Goal: Task Accomplishment & Management: Use online tool/utility

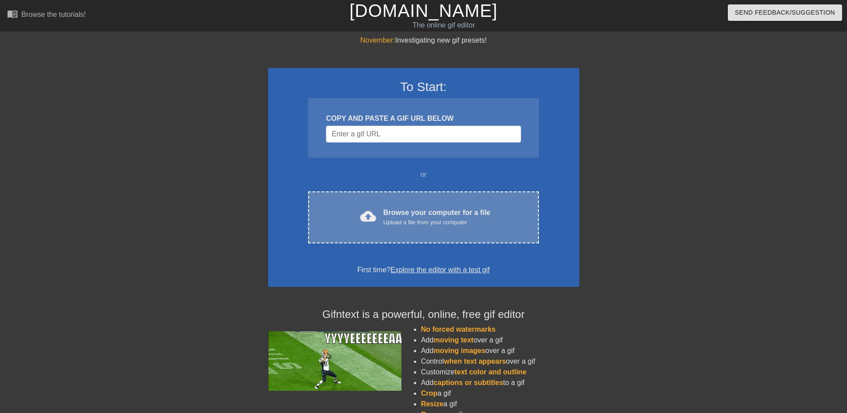
click at [436, 224] on div "Upload a file from your computer" at bounding box center [436, 222] width 107 height 9
click at [434, 213] on div "Browse your computer for a file Upload a file from your computer" at bounding box center [436, 218] width 107 height 20
click at [412, 210] on div "Browse your computer for a file Upload a file from your computer" at bounding box center [436, 218] width 107 height 20
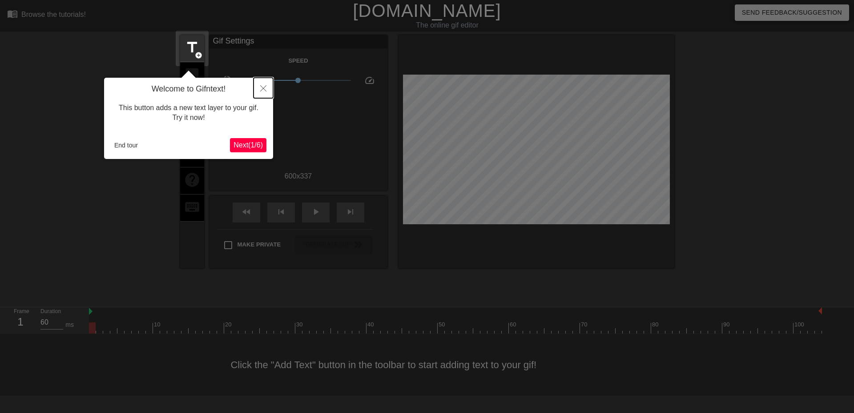
click at [265, 87] on icon "Close" at bounding box center [263, 88] width 6 height 6
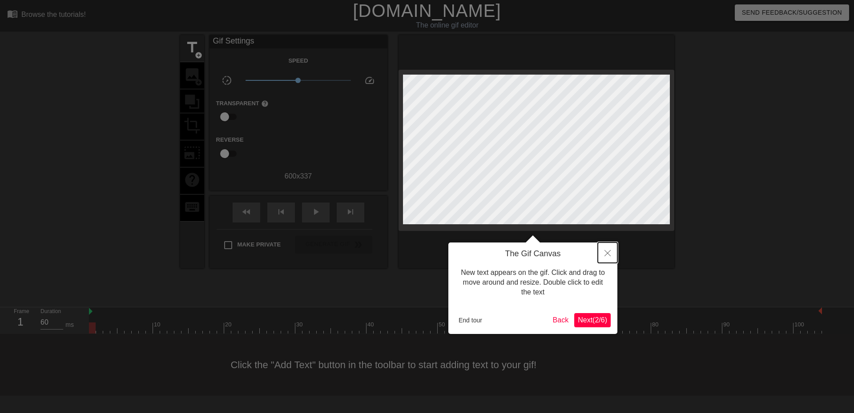
click at [604, 254] on icon "Close" at bounding box center [607, 253] width 6 height 6
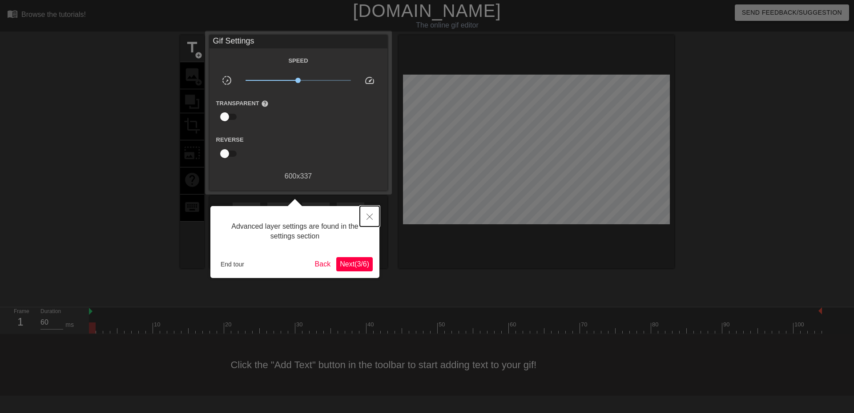
click at [369, 216] on icon "Close" at bounding box center [369, 217] width 6 height 6
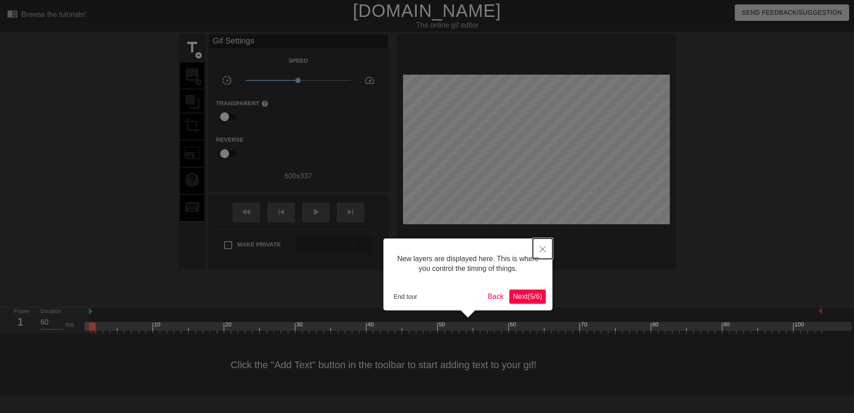
click at [545, 252] on icon "Close" at bounding box center [542, 249] width 6 height 6
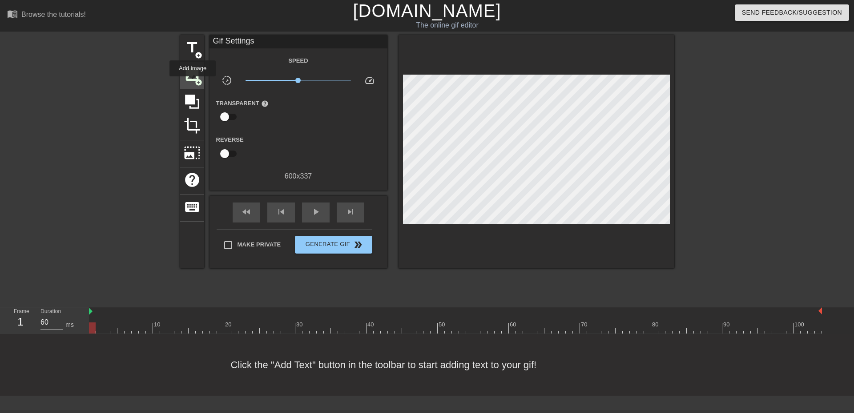
click at [192, 83] on div "image add_circle" at bounding box center [192, 75] width 24 height 27
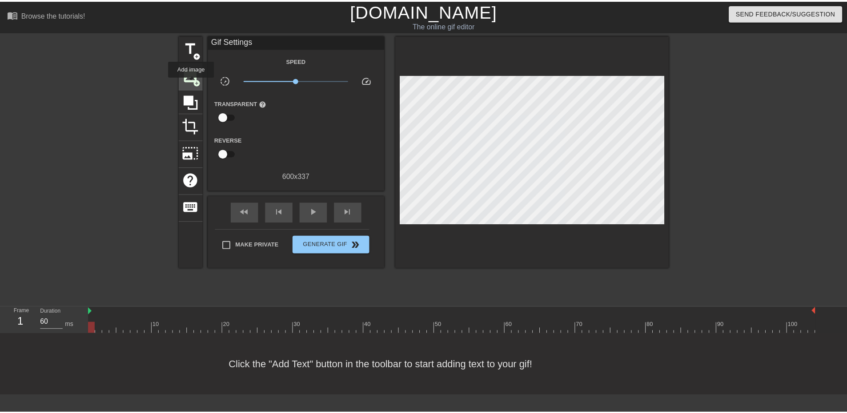
scroll to position [0, 0]
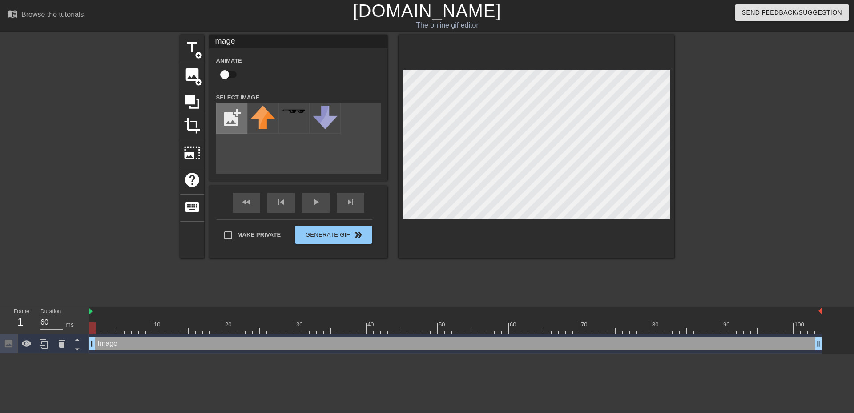
click at [232, 120] on input "file" at bounding box center [231, 118] width 30 height 30
click at [268, 112] on img at bounding box center [262, 111] width 25 height 5
click at [227, 120] on input "file" at bounding box center [231, 118] width 30 height 30
type input "C:\fakepath\cC9kiWNGTE2MG1tuhQHvdA.jfif"
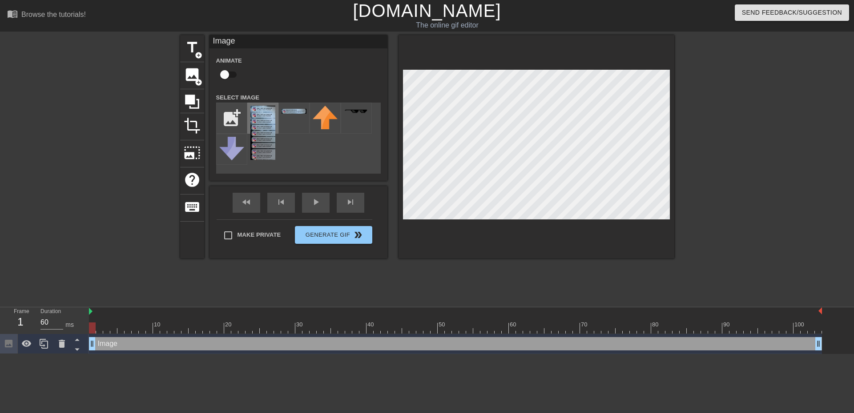
click at [261, 140] on img at bounding box center [262, 133] width 25 height 54
click at [387, 287] on div "title add_circle image add_circle crop photo_size_select_large help keyboard Im…" at bounding box center [427, 168] width 494 height 267
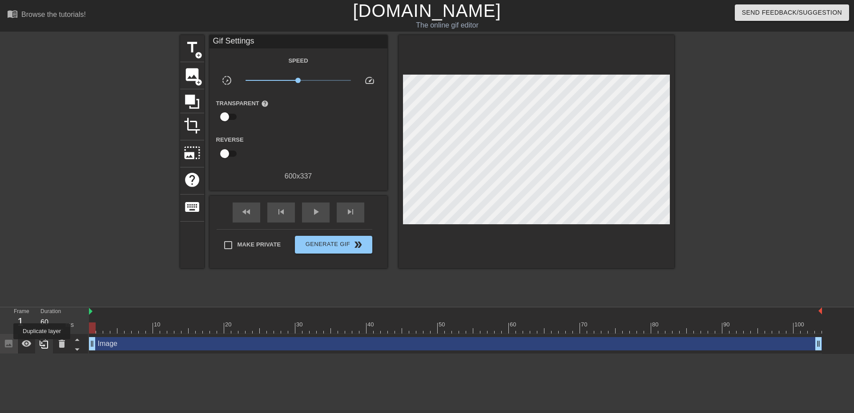
click at [42, 346] on icon at bounding box center [44, 344] width 8 height 10
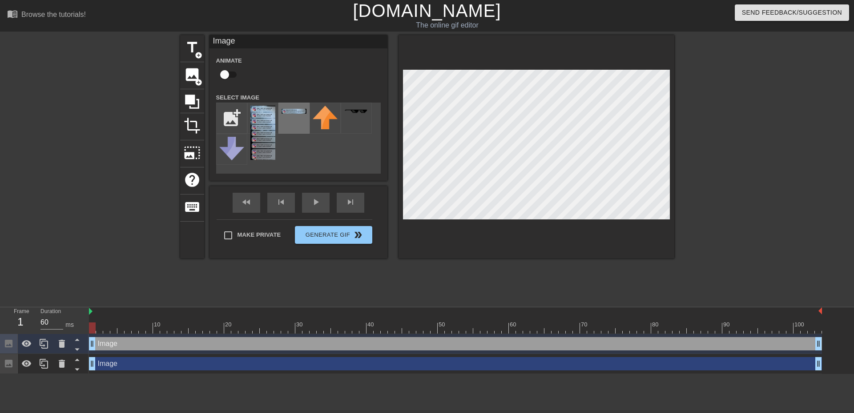
click at [292, 124] on div at bounding box center [293, 118] width 31 height 31
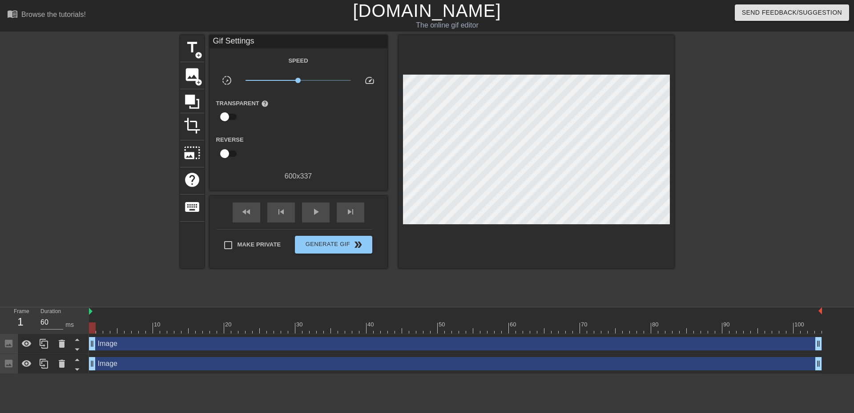
click at [205, 374] on html "menu_book Browse the tutorials! Gifntext.com The online gif editor Send Feedbac…" at bounding box center [427, 187] width 854 height 374
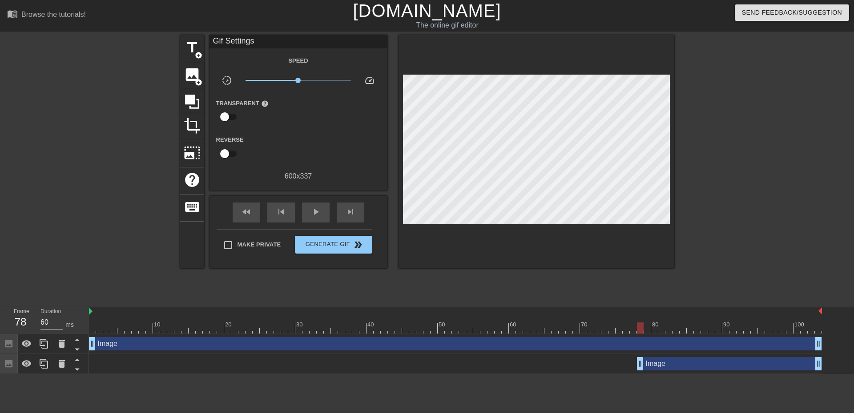
drag, startPoint x: 94, startPoint y: 365, endPoint x: 630, endPoint y: 381, distance: 536.3
click at [630, 374] on html "menu_book Browse the tutorials! Gifntext.com The online gif editor Send Feedbac…" at bounding box center [427, 187] width 854 height 374
click at [822, 345] on div "Image drag_handle drag_handle Image drag_handle drag_handle" at bounding box center [471, 354] width 765 height 40
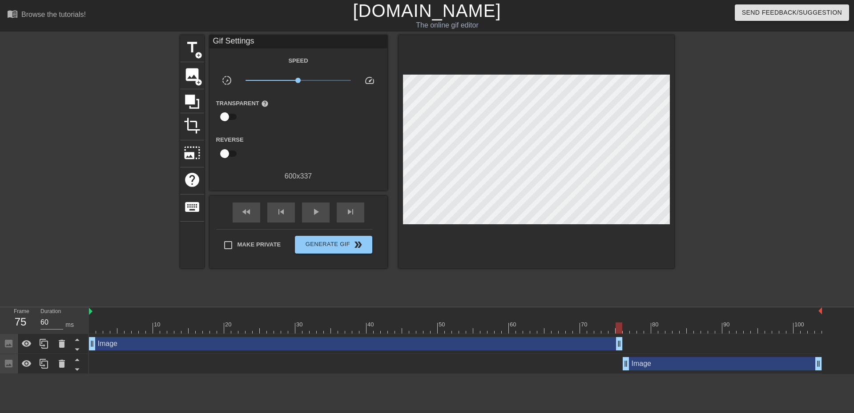
drag, startPoint x: 818, startPoint y: 345, endPoint x: 619, endPoint y: 348, distance: 198.7
click at [758, 240] on div at bounding box center [751, 168] width 133 height 267
click at [313, 212] on span "play_arrow" at bounding box center [315, 212] width 11 height 11
click at [306, 215] on div "pause" at bounding box center [316, 213] width 28 height 20
click at [790, 170] on div at bounding box center [751, 168] width 133 height 267
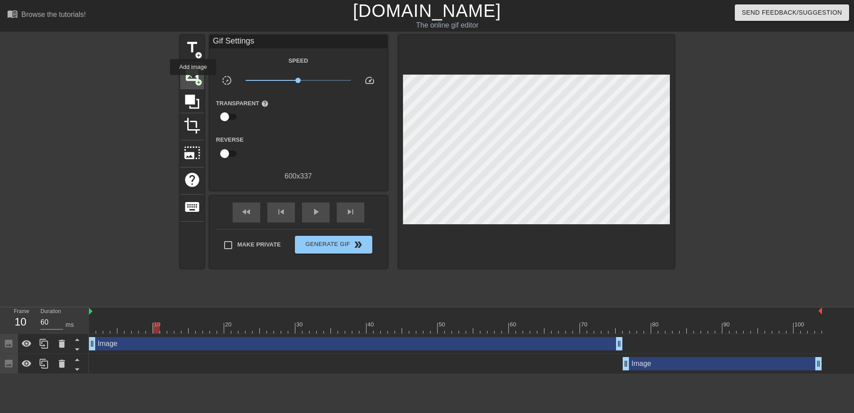
click at [193, 81] on span "image" at bounding box center [192, 74] width 17 height 17
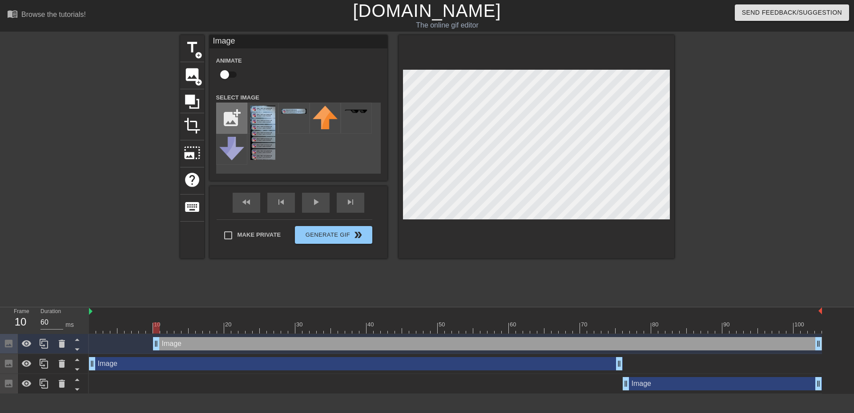
click at [240, 122] on input "file" at bounding box center [231, 118] width 30 height 30
type input "C:\fakepath\images.jfif"
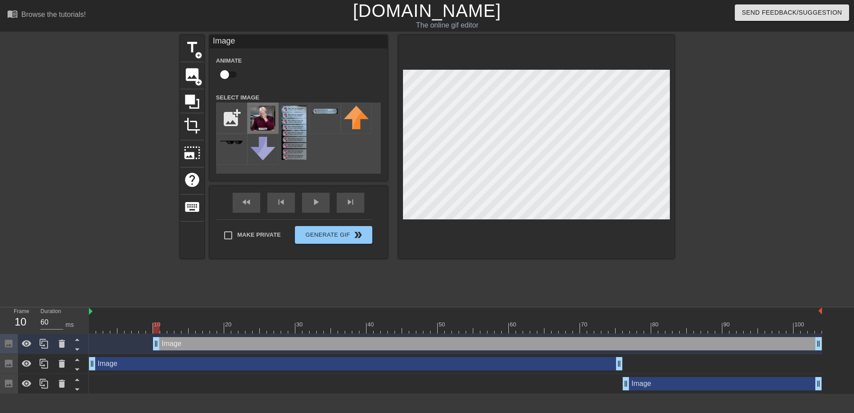
click at [269, 122] on img at bounding box center [262, 118] width 25 height 25
click at [653, 276] on div "title add_circle image add_circle crop photo_size_select_large help keyboard Im…" at bounding box center [427, 168] width 494 height 267
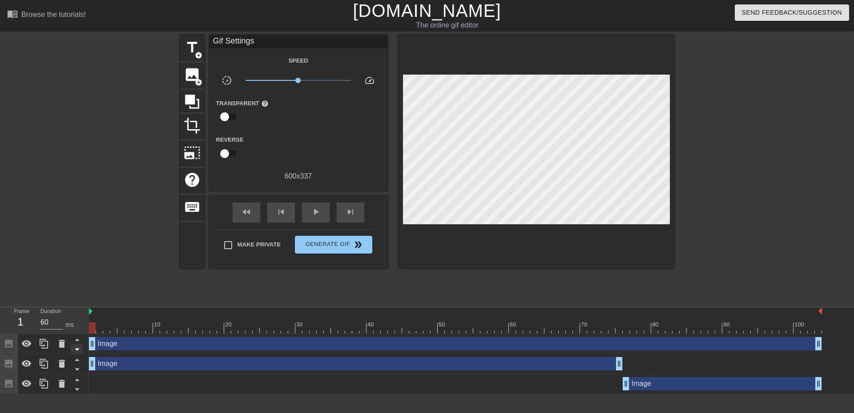
drag, startPoint x: 158, startPoint y: 345, endPoint x: 80, endPoint y: 345, distance: 77.8
click at [80, 345] on div "Frame 1 Duration 60 ms 10 20 30 40 50 60 70 80 90 100 Image drag_handle drag_ha…" at bounding box center [427, 351] width 854 height 87
click at [319, 213] on span "play_arrow" at bounding box center [315, 212] width 11 height 11
click at [308, 212] on div "pause" at bounding box center [316, 213] width 28 height 20
click at [302, 349] on div "Image drag_handle drag_handle" at bounding box center [455, 343] width 733 height 13
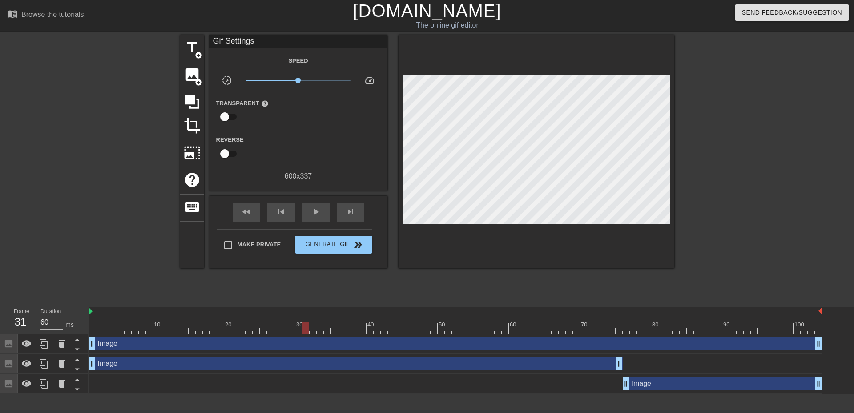
click at [501, 281] on div "title add_circle image add_circle crop photo_size_select_large help keyboard Gi…" at bounding box center [427, 168] width 494 height 267
click at [123, 365] on div "Image drag_handle drag_handle" at bounding box center [355, 363] width 533 height 13
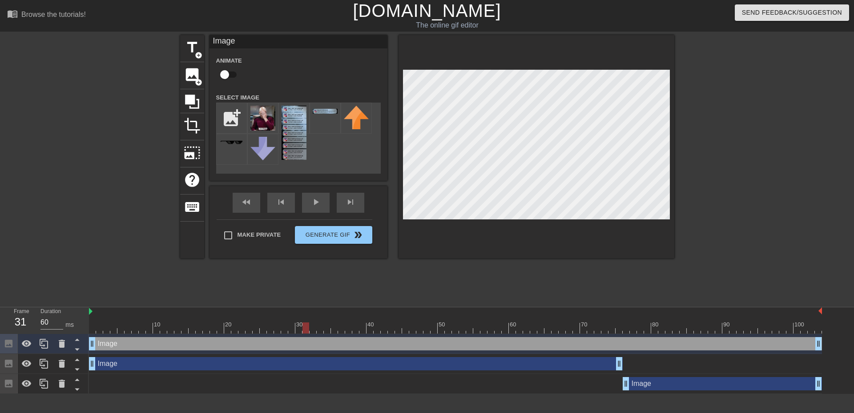
click at [748, 133] on div at bounding box center [751, 168] width 133 height 267
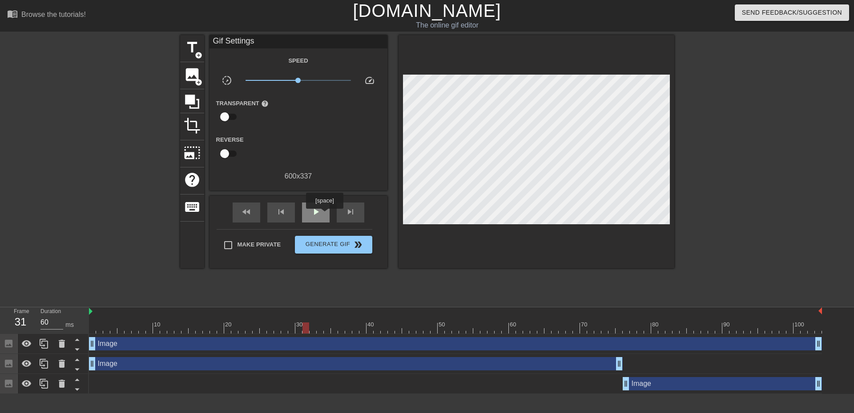
click at [324, 215] on div "play_arrow" at bounding box center [316, 213] width 28 height 20
click at [318, 220] on div "pause" at bounding box center [316, 213] width 28 height 20
click at [670, 388] on div "Image drag_handle drag_handle" at bounding box center [721, 383] width 199 height 13
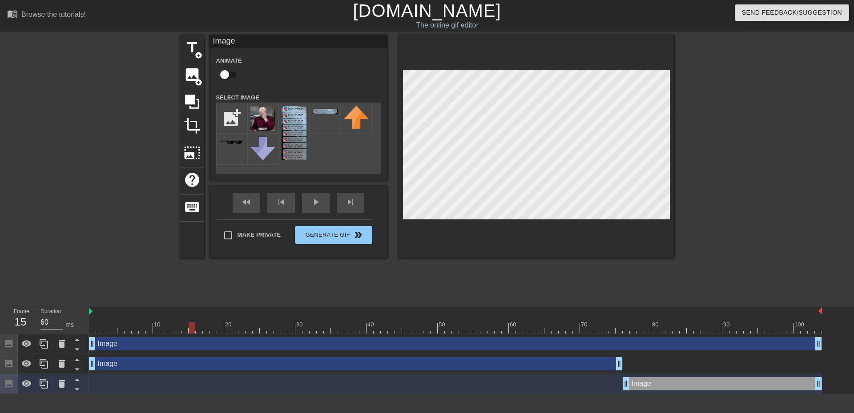
click at [736, 161] on div at bounding box center [751, 168] width 133 height 267
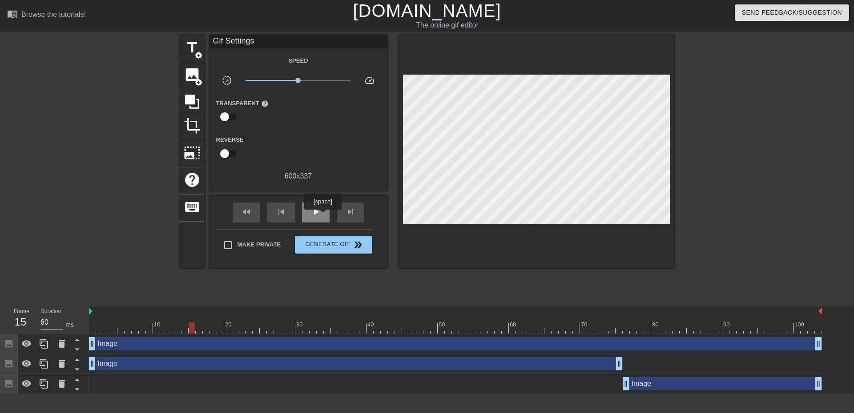
click at [322, 216] on div "play_arrow" at bounding box center [316, 213] width 28 height 20
click at [54, 256] on div at bounding box center [102, 168] width 133 height 267
click at [200, 58] on span "add_circle" at bounding box center [199, 56] width 8 height 8
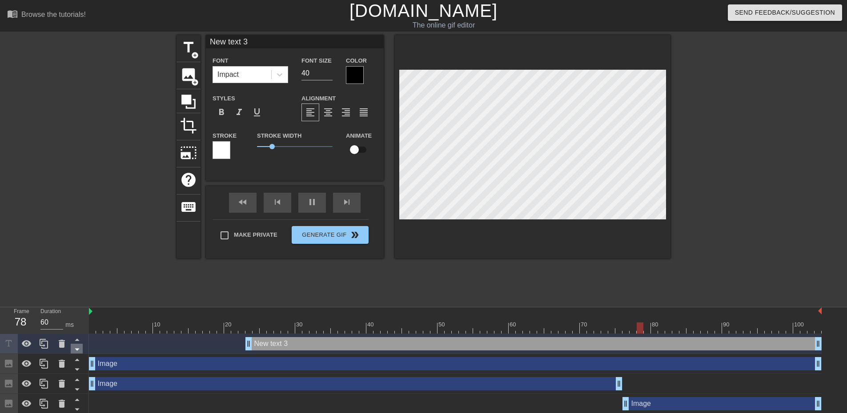
click at [79, 353] on icon at bounding box center [77, 349] width 11 height 11
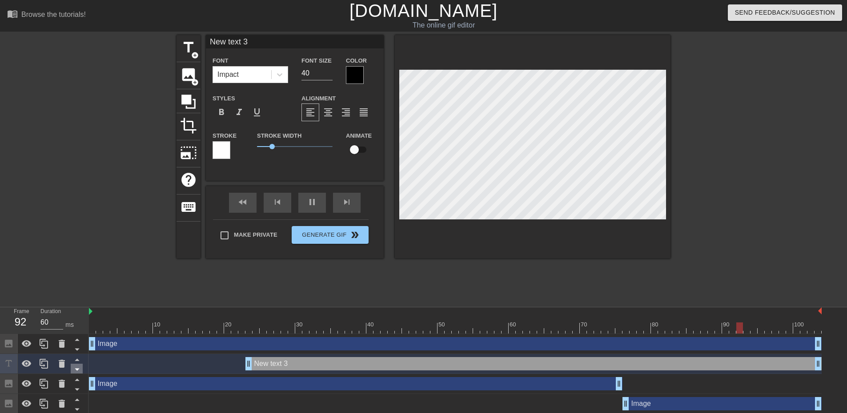
click at [77, 371] on icon at bounding box center [77, 370] width 4 height 2
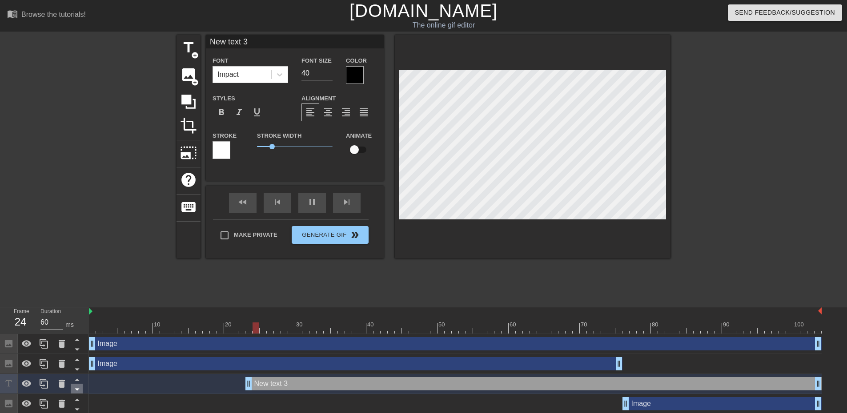
click at [77, 392] on icon at bounding box center [77, 389] width 11 height 11
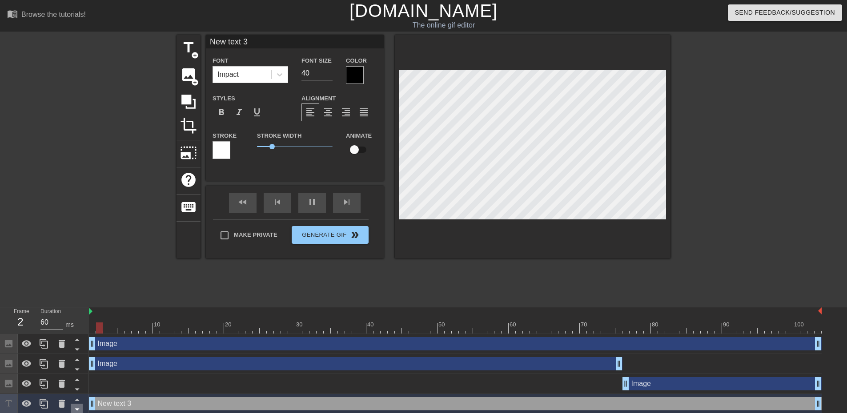
drag, startPoint x: 246, startPoint y: 403, endPoint x: 82, endPoint y: 408, distance: 164.6
click at [82, 408] on div "Frame 2 Duration 60 ms 10 20 30 40 50 60 70 80 90 100 Image drag_handle drag_ha…" at bounding box center [423, 361] width 847 height 107
type input "d"
type textarea "d"
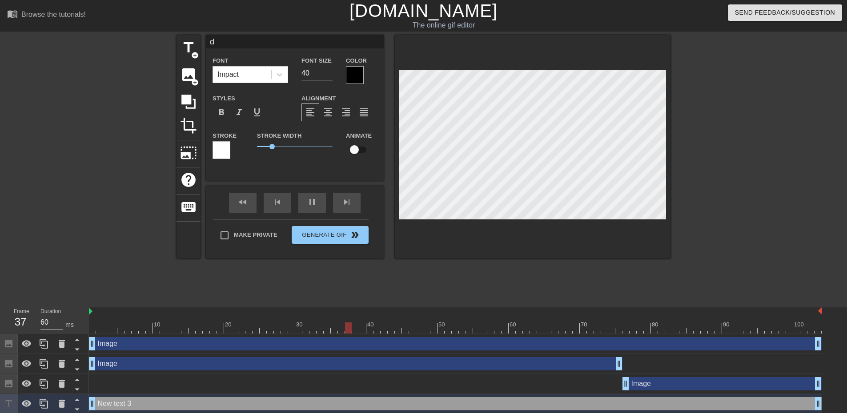
scroll to position [1, 1]
type input "du"
type textarea "du"
type input "dum"
type textarea "dum"
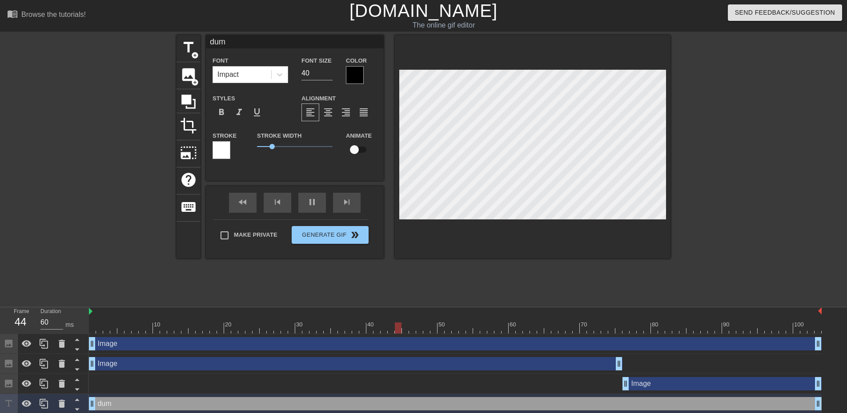
type input "dumb"
type textarea "dumb"
type input "dumb"
type textarea "dumb"
type input "dumb"
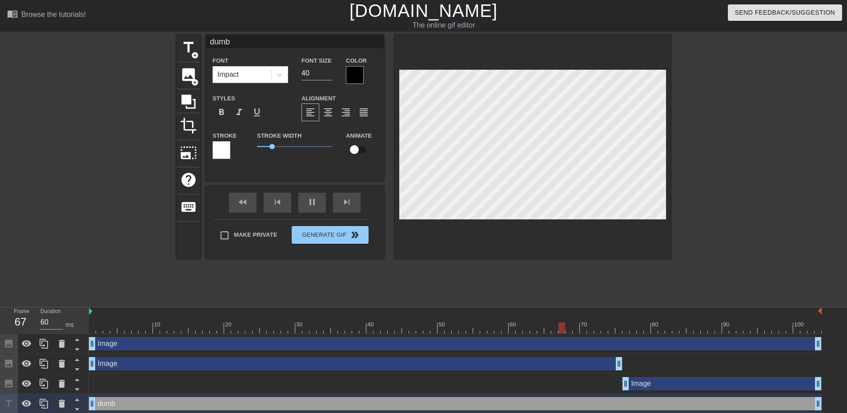
type textarea "dumb"
type input "dum"
type textarea "dum"
type input "du"
type textarea "du"
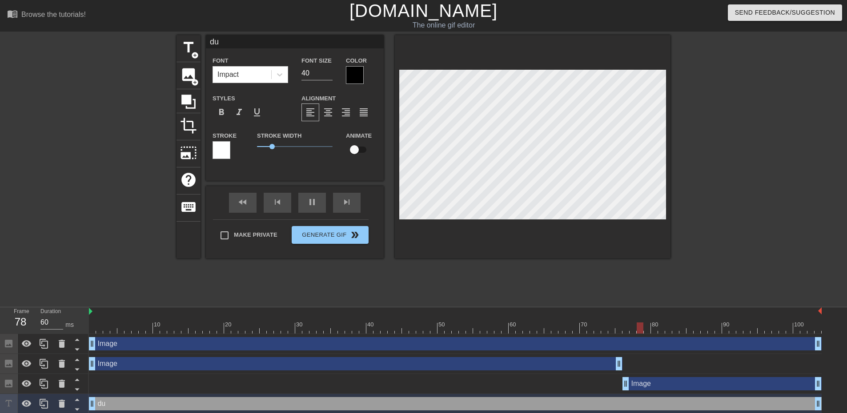
type input "d"
type textarea "d"
type input "d"
type textarea "d"
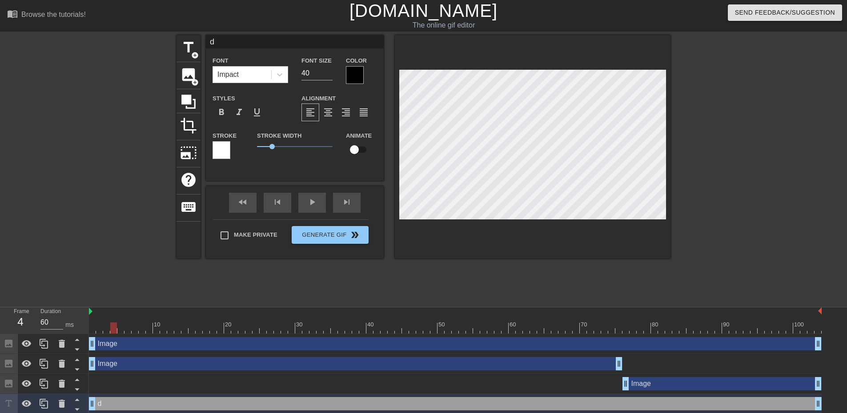
type input "da"
type textarea "da"
type input "dam"
type textarea "dam"
type input "dam"
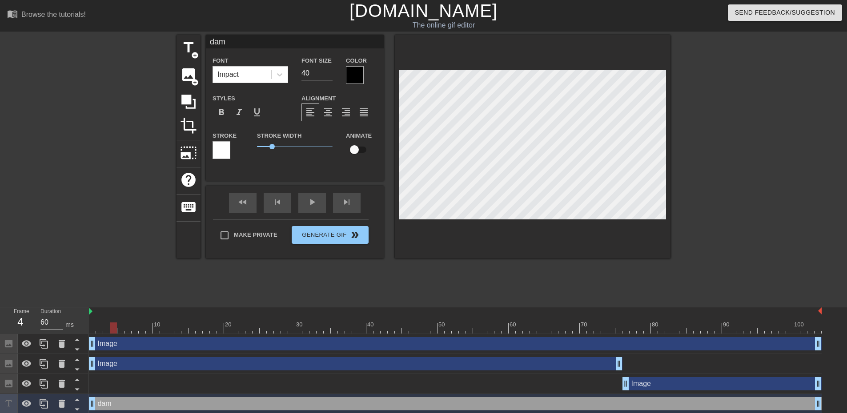
type textarea "dam"
type input "dam w"
type textarea "dam w"
type input "d"
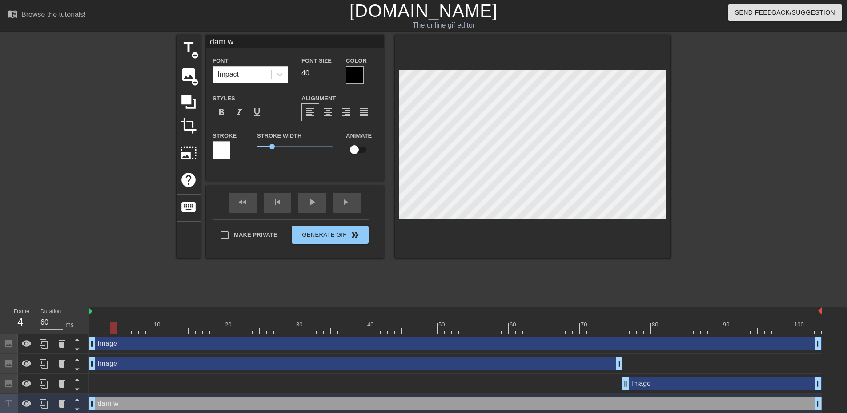
type textarea "d"
type input "da"
type textarea "da"
type input "dam"
type textarea "dam"
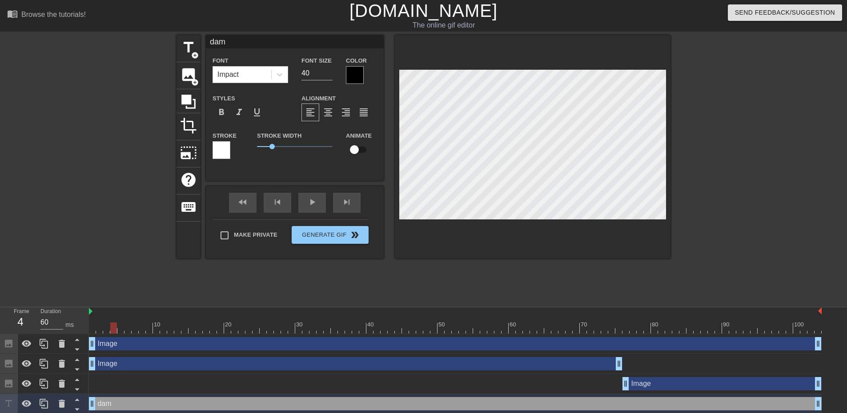
type input "dam"
type textarea "dam"
type input "dam w"
type textarea "dam w"
type input "dam wh"
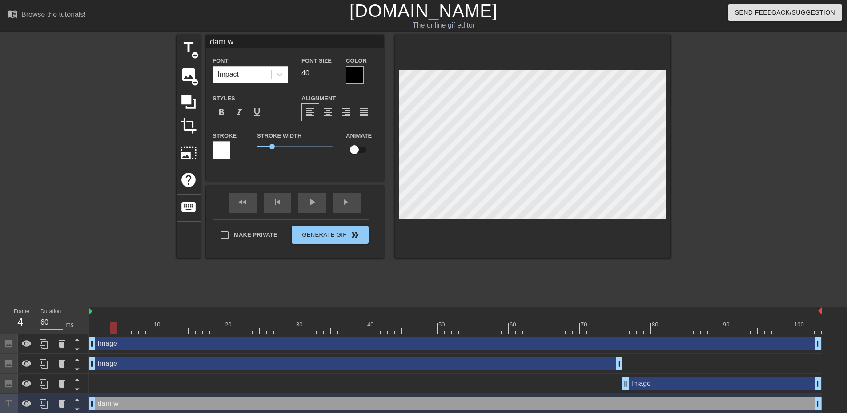
type textarea "dam wh"
type input "dam wha"
type textarea "dam wha"
type input "dam whal"
type textarea "dam whal"
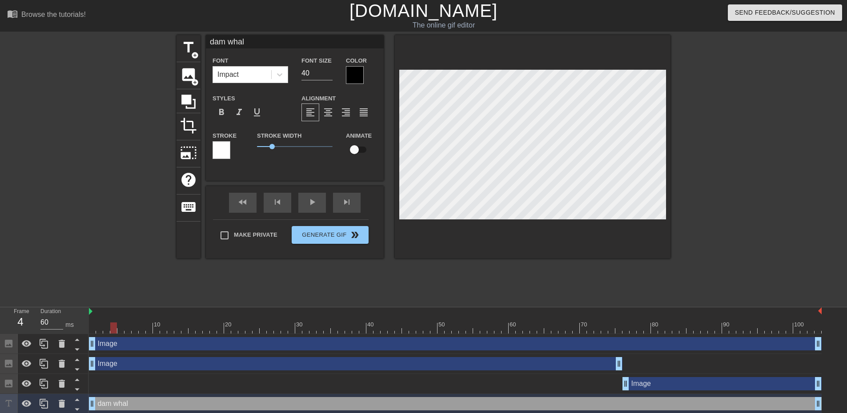
type input "dam whale"
type textarea "dam whale"
type input "dam whale"
type textarea "dam whale"
type input "dam whale u"
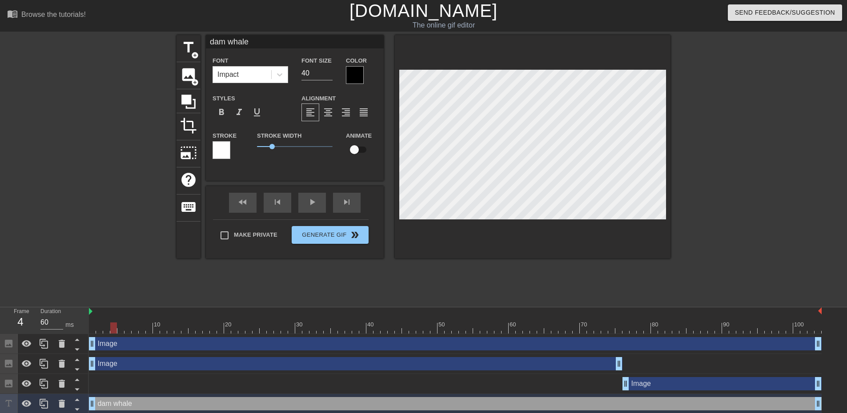
type textarea "dam whale u"
type input "dam whale un"
type textarea "dam whale un"
type input "dam whale uns"
type textarea "dam whale unsh"
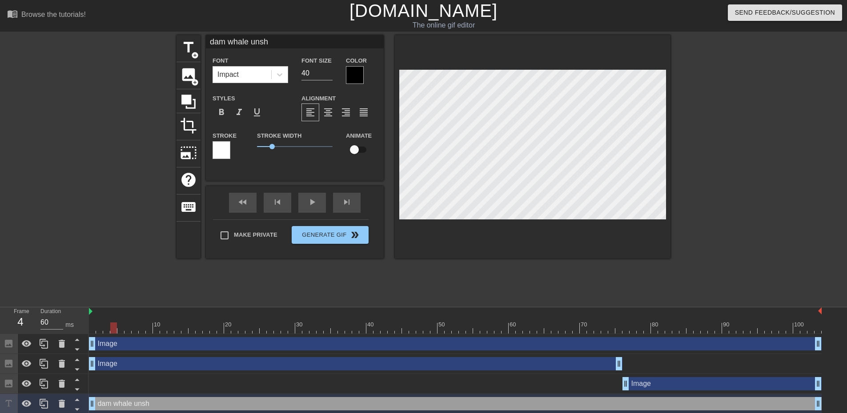
type input "dam whale unshi"
type textarea "dam whale unshi"
type input "dam whale unshie"
type textarea "dam whale unshie"
type input "dam whale unshiel"
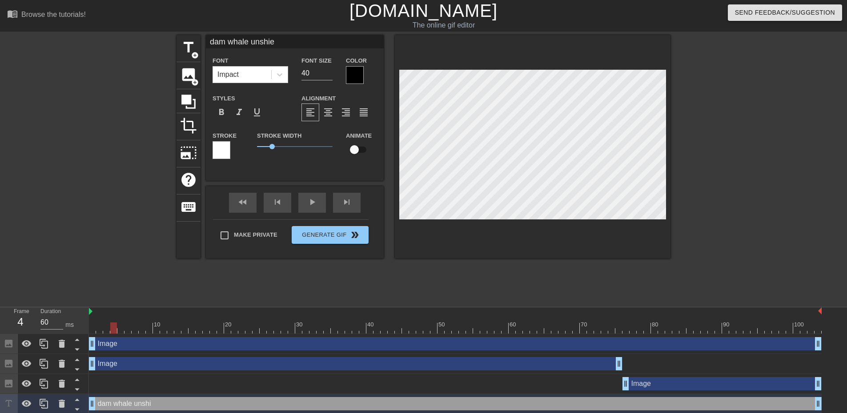
type textarea "dam whale unshiel"
type input "dam whale unshield"
type textarea "dam whale unshield"
type input "dam whale unshielde"
type textarea "dam whale unshielde"
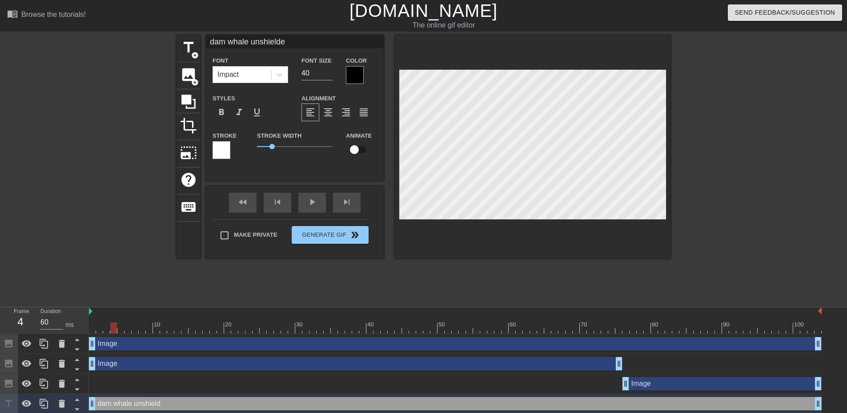
type input "dam whale unshielded"
type textarea "dam whale unshielded"
type input "dam whale unshielded"
type textarea "dam whale unshielded"
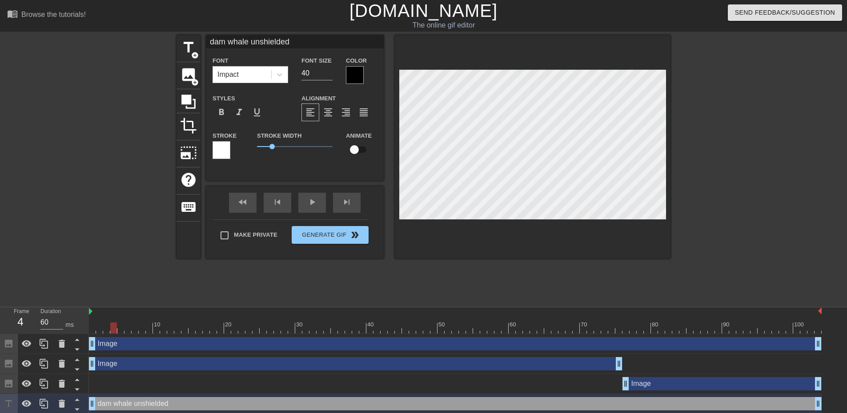
type input "dam whale unshielded f"
type textarea "dam whale unshielded f"
type input "dam whale unshielded fo"
type textarea "dam whale unshielded fo"
type input "dam whale unshielded for"
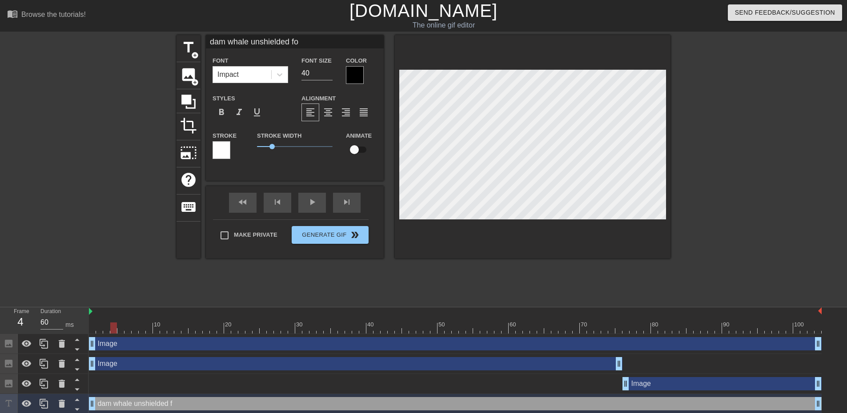
type textarea "dam whale unshielded for"
type input "dam whale unshielded for"
type textarea "dam whale unshielded for"
type input "dam whale unshielded for 1"
type textarea "dam whale unshielded for 1"
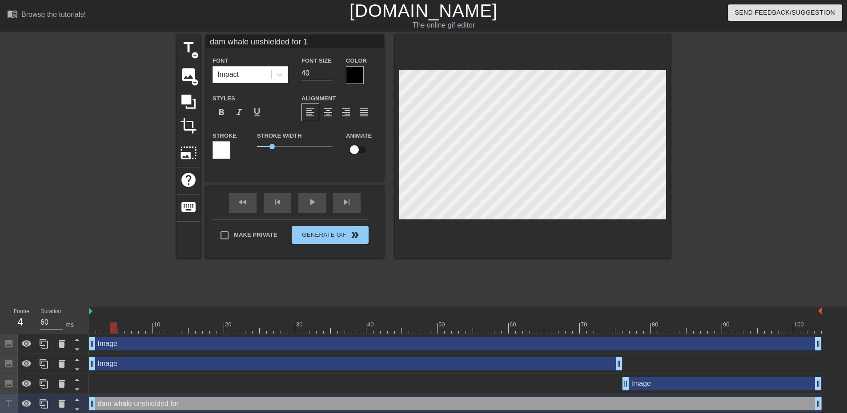
scroll to position [1, 6]
type input "dam whale unshielded for 10"
type textarea "dam whale unshielded for 10"
type input "dam whale unshielded for 10"
type textarea "dam whale unshielded for 10"
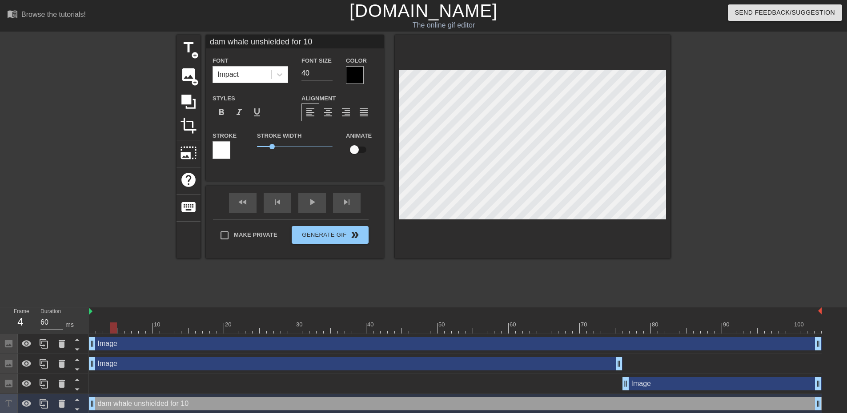
type input "dam whale unshielded for 10 m"
type textarea "dam whale unshielded for 10 m"
type input "dam whale unshielded for 10 mi"
type textarea "dam whale unshielded for 10 mi"
type input "dam whale unshielded for 10 min"
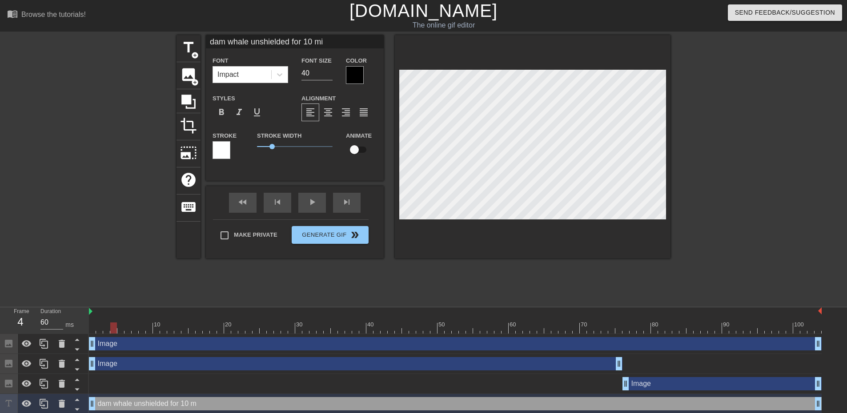
type textarea "dam whale unshielded for 10 min"
type input "dam whale unshielded for 10 mins"
type textarea "dam whale unshielded for 10 mins"
click at [795, 224] on div at bounding box center [747, 168] width 133 height 267
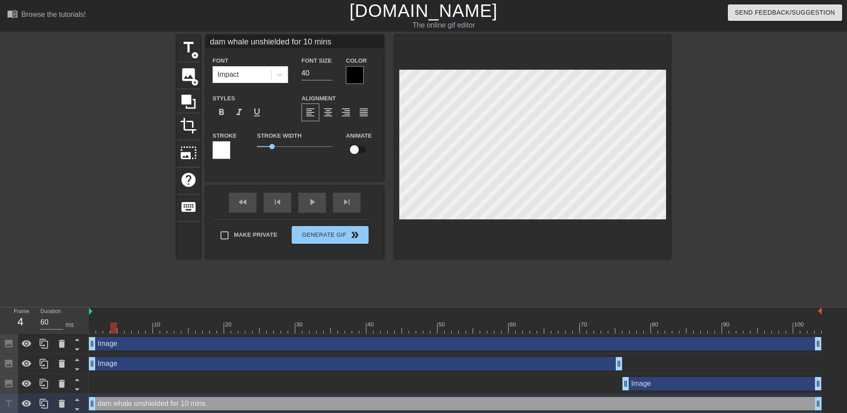
click at [313, 75] on input "40" at bounding box center [316, 73] width 31 height 14
type input "24"
click at [751, 259] on div at bounding box center [747, 168] width 133 height 267
click at [711, 204] on div at bounding box center [747, 168] width 133 height 267
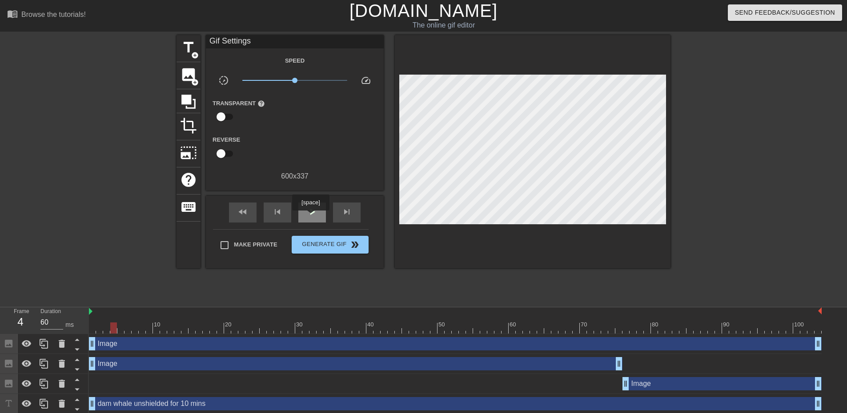
click at [310, 217] on div "play_arrow" at bounding box center [312, 213] width 28 height 20
click at [314, 221] on div "pause" at bounding box center [312, 213] width 28 height 20
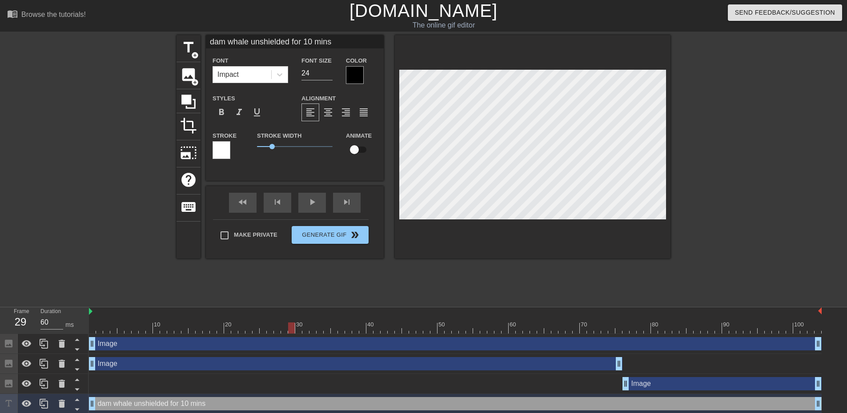
scroll to position [1, 5]
type input "dam whale unshielded for 10 mins"
type textarea "dam whale unshielded for 10 mins"
type input "dam whale unshielded for 10 minsd"
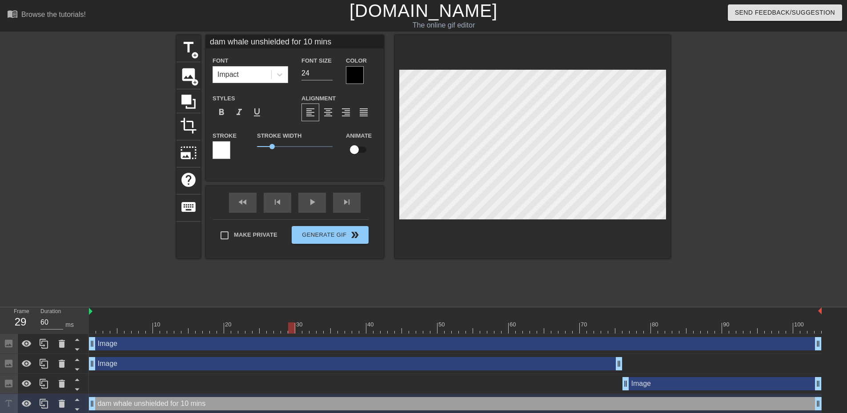
type textarea "dam whale unshielded for 10 mins d"
type input "dam whale unshielded for 10 minsdu"
type textarea "dam whale unshielded for 10 mins du"
type input "dam whale unshielded for 10 minsdur"
type textarea "dam whale unshielded for 10 mins dur"
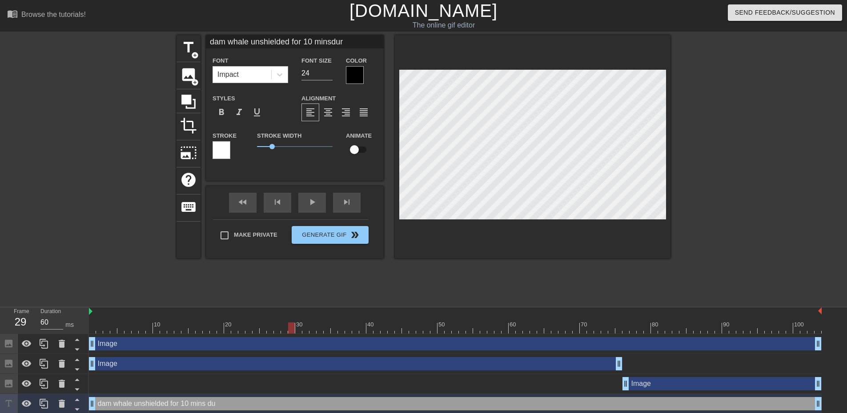
type input "dam whale unshielded for 10 minsduri"
type textarea "dam whale unshielded for 10 mins duri"
type input "dam whale unshielded for 10 minsdurin"
type textarea "dam whale unshielded for 10 mins during"
type input "dam whale unshielded for 10 minsduring"
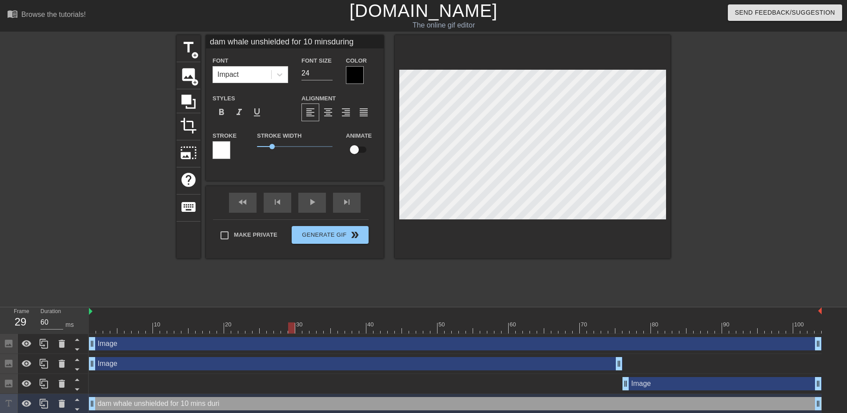
type textarea "dam whale unshielded for 10 mins during"
type input "dam whale unshielded for 10 minsduring i"
type textarea "dam whale unshielded for 10 mins during i"
type input "dam whale unshielded for 10 minsduring in"
type textarea "dam whale unshielded for 10 mins during in"
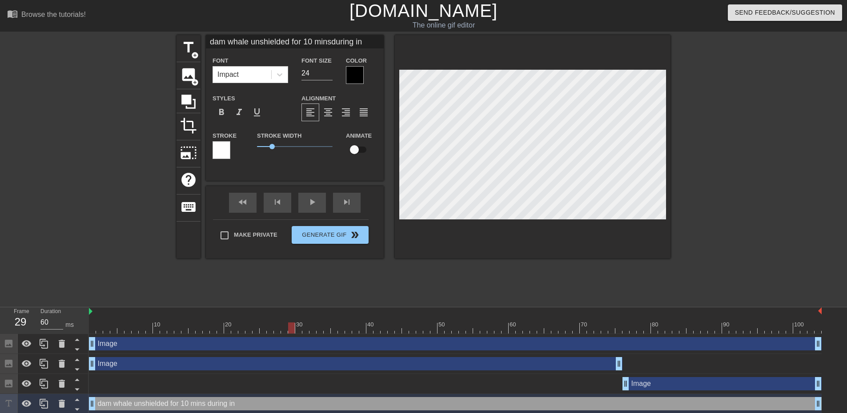
type input "dam whale unshielded for 10 minsduring inc"
type textarea "dam whale unshielded for 10 mins during inc"
type input "dam whale unshielded for 10 minsduring incu"
type textarea "dam whale unshielded for 10 mins during incu"
type input "dam whale unshielded for 10 minsduring incur"
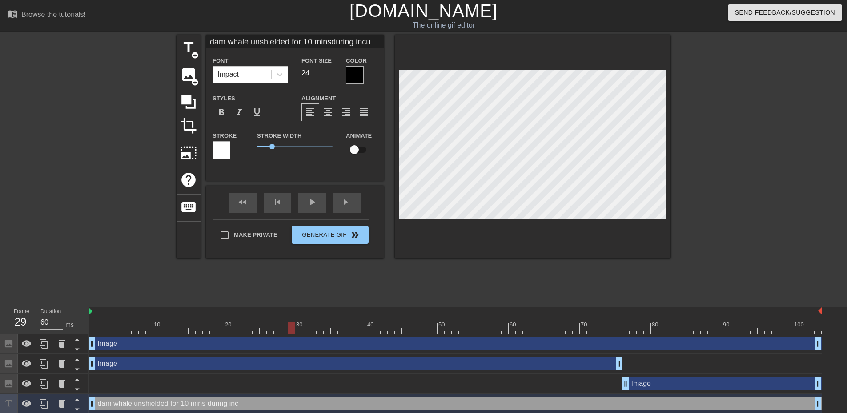
type textarea "dam whale unshielded for 10 mins during incur"
type input "dam whale unshielded for 10 minsduring incurs"
type textarea "dam whale unshielded for 10 mins during incurs"
type input "dam whale unshielded for 10 minsduring incursi"
type textarea "dam whale unshielded for 10 mins during incursi"
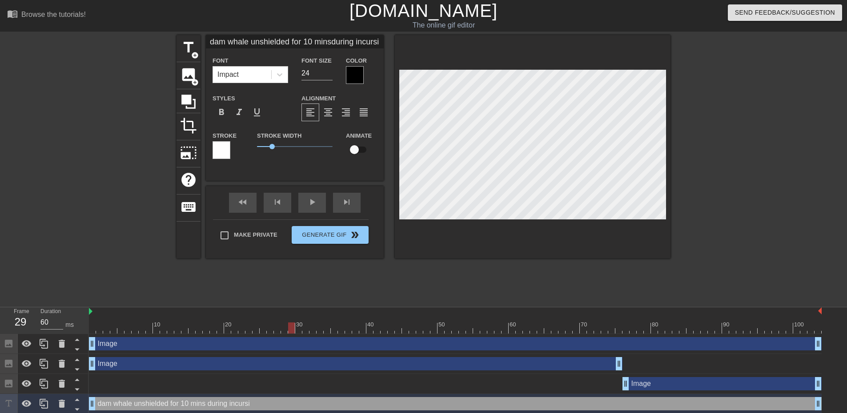
type input "dam whale unshielded for 10 minsduring incursio"
type textarea "dam whale unshielded for 10 mins during incursio"
type input "dam whale unshielded for 10 minsduring incursion"
type textarea "dam whale unshielded for 10 mins during incursion"
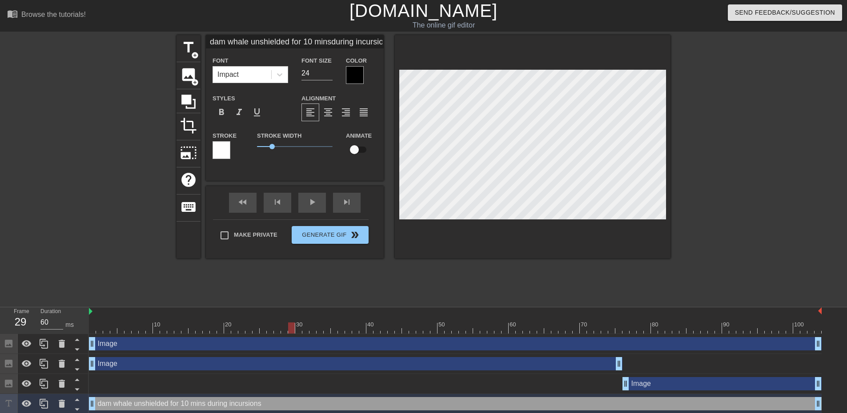
type input "dam whale unshielded for 10 minsduring incursions"
type textarea "dam whale unshielded for 10 mins during incursions"
click at [328, 114] on span "format_align_center" at bounding box center [328, 112] width 11 height 11
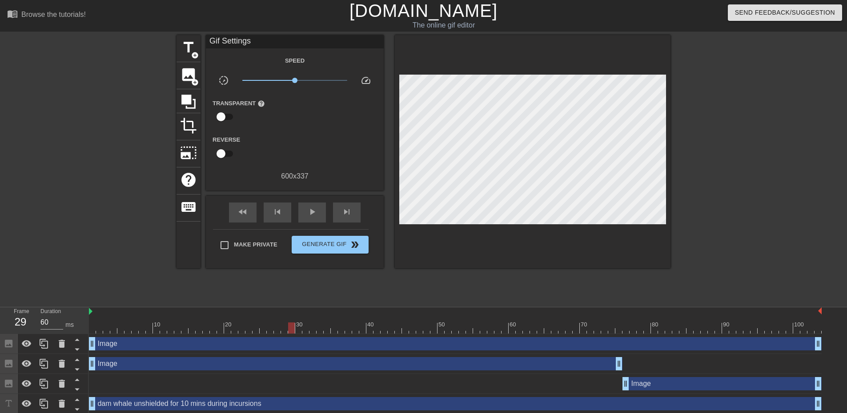
click at [751, 222] on div at bounding box center [747, 168] width 133 height 267
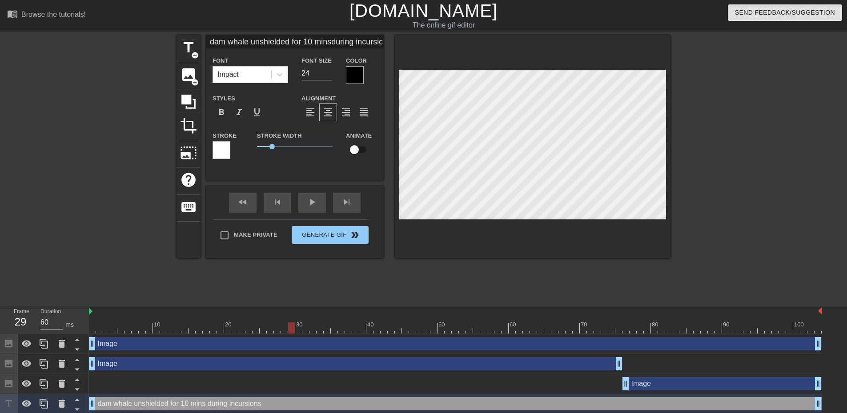
scroll to position [1, 3]
type input "dam whale unshielded for 10 minsduring incursions"
type textarea "dam whale unshielded for 10 mins during incursions"
type input "dam whale w unshielded for 10 minsduring incursions"
type textarea "dam whale w unshielded for 10 mins during incursions"
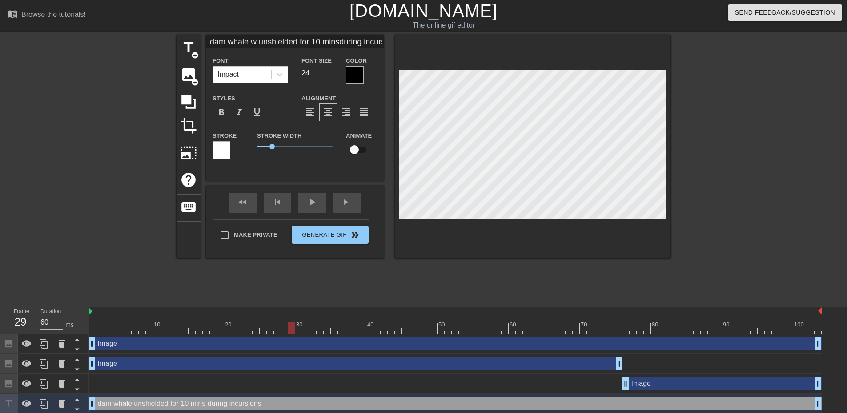
type input "dam whale wi unshielded for 10 minsduring incursions"
type textarea "dam whale wi unshielded for 10 mins during incursions"
type input "dam whale wit unshielded for 10 minsduring incursions"
type textarea "dam whale wit unshielded for 10 mins during incursions"
type input "dam whale with unshielded for 10 minsduring incursions"
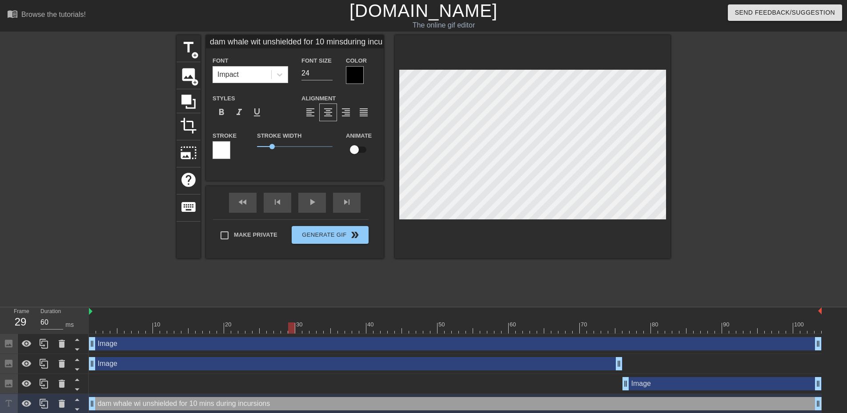
type textarea "dam whale with unshielded for 10 mins during incursions"
type input "dam whale with unshielded for 10 minsduring incursions"
type textarea "dam whale with unshielded for 10 mins during incursions"
type input "dam whale with q unshielded for 10 minsduring incursions"
type textarea "dam whale with q unshielded for 10 mins during incursions"
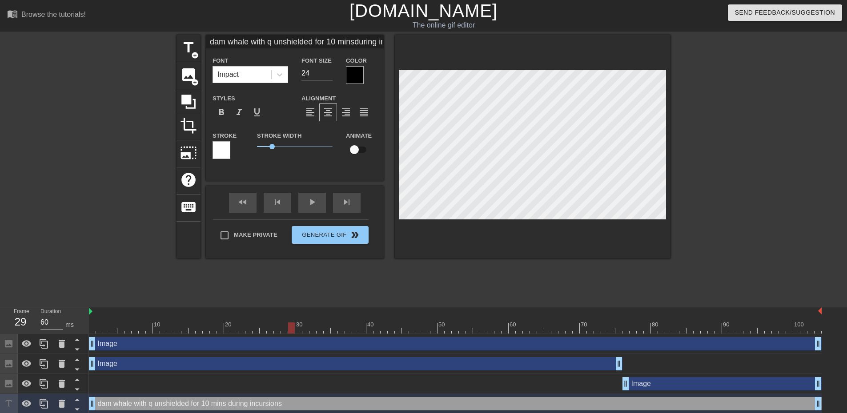
type input "dam whale with qu unshielded for 10 minsduring incursions"
type textarea "dam whale with qu unshielded for 10 mins during incursions"
type input "dam whale with qus unshielded for 10 minsduring incursions"
type textarea "dam whale with qus unshielded for 10 mins during incursions"
type input "dam whale with qu unshielded for 10 minsduring incursions"
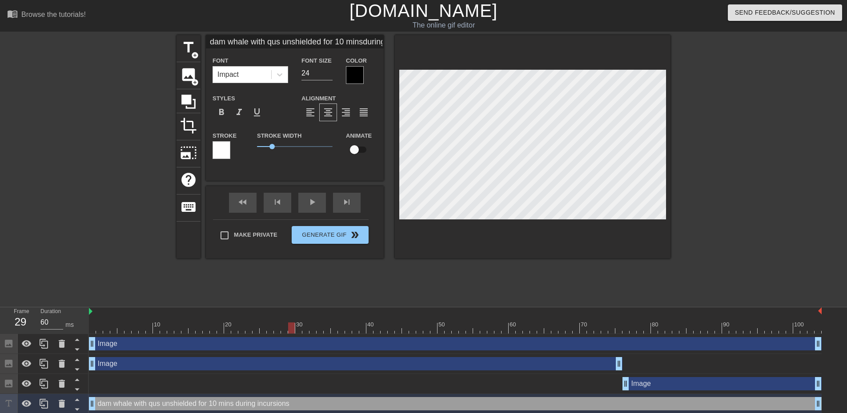
type textarea "dam whale with qu unshielded for 10 mins during incursions"
type input "dam whale with qua unshielded for 10 minsduring incursions"
type textarea "dam whale with qua unshielded for 10 mins during incursions"
type input "dam whale with quad unshielded for 10 minsduring incursions"
type textarea "dam whale with quad unshielded for 10 mins during incursions"
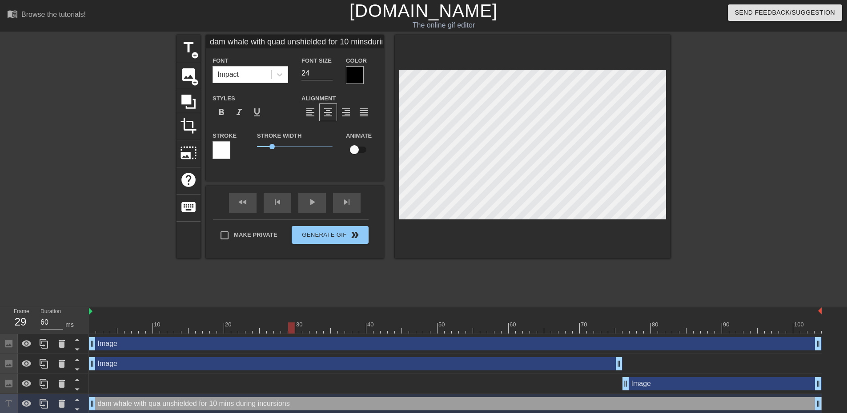
scroll to position [1, 5]
type input "dam whale with quadr unshielded for 10 minsduring incursions"
type textarea "dam whale with quadr unshielded for 10 mins during incursions"
type input "dam whale with quadri unshielded for 10 minsduring incursions"
type textarea "dam whale with quadri unshielded for 10 mins during incursions"
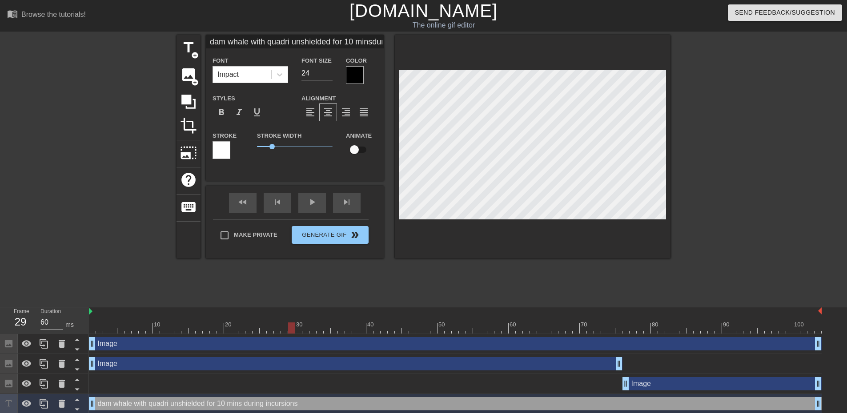
type input "dam whale with quadril unshielded for 10 minsduring incursions"
type textarea "dam whale with quadril unshielded for 10 mins during incursions"
type input "dam whale with quadrill unshielded for 10 minsduring incursions"
type textarea "dam whale with quadrill unshielded for 10 mins during incursions"
type input "dam whale with quadrilli unshielded for 10 minsduring incursions"
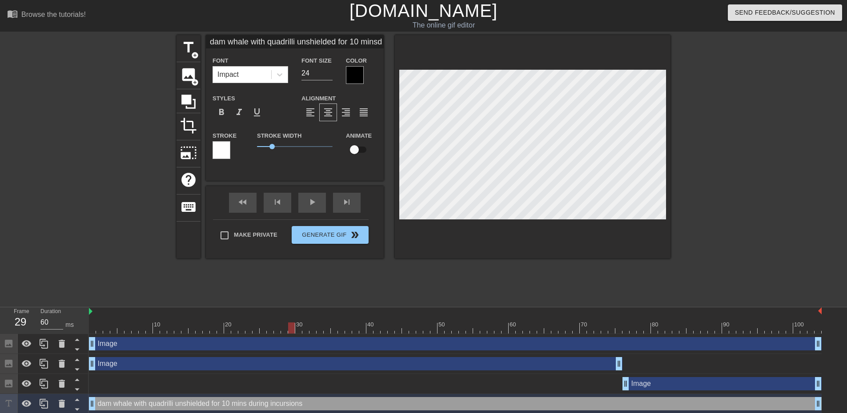
type textarea "dam whale with quadrillio unshielded for 10 mins during incursions"
type input "dam whale with quadrillion unshielded for 10 minsduring incursions"
type textarea "dam whale with quadrillion unshielded for 10 mins during incursions"
type input "dam whale with quadrillions unshielded for 10 minsduring incursions"
type textarea "dam whale with quadrillions unshielded for 10 mins during incursions"
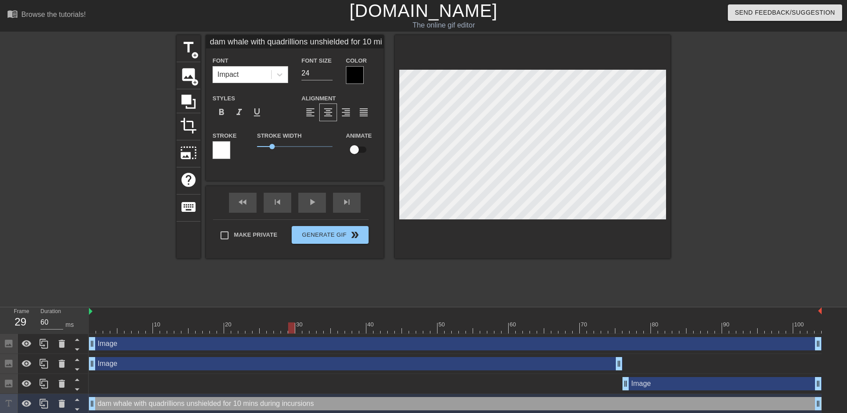
type input "dam whale with quadrillions unshielded for 10 minsduring incursions"
type textarea "dam whale with quadrillions unshielded for 10 mins during incursions"
click at [760, 180] on div at bounding box center [747, 168] width 133 height 267
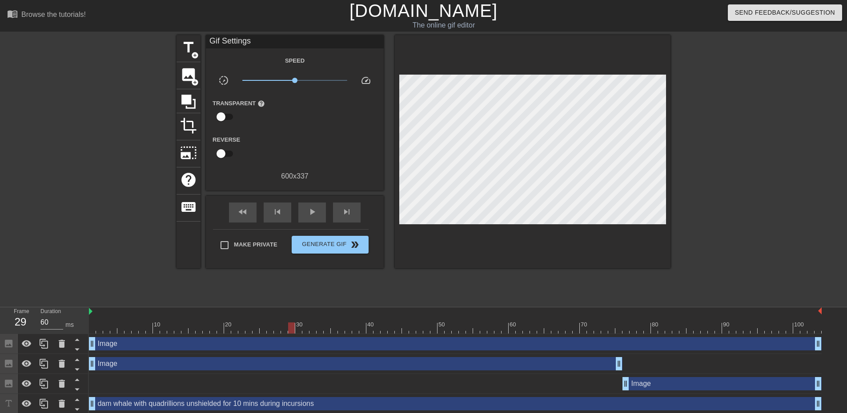
click at [479, 284] on div "title add_circle image add_circle crop photo_size_select_large help keyboard Gi…" at bounding box center [423, 168] width 494 height 267
click at [313, 211] on span "play_arrow" at bounding box center [312, 212] width 11 height 11
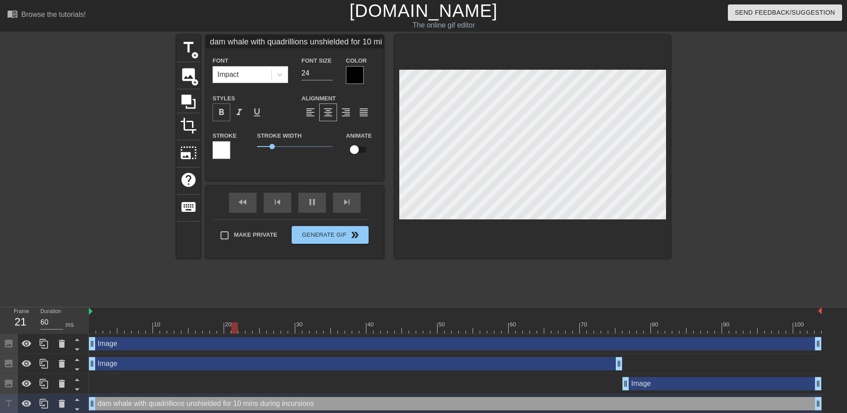
click at [220, 109] on span "format_bold" at bounding box center [221, 112] width 11 height 11
click at [216, 110] on span "format_bold" at bounding box center [221, 112] width 11 height 11
click at [285, 76] on div at bounding box center [280, 75] width 16 height 16
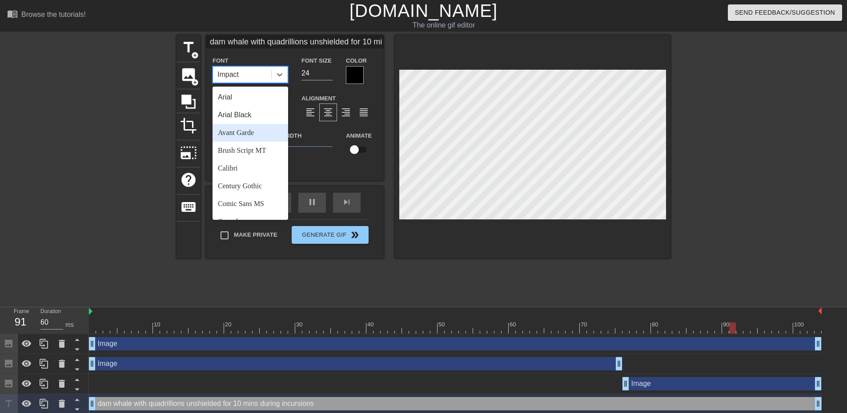
click at [262, 136] on div "Avant Garde" at bounding box center [250, 133] width 76 height 18
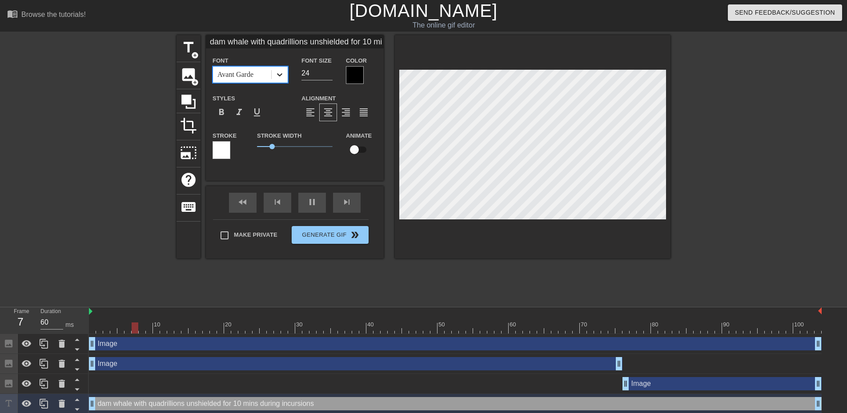
click at [281, 70] on icon at bounding box center [279, 74] width 9 height 9
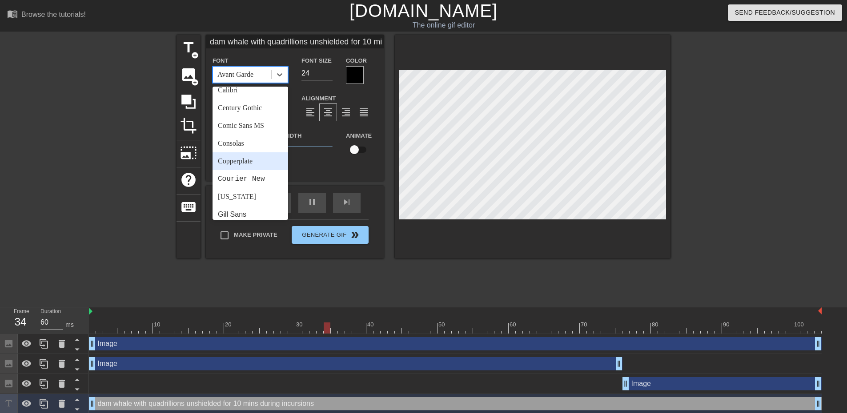
scroll to position [89, 0]
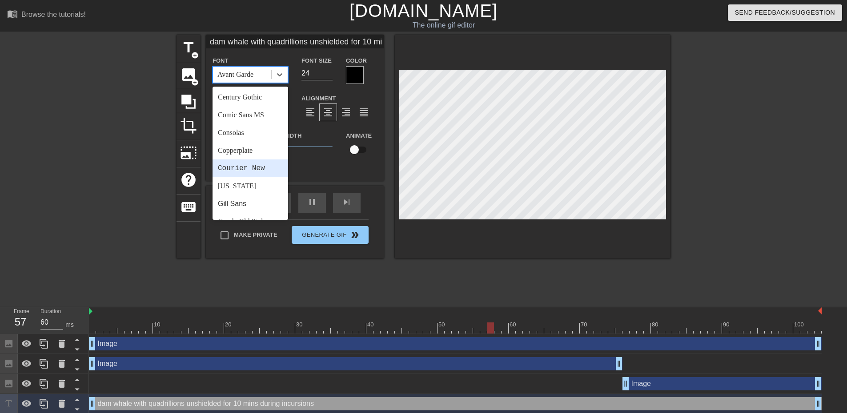
click at [241, 172] on div "Courier New" at bounding box center [250, 169] width 76 height 18
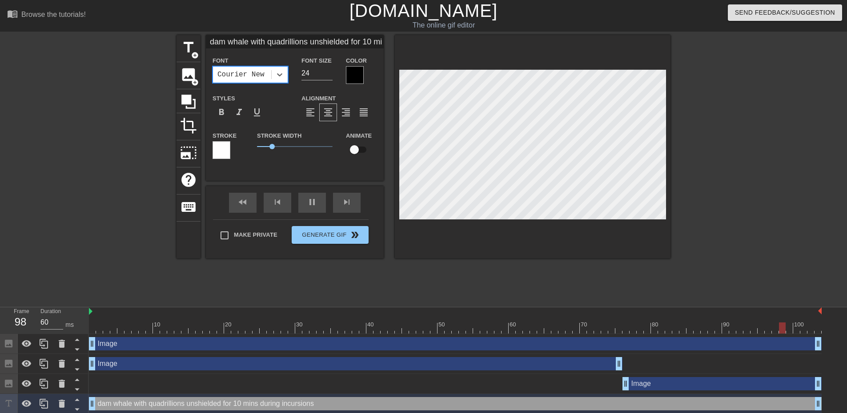
click at [356, 76] on div at bounding box center [355, 75] width 18 height 18
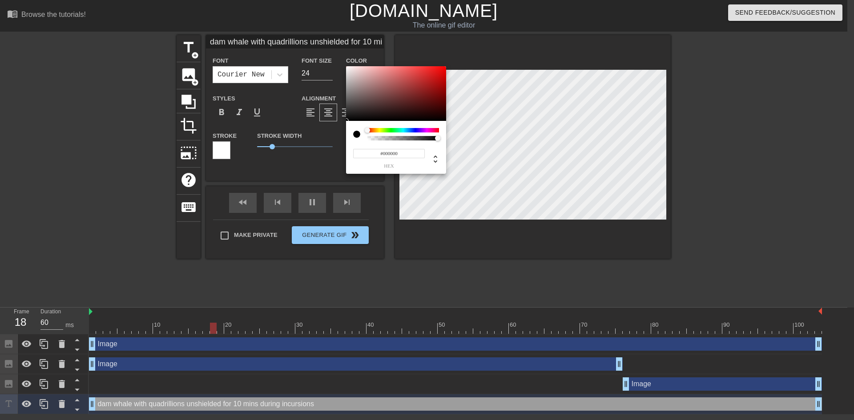
click at [359, 135] on div at bounding box center [356, 134] width 7 height 7
type input "dam whale with quadrillions unshielded for 10 minsduring incursions"
type input "#131212"
click at [353, 117] on div at bounding box center [396, 93] width 100 height 55
type input "dam whale with quadrillions unshielded for 10 minsduring incursions"
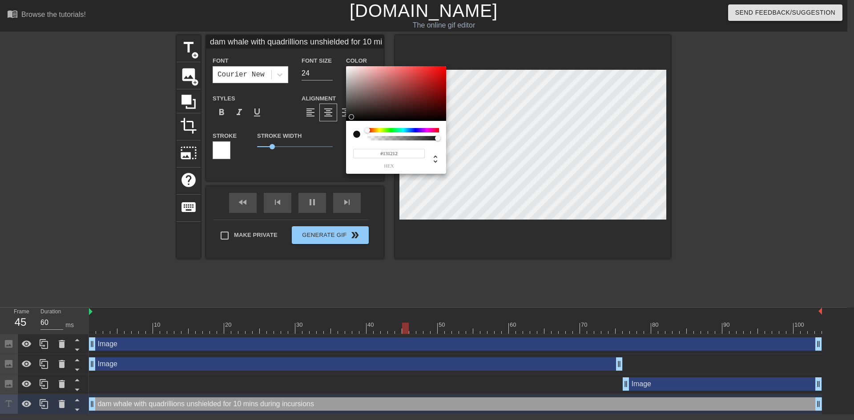
type input "#1D1C1C"
click at [349, 115] on div at bounding box center [351, 116] width 5 height 5
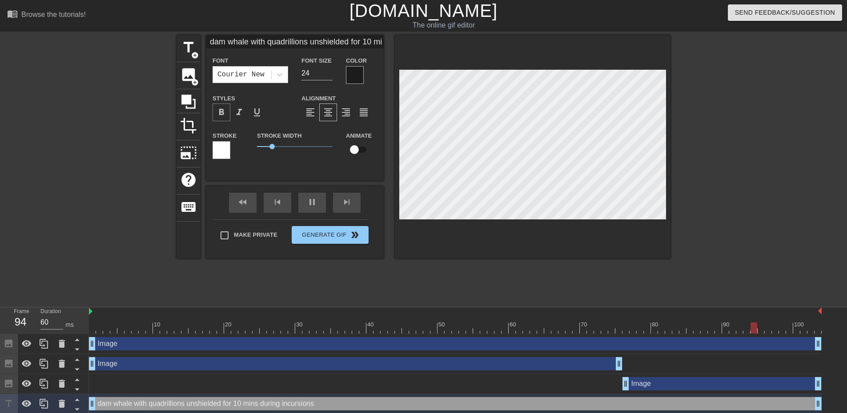
click at [225, 116] on span "format_bold" at bounding box center [221, 112] width 11 height 11
click at [224, 152] on div at bounding box center [221, 150] width 18 height 18
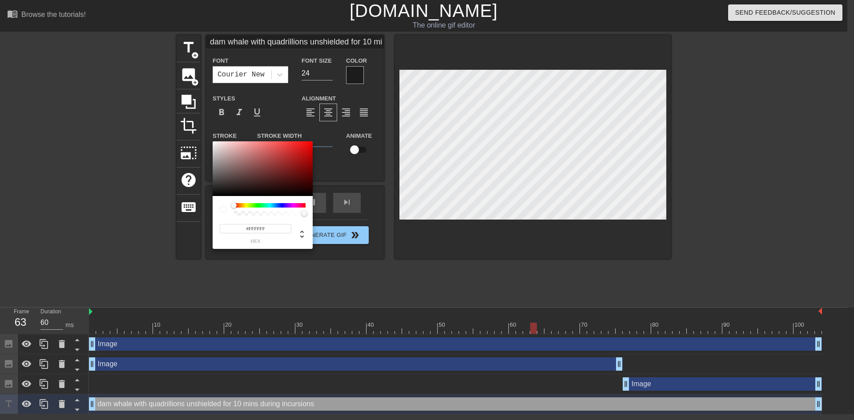
type input "dam whale with quadrillions unshielded for 10 minsduring incursions"
type input "#151313"
click at [222, 192] on div at bounding box center [262, 168] width 100 height 55
type input "dam whale with quadrillions unshielded for 10 minsduring incursions"
type input "#9D9191"
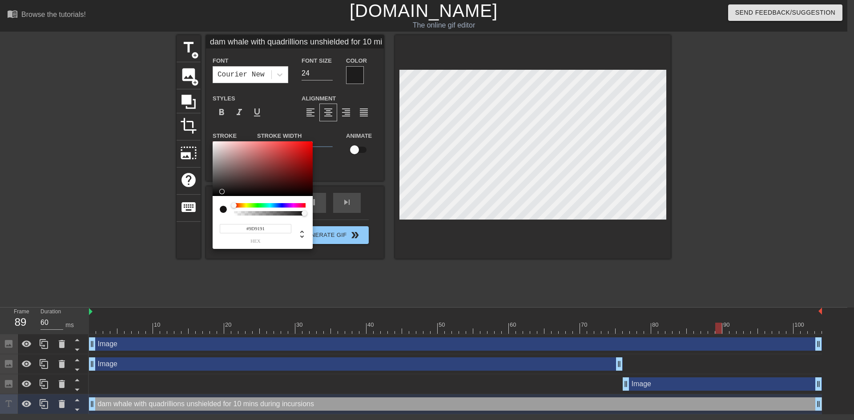
type input "dam whale with quadrillions unshielded for 10 minsduring incursions"
type input "#9D8E8E"
click at [222, 162] on div at bounding box center [262, 168] width 100 height 55
type input "dam whale with quadrillions unshielded for 10 minsduring incursions"
type input "#935151"
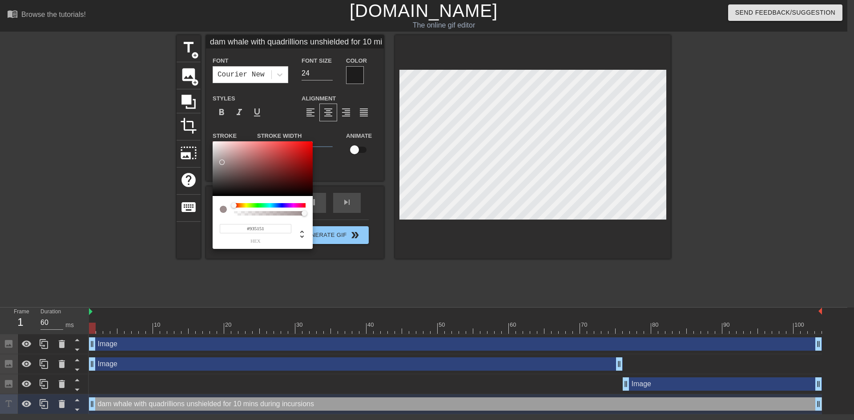
click at [257, 164] on div at bounding box center [262, 168] width 100 height 55
type input "dam whale with quadrillions unshielded for 10 minsduring incursions"
type input "#BE1111"
type input "dam whale with quadrillions unshielded for 10 minsduring incursions"
type input "#BE0F0F"
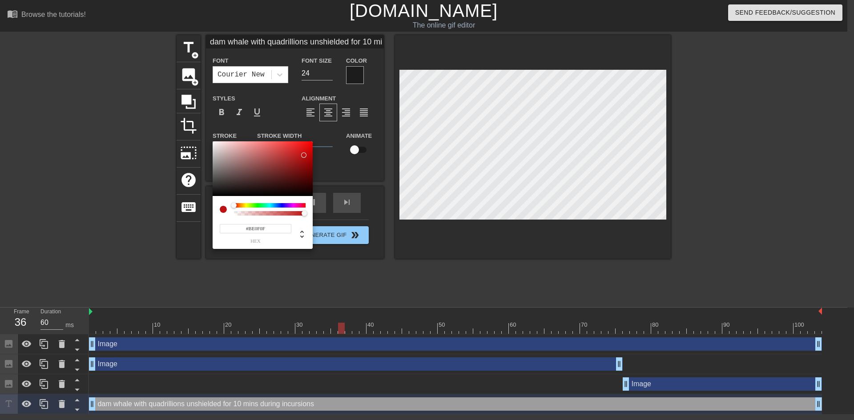
click at [305, 155] on div at bounding box center [262, 168] width 100 height 55
click at [233, 215] on div at bounding box center [227, 209] width 14 height 12
click at [234, 213] on div at bounding box center [270, 213] width 72 height 4
type input "dam whale with quadrillions unshielded for 10 minsduring incursions"
type input "#DFD6D6"
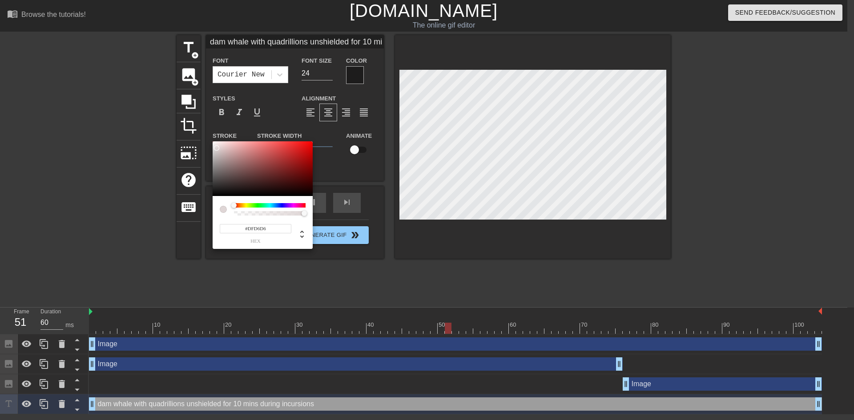
type input "dam whale with quadrillions unshielded for 10 minsduring incursions"
type input "#DFD4D4"
click at [217, 148] on div at bounding box center [262, 168] width 100 height 55
type input "dam whale with quadrillions unshielded for 10 minsduring incursions"
type input "#CFB9B9"
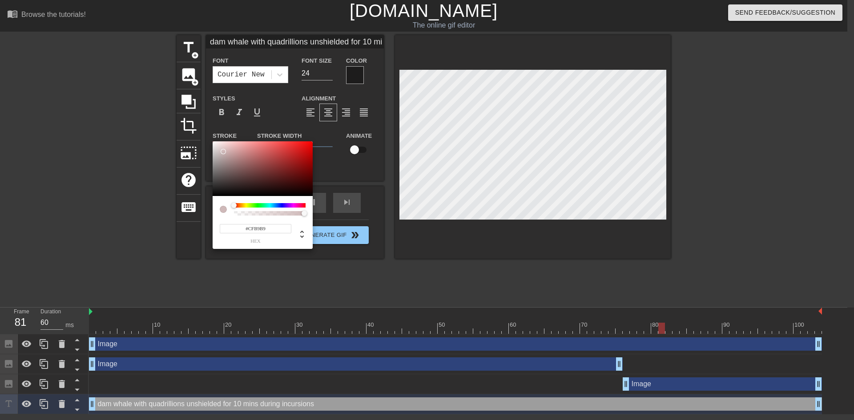
click at [223, 152] on div at bounding box center [262, 168] width 100 height 55
type input "dam whale with quadrillions unshielded for 10 minsduring incursions"
type input "#F8F0F0"
type input "dam whale with quadrillions unshielded for 10 minsduring incursions"
type input "#F6EAEA"
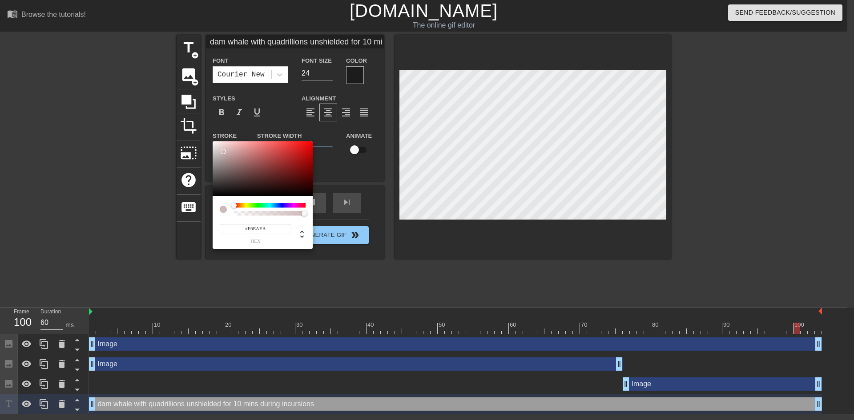
type input "dam whale with quadrillions unshielded for 10 minsduring incursions"
type input "#F2E3E3"
click at [219, 144] on div at bounding box center [262, 168] width 100 height 55
type input "dam whale with quadrillions unshielded for 10 minsduring incursions"
type input "#E1D8D8"
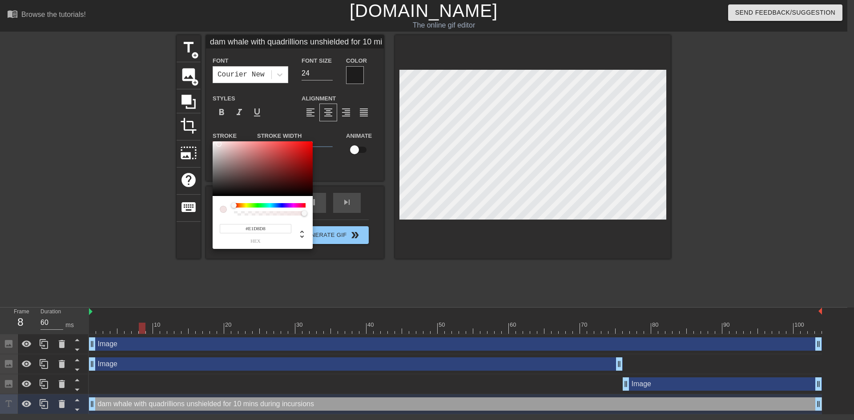
click at [216, 148] on div at bounding box center [262, 168] width 100 height 55
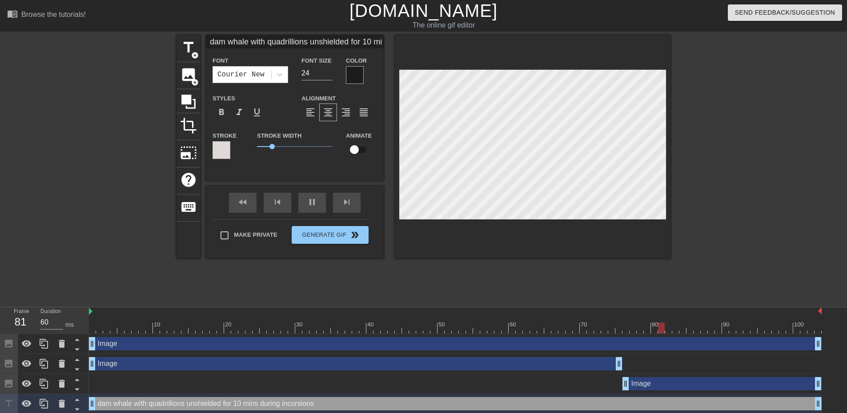
click at [765, 219] on div at bounding box center [747, 168] width 133 height 267
click at [356, 148] on input "checkbox" at bounding box center [354, 149] width 51 height 17
checkbox input "true"
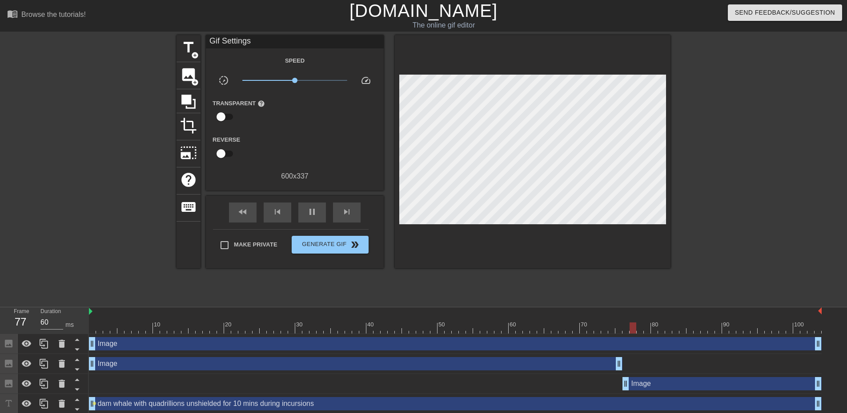
click at [423, 277] on div "title add_circle image add_circle crop photo_size_select_large help keyboard Gi…" at bounding box center [423, 168] width 494 height 267
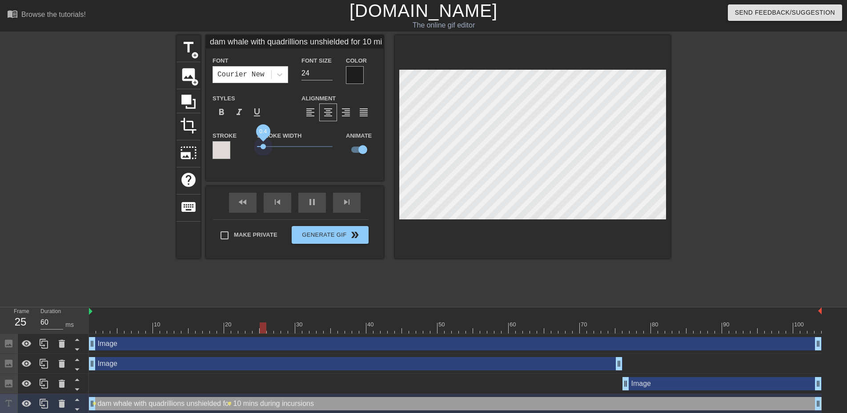
drag, startPoint x: 272, startPoint y: 144, endPoint x: 263, endPoint y: 142, distance: 8.6
click at [263, 142] on span "0.4" at bounding box center [295, 146] width 76 height 11
click at [220, 155] on div at bounding box center [221, 150] width 18 height 18
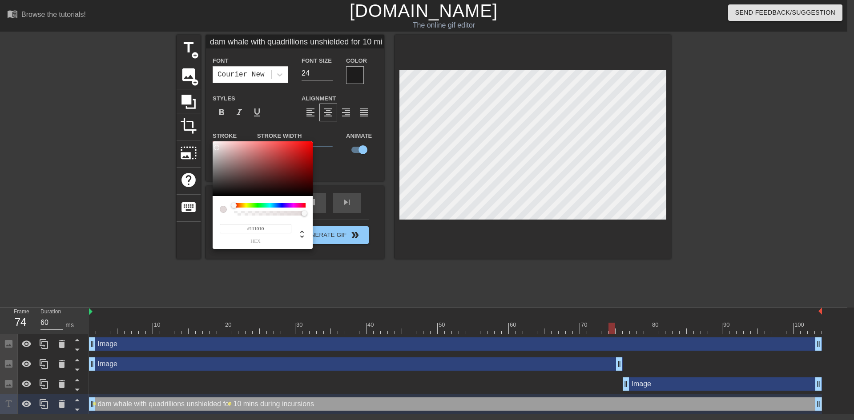
click at [220, 192] on div at bounding box center [262, 168] width 100 height 55
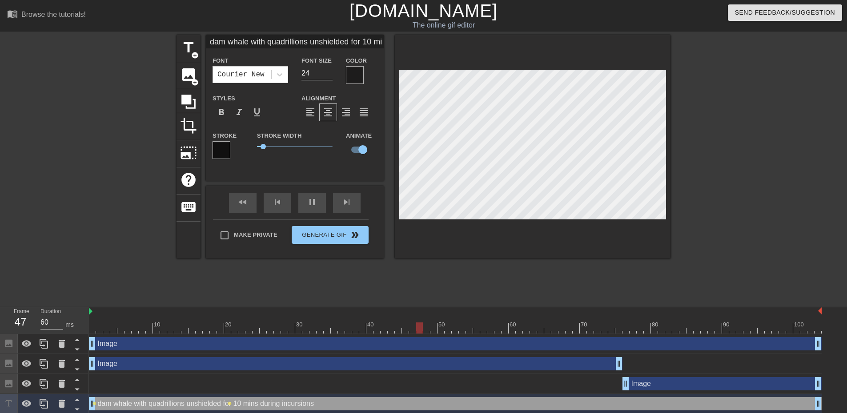
click at [224, 154] on div at bounding box center [221, 150] width 18 height 18
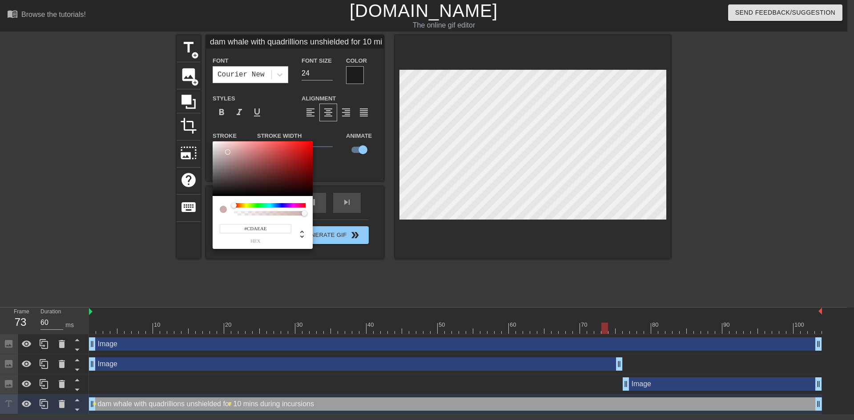
click at [228, 152] on div at bounding box center [262, 168] width 100 height 55
click at [225, 160] on div at bounding box center [262, 168] width 100 height 55
click at [215, 144] on div at bounding box center [262, 168] width 100 height 55
click at [215, 144] on div at bounding box center [215, 143] width 5 height 5
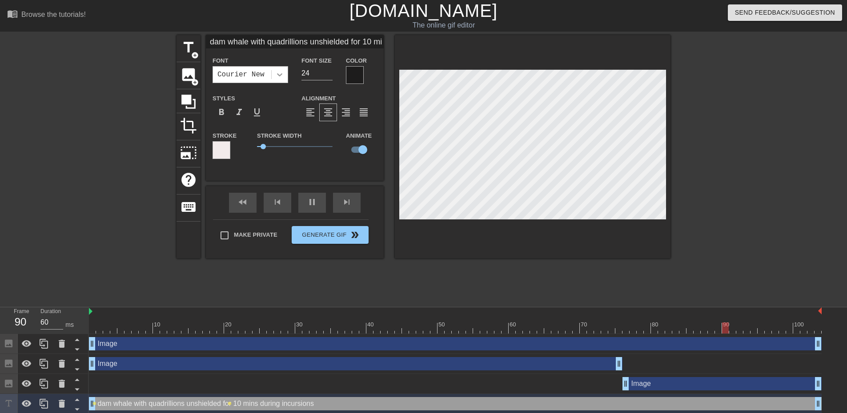
click at [281, 79] on icon at bounding box center [279, 74] width 9 height 9
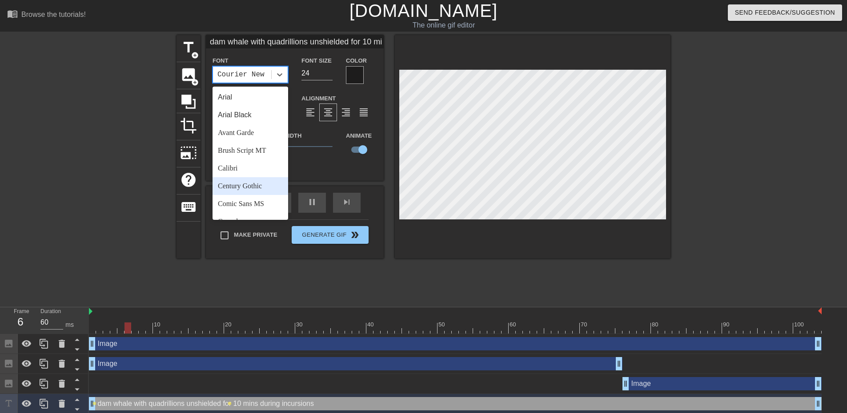
click at [266, 187] on div "Century Gothic" at bounding box center [250, 186] width 76 height 18
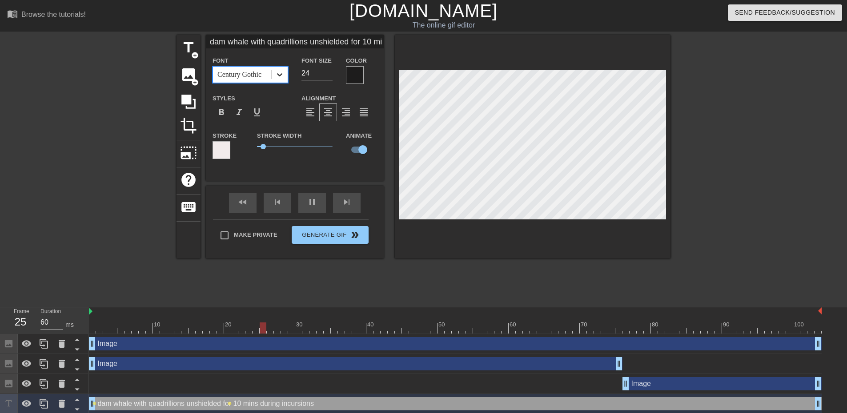
click at [279, 76] on icon at bounding box center [279, 74] width 5 height 3
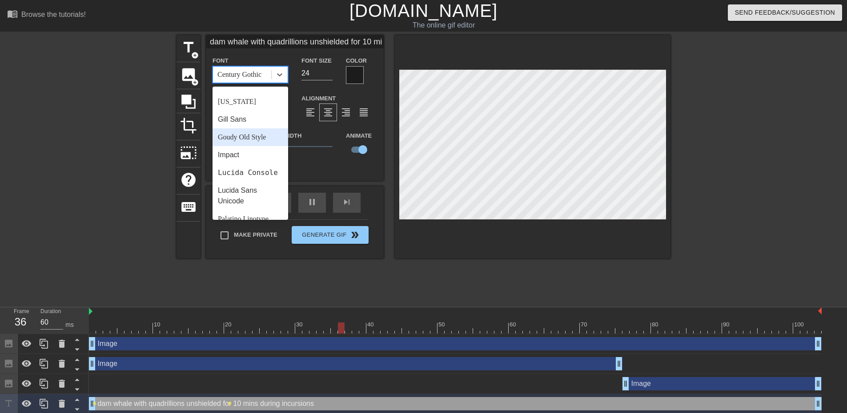
scroll to position [178, 0]
click at [248, 155] on div "Impact" at bounding box center [250, 151] width 76 height 18
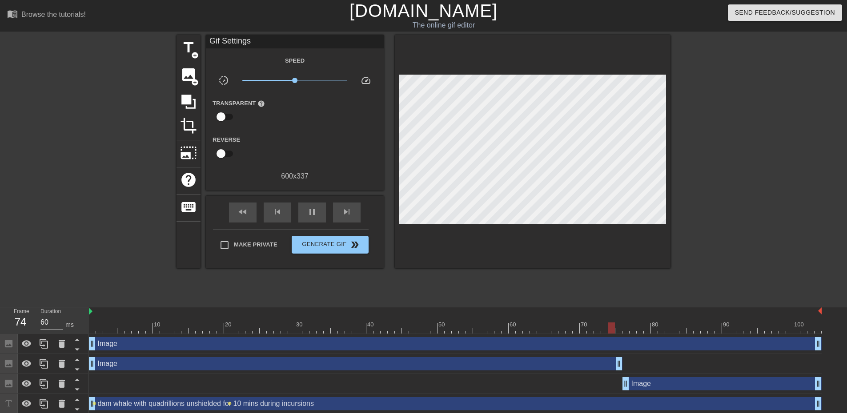
click at [790, 227] on div at bounding box center [747, 168] width 133 height 267
click at [312, 213] on span "pause" at bounding box center [312, 212] width 11 height 11
click at [188, 106] on icon at bounding box center [188, 101] width 17 height 17
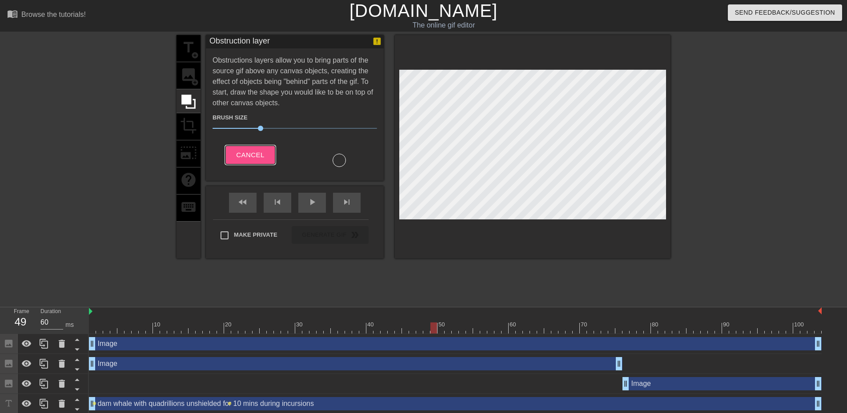
click at [245, 156] on span "Cancel" at bounding box center [250, 155] width 28 height 12
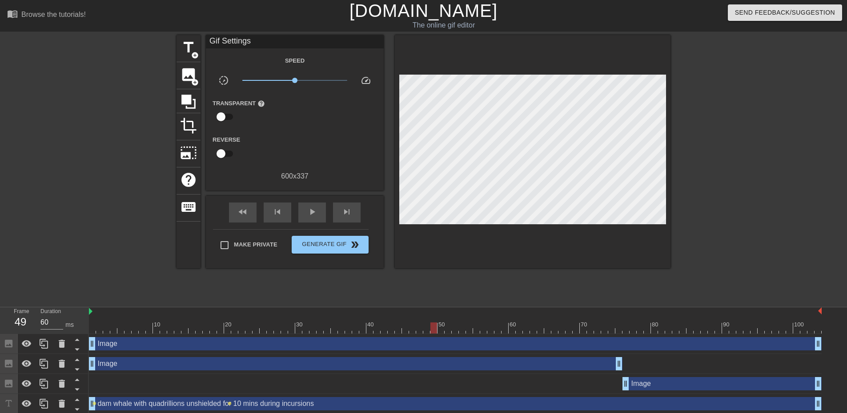
click at [132, 180] on div at bounding box center [98, 168] width 133 height 267
click at [332, 248] on span "Generate Gif double_arrow" at bounding box center [330, 245] width 70 height 11
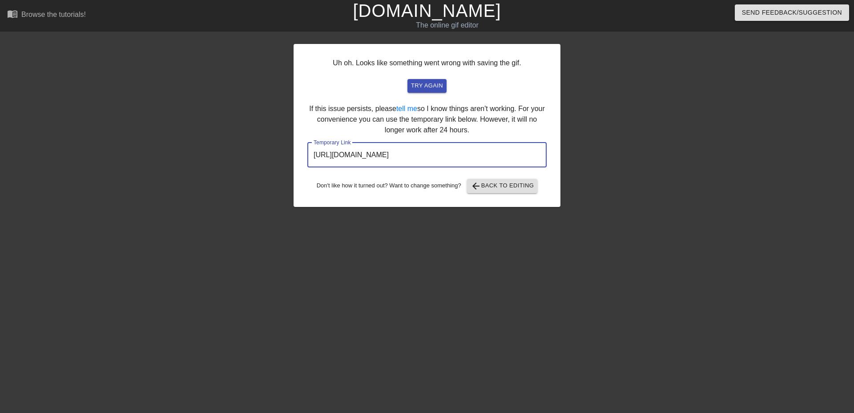
click at [492, 153] on input "https://www.gifntext.com/temp_generations/Py6YLmCC.gif" at bounding box center [426, 155] width 239 height 25
click at [490, 184] on span "arrow_back Back to Editing" at bounding box center [502, 186] width 64 height 11
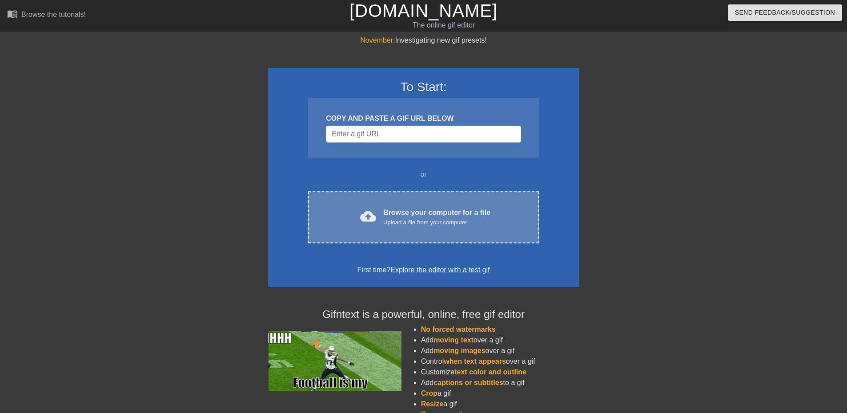
click at [401, 231] on div "cloud_upload Browse your computer for a file Upload a file from your computer C…" at bounding box center [423, 218] width 230 height 52
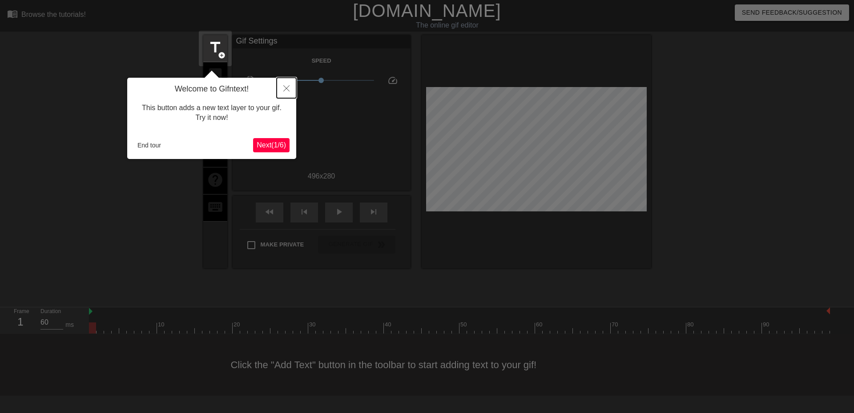
click at [288, 88] on icon "Close" at bounding box center [286, 88] width 6 height 6
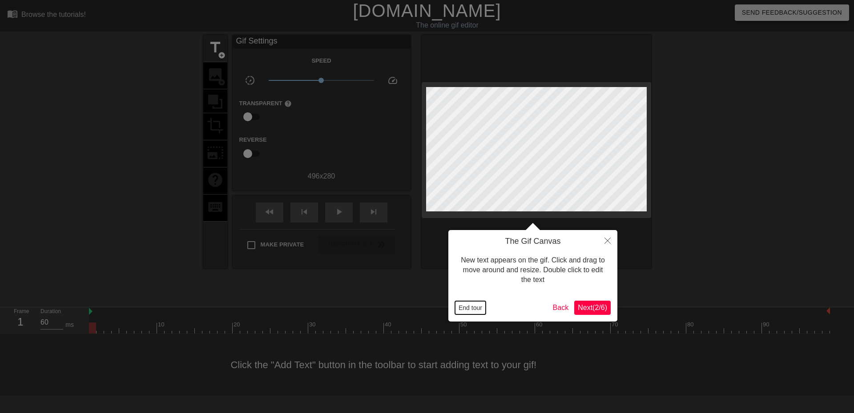
click at [476, 307] on button "End tour" at bounding box center [470, 307] width 31 height 13
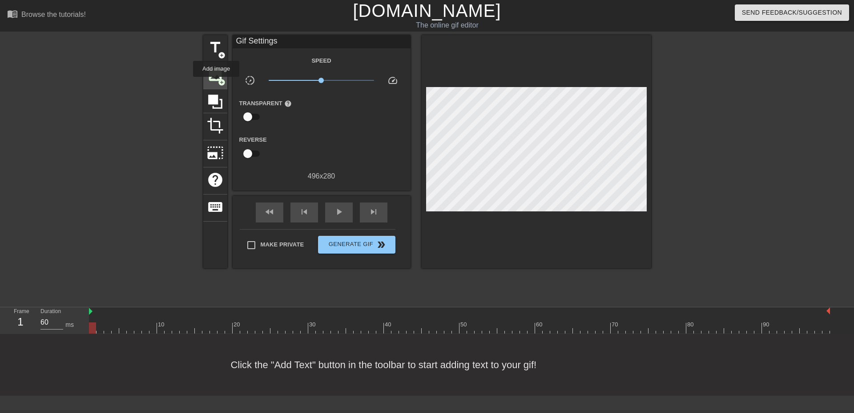
click at [216, 83] on div "image add_circle" at bounding box center [215, 75] width 24 height 27
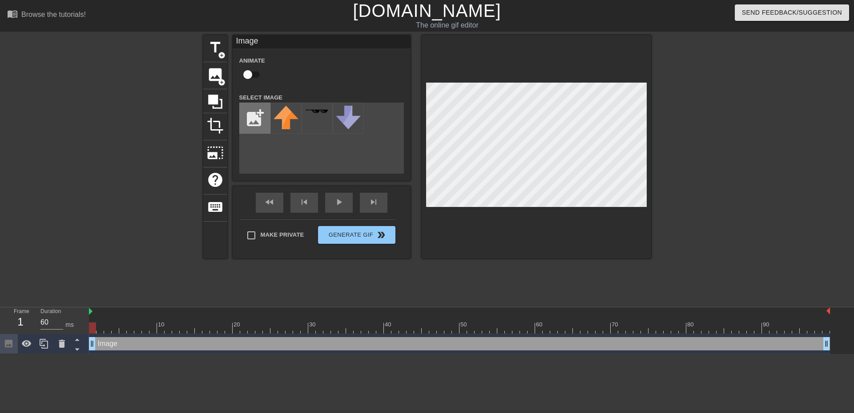
click at [253, 114] on input "file" at bounding box center [255, 118] width 30 height 30
type input "C:\fakepath\161023-[PERSON_NAME]-star-trek.jpg"
click at [279, 114] on img at bounding box center [285, 114] width 25 height 16
click at [626, 283] on div "title add_circle image add_circle crop photo_size_select_large help keyboard Im…" at bounding box center [427, 168] width 448 height 267
click at [650, 164] on div at bounding box center [535, 147] width 229 height 224
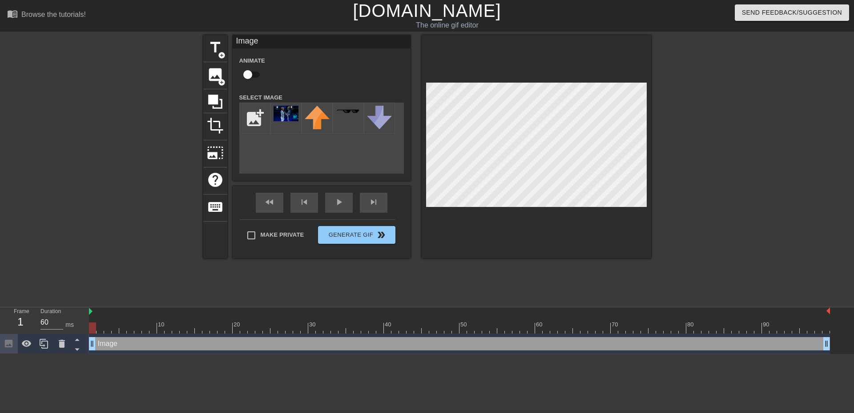
drag, startPoint x: 647, startPoint y: 163, endPoint x: 407, endPoint y: 290, distance: 271.3
click at [407, 290] on div "title add_circle image add_circle crop photo_size_select_large help keyboard Im…" at bounding box center [427, 168] width 448 height 267
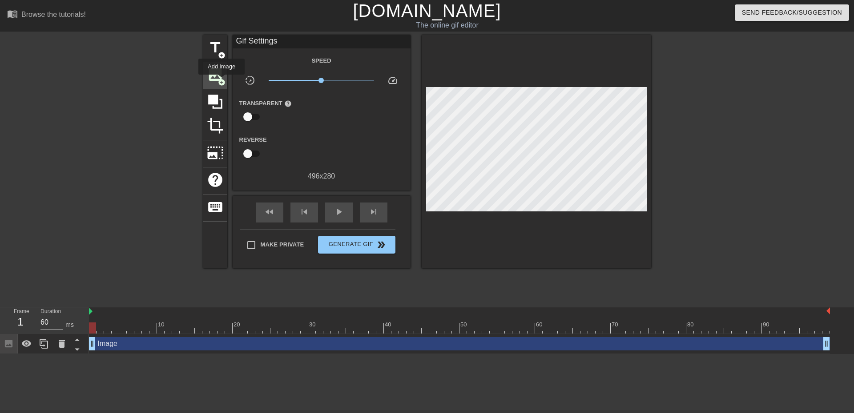
click at [221, 80] on span "add_circle" at bounding box center [222, 83] width 8 height 8
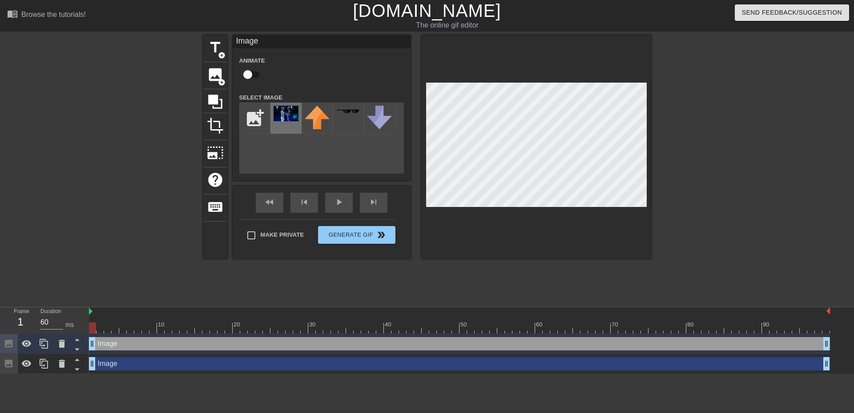
click at [281, 119] on img at bounding box center [285, 114] width 25 height 16
click at [64, 346] on icon at bounding box center [62, 344] width 6 height 8
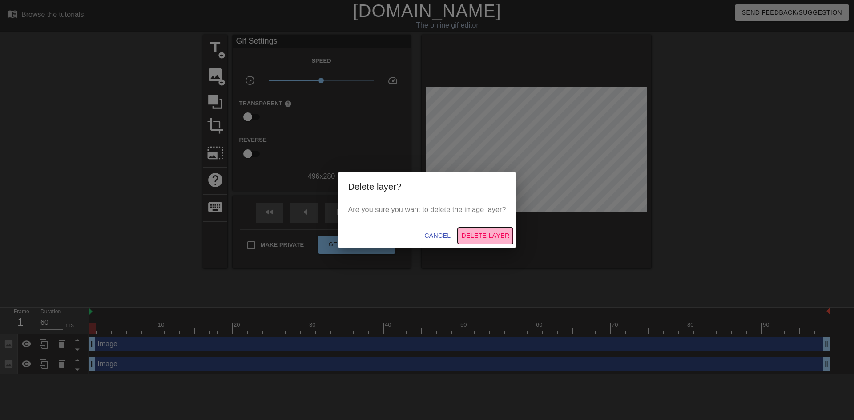
click at [475, 235] on span "Delete Layer" at bounding box center [485, 235] width 48 height 11
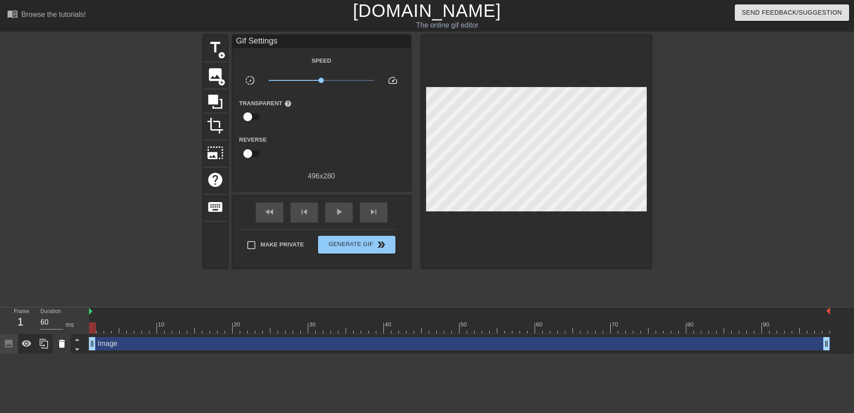
click at [61, 347] on icon at bounding box center [62, 344] width 6 height 8
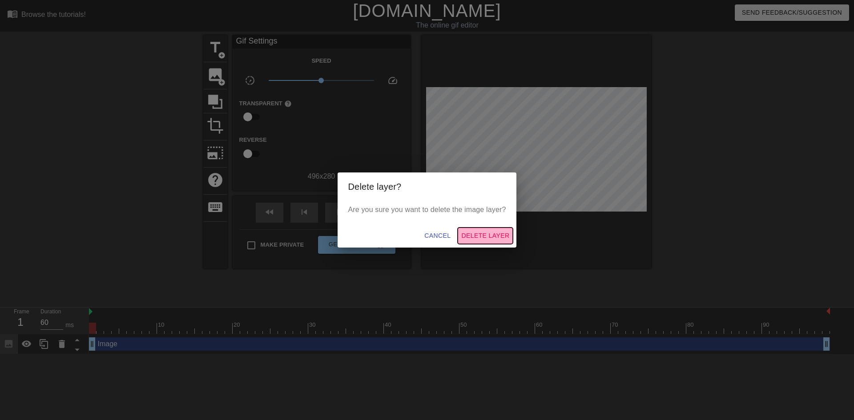
click at [478, 232] on span "Delete Layer" at bounding box center [485, 235] width 48 height 11
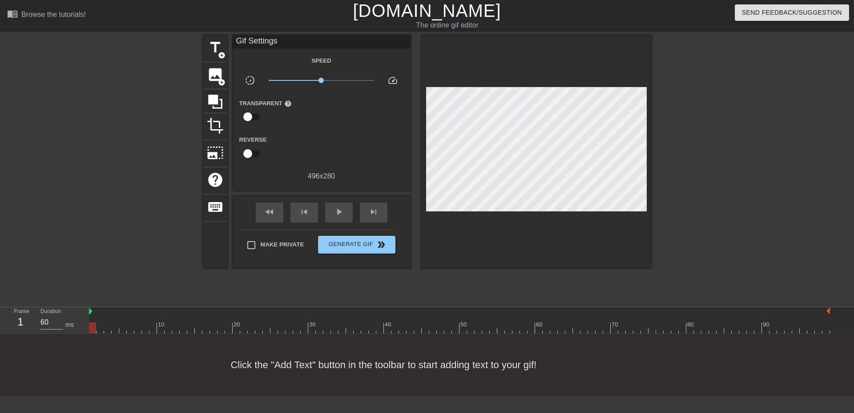
click at [711, 224] on div at bounding box center [727, 168] width 133 height 267
click at [217, 80] on span "image" at bounding box center [215, 74] width 17 height 17
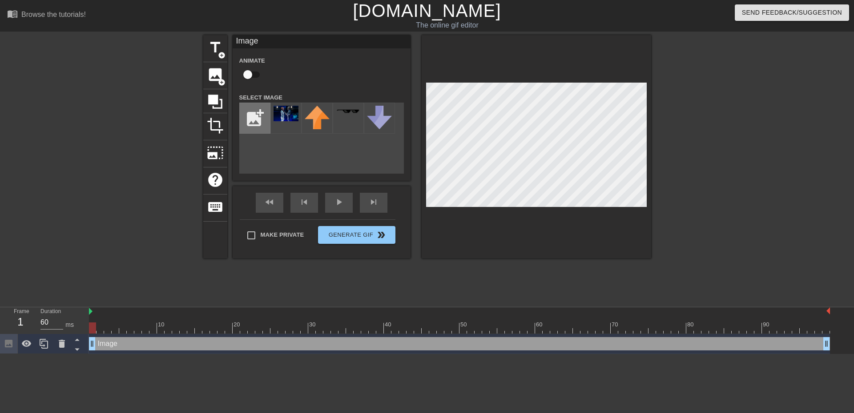
click at [260, 125] on input "file" at bounding box center [255, 118] width 30 height 30
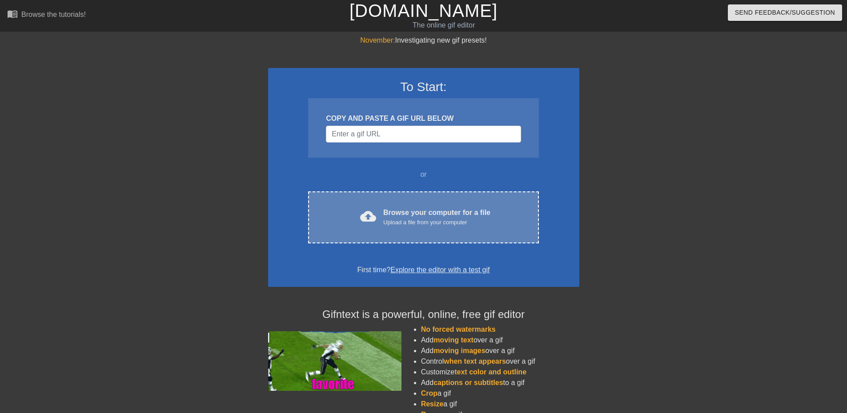
click at [372, 236] on div "cloud_upload Browse your computer for a file Upload a file from your computer C…" at bounding box center [423, 218] width 230 height 52
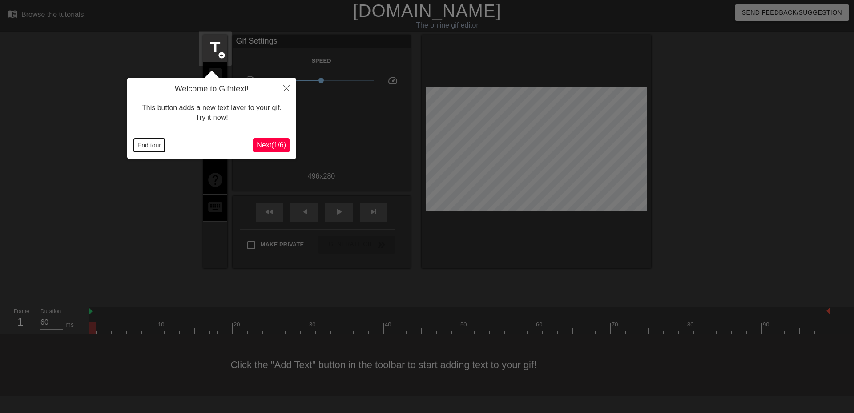
click at [147, 146] on button "End tour" at bounding box center [149, 145] width 31 height 13
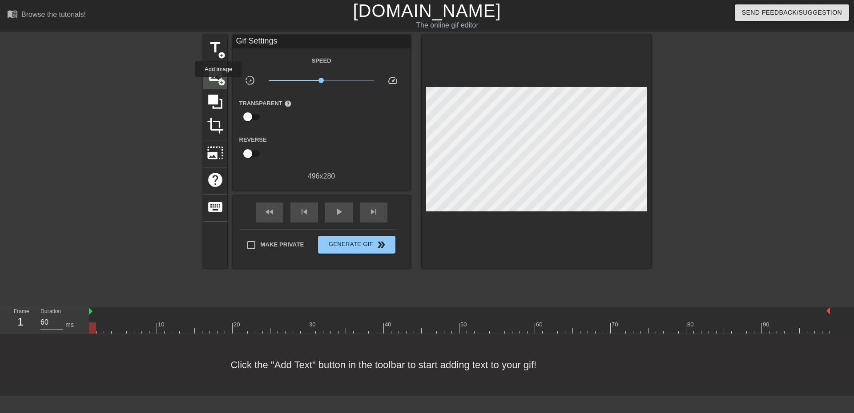
click at [218, 83] on span "add_circle" at bounding box center [222, 83] width 8 height 8
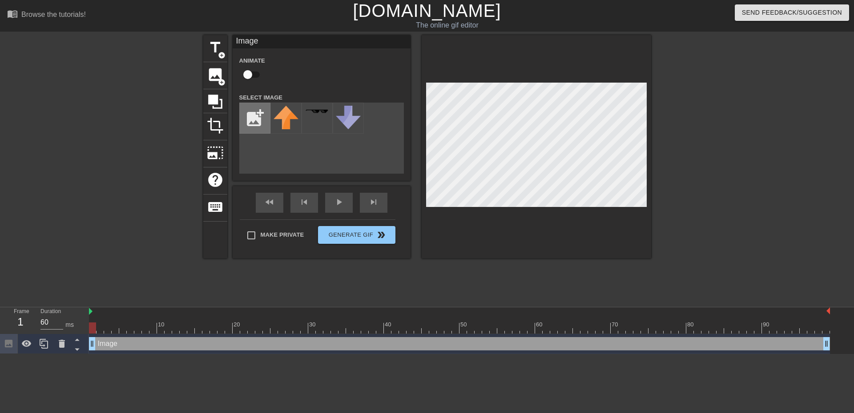
click at [250, 122] on input "file" at bounding box center [255, 118] width 30 height 30
type input "C:\fakepath\161023-[PERSON_NAME]-star-trek.jpg"
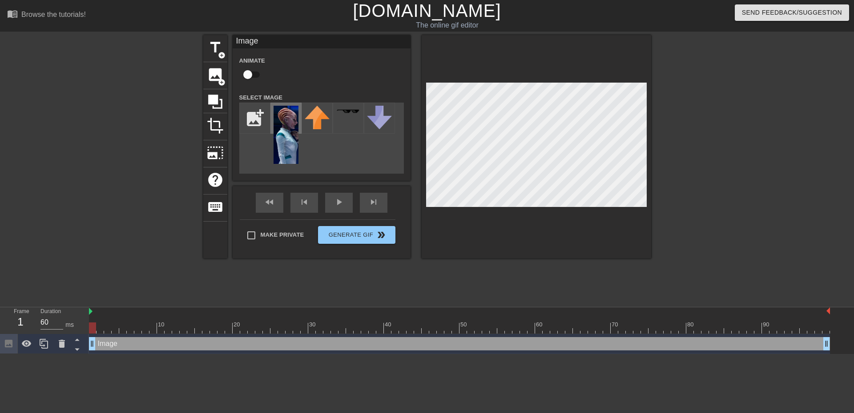
click at [281, 118] on img at bounding box center [285, 135] width 25 height 58
click at [542, 207] on div at bounding box center [535, 147] width 229 height 224
click at [338, 199] on div "fast_rewind skip_previous play_arrow skip_next" at bounding box center [321, 202] width 145 height 33
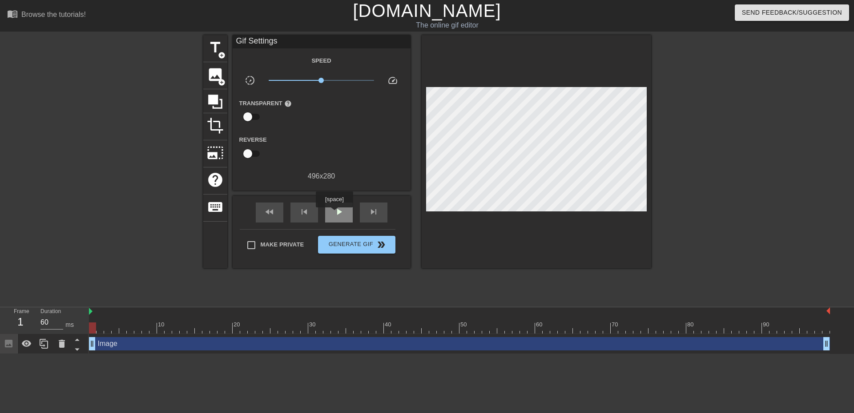
click at [334, 214] on span "play_arrow" at bounding box center [338, 212] width 11 height 11
click at [346, 221] on div "pause" at bounding box center [339, 213] width 28 height 20
click at [688, 209] on div at bounding box center [727, 168] width 133 height 267
click at [221, 54] on span "add_circle" at bounding box center [222, 56] width 8 height 8
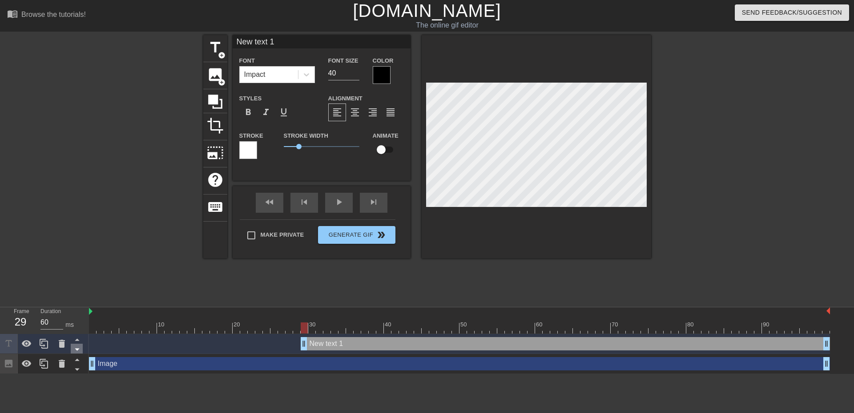
click at [72, 348] on icon at bounding box center [77, 349] width 11 height 11
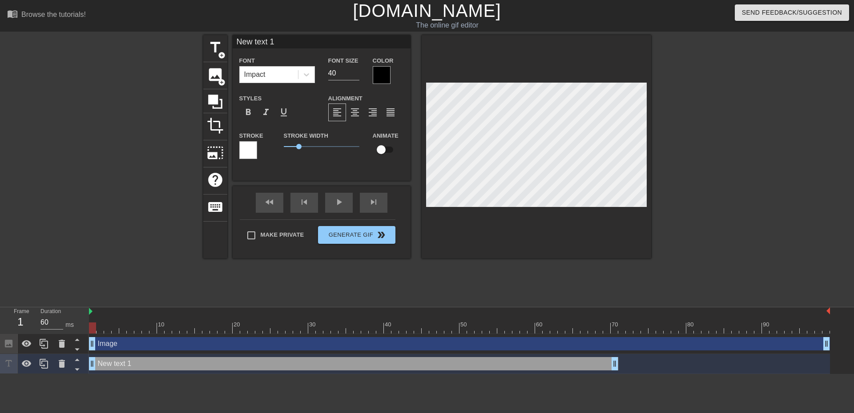
drag, startPoint x: 322, startPoint y: 366, endPoint x: 97, endPoint y: 372, distance: 225.0
click at [97, 372] on div "New text 1 drag_handle drag_handle" at bounding box center [459, 364] width 741 height 20
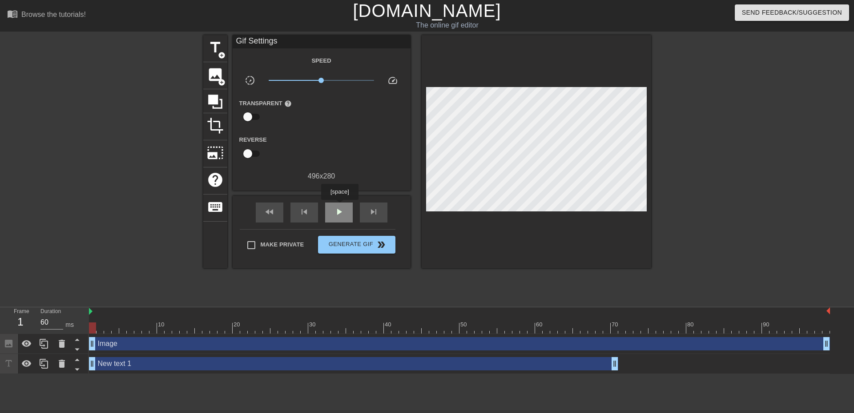
click at [339, 207] on span "play_arrow" at bounding box center [338, 212] width 11 height 11
click at [337, 218] on div "pause" at bounding box center [339, 213] width 28 height 20
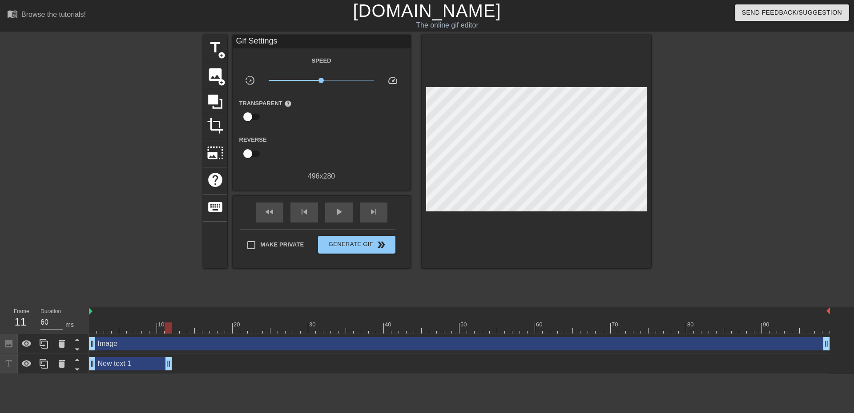
drag, startPoint x: 617, startPoint y: 366, endPoint x: 185, endPoint y: 382, distance: 431.9
click at [168, 374] on html "menu_book Browse the tutorials! Gifntext.com The online gif editor Send Feedbac…" at bounding box center [427, 187] width 854 height 374
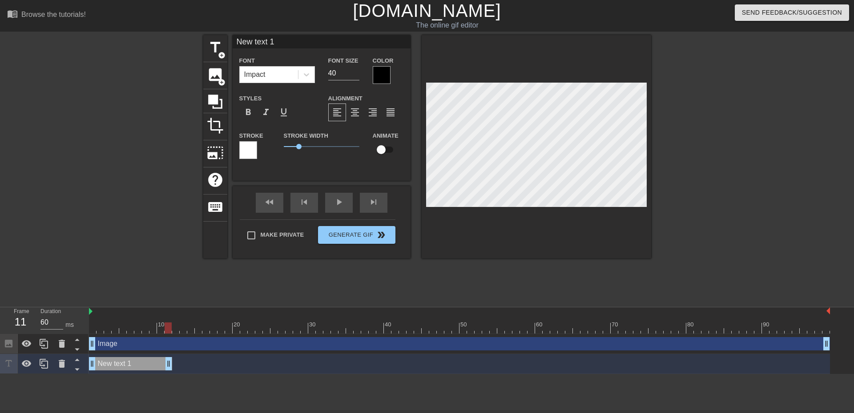
click at [123, 366] on div "New text 1 drag_handle drag_handle" at bounding box center [130, 363] width 83 height 13
type input "o"
type textarea "o"
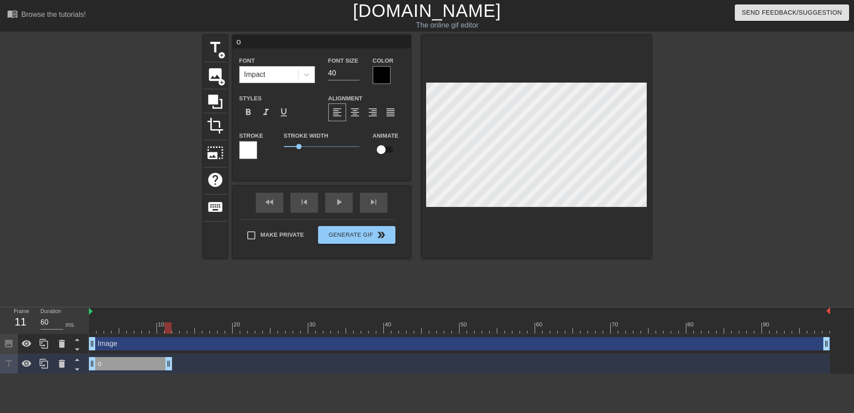
scroll to position [1, 1]
type input "om"
type textarea "om"
type input "omg"
type textarea "omg"
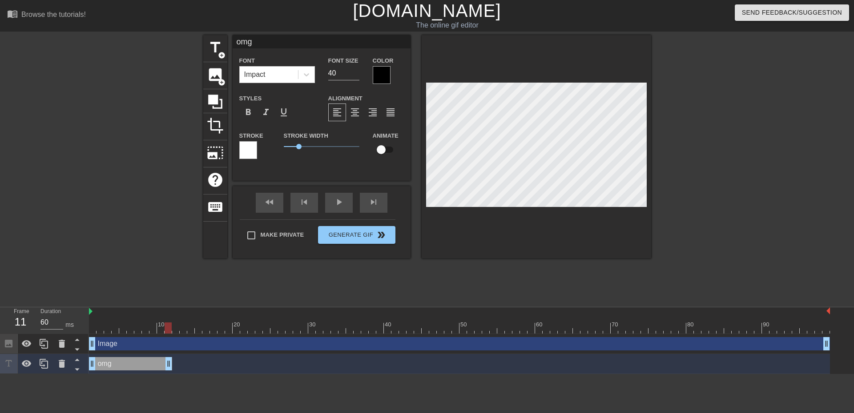
click at [573, 283] on div "title add_circle image add_circle crop photo_size_select_large help keyboard om…" at bounding box center [427, 168] width 448 height 267
type input "omg"
type textarea "omg"
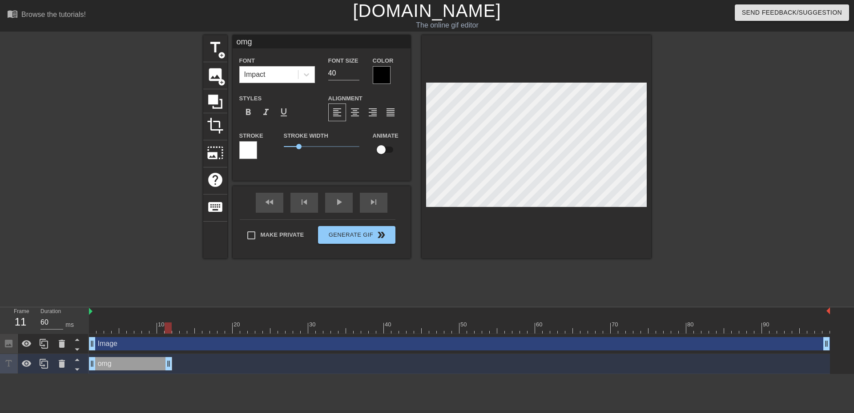
type input "omgW"
type textarea "omg W"
type input "omgWE"
type textarea "omg WE"
type input "omgW"
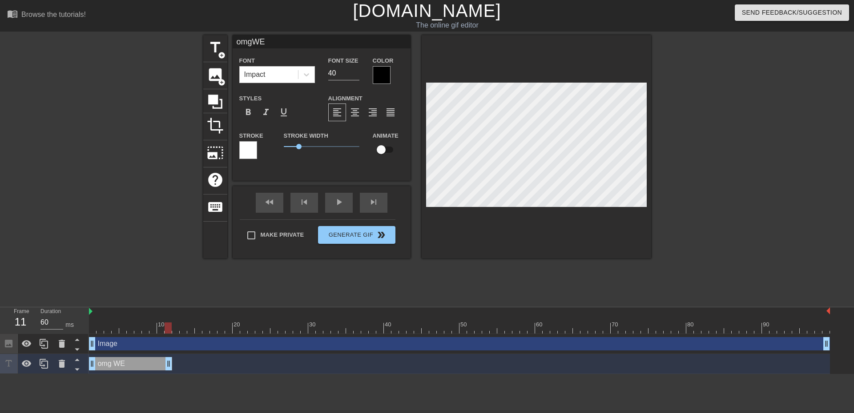
type textarea "omg W"
type input "omg"
type textarea "omg"
type input "omgw"
type textarea "omg w"
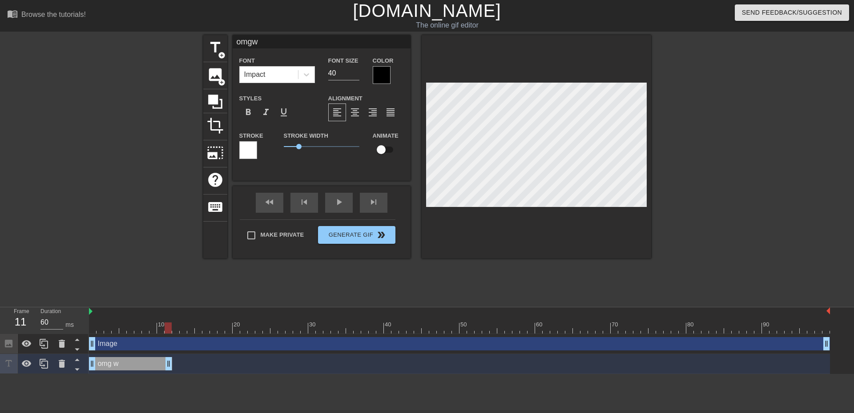
type input "omgwe"
type textarea "omg we"
type input "omgwe"
type textarea "omg we"
type input "omgwe"
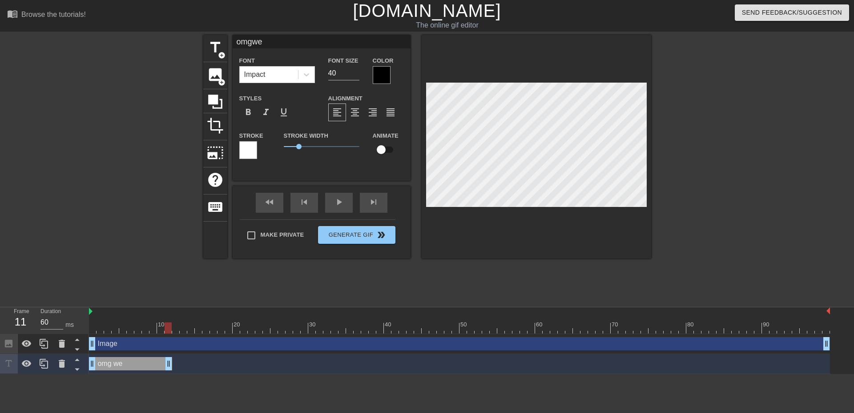
type textarea "omg we"
type input "omgw"
type textarea "omg w"
type input "omg"
type textarea "omg"
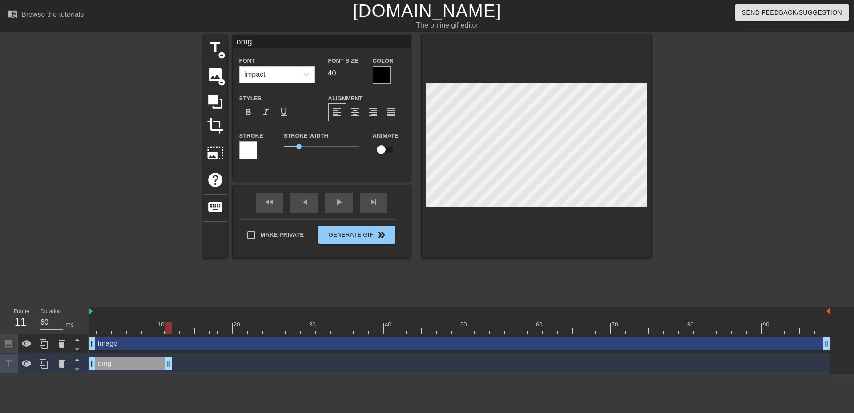
type input "omgw"
type textarea "omg w"
type input "omgwh"
type textarea "omg wh"
type input "omgwha"
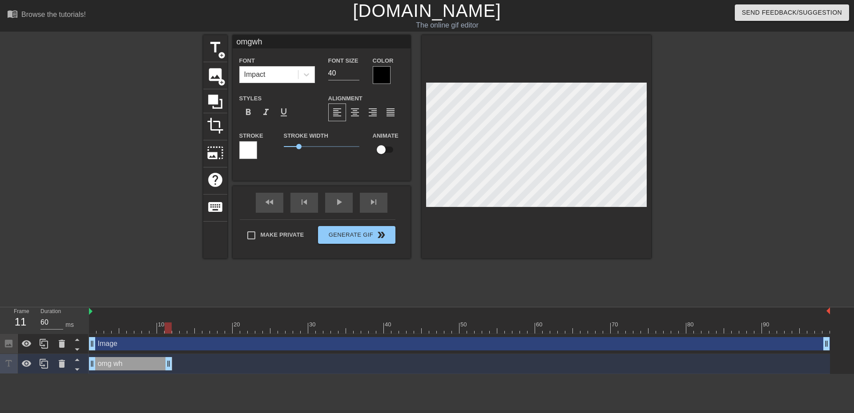
type textarea "omg wha"
type input "omgwhat"
type textarea "omg what"
type input "omgwhat"
type textarea "omg what"
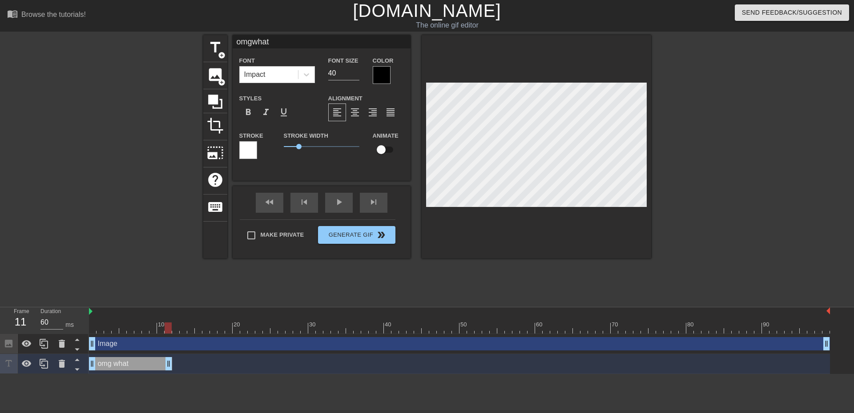
type input "omgwhat h"
type textarea "omg what ha"
type input "omgwhat hap"
type textarea "omg what hap"
type input "omgwhat happ"
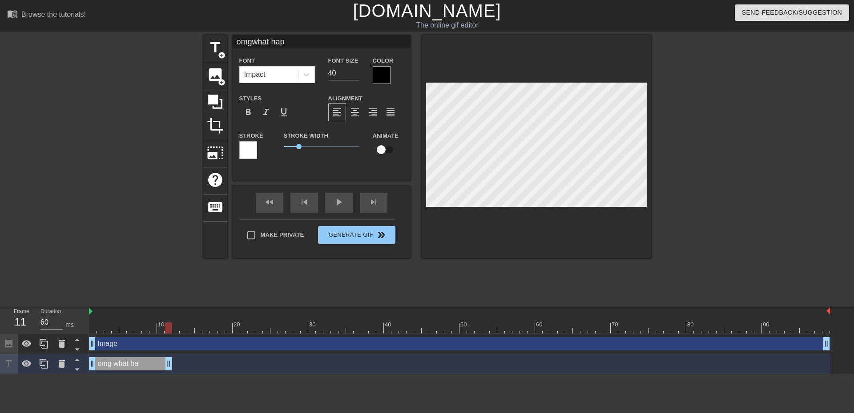
type textarea "omg what happ"
type input "omgwhat happe"
type textarea "omg what happe"
type input "omgwhat happen"
type textarea "omg what happen"
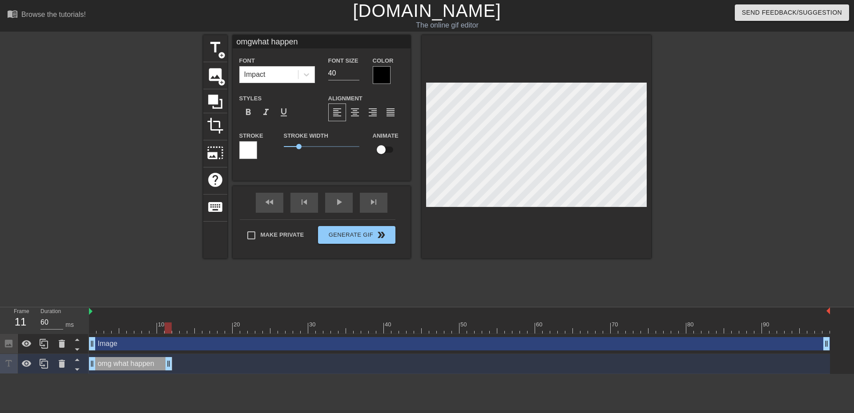
type input "omgwhat happene"
type textarea "omg what happene"
type input "omgwhat happened"
type textarea "omg what happened"
type input "omgwhat happened"
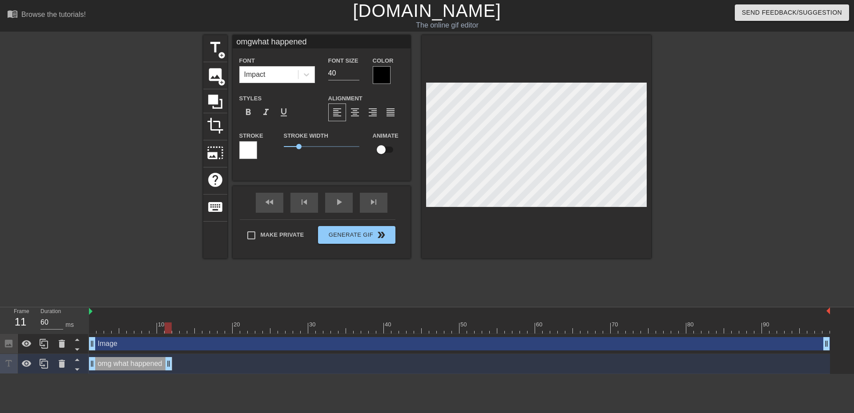
type textarea "omg what happened"
type input "omgwhat happened t"
type textarea "omg what happened t"
type input "omgwhat happened to"
type textarea "omg what happened to"
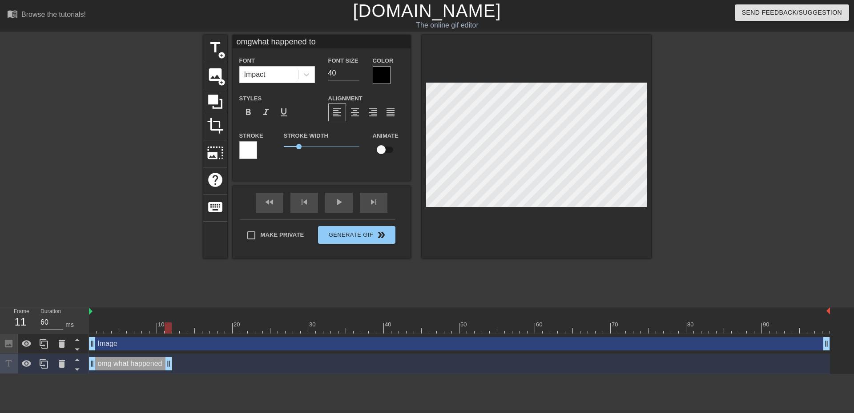
type input "omgwhat happened to"
type textarea "omg what happened to"
type input "omgwhat happened to o"
type textarea "omg what happened to o"
type input "omgwhat happened to ou"
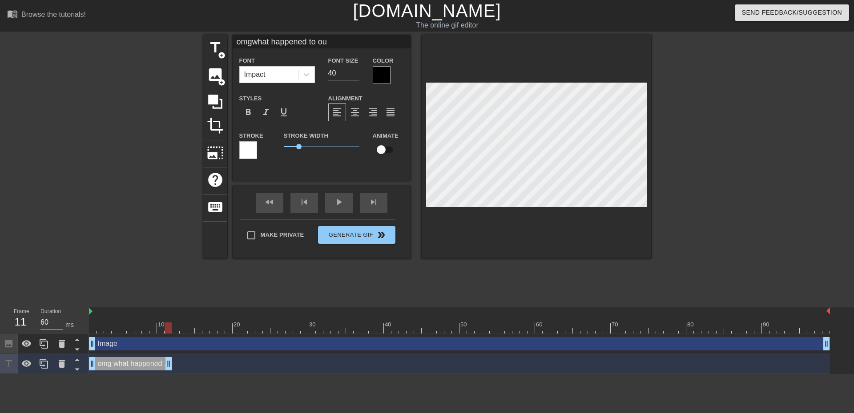
type textarea "omg what happened to ou"
type input "omgwhat happened to o"
type textarea "omg what happened to o"
type input "omgwhat happened to"
type textarea "omg what happened to"
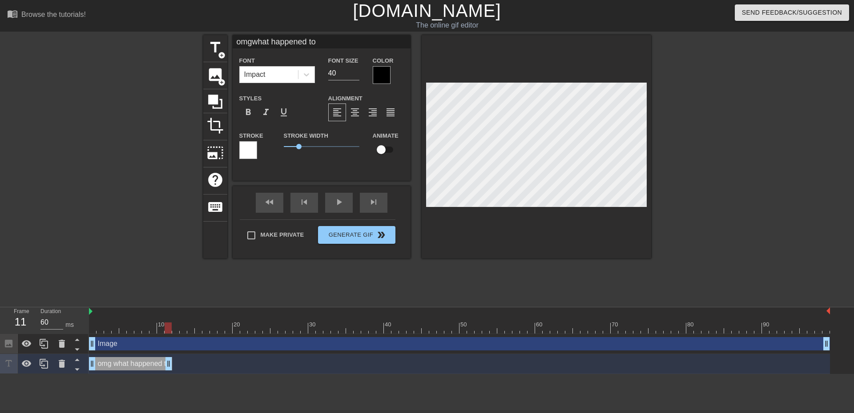
type input "omgwhat happened to"
type textarea "omg what happened to"
type input "omgwhat happened t"
type textarea "omg what happened t"
type input "omgwhat happened"
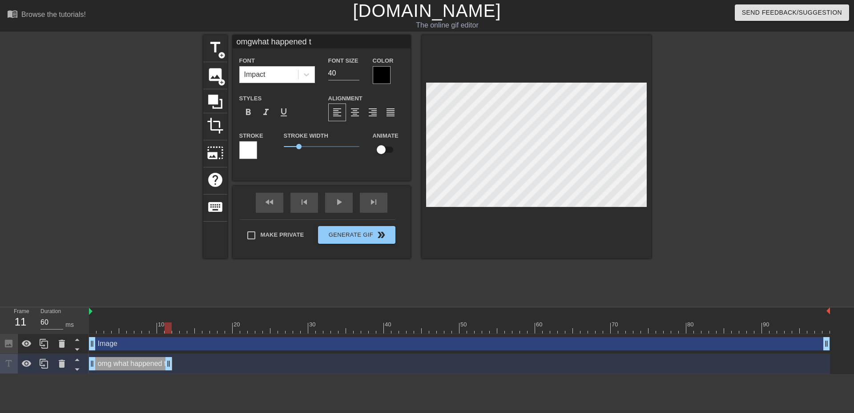
type textarea "omg what happened"
type input "omgwhat happened"
type textarea "omg what happened"
type input "omgwhat happened"
type textarea "omg what happened"
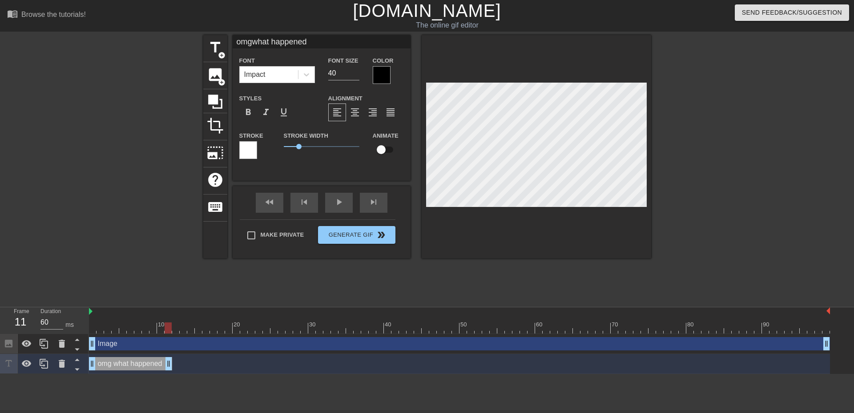
type input "omgwhat happenedt"
type textarea "omg what happened t"
type input "omgwhat happenedto"
type textarea "omg what happened to"
type input "omgwhat happenedto"
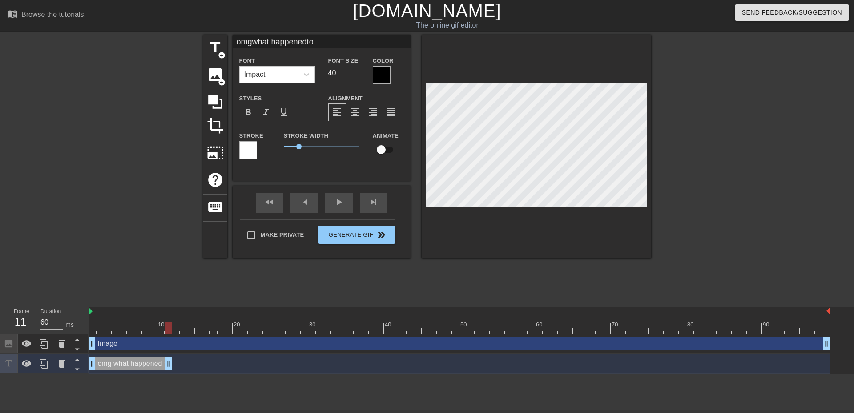
type textarea "omg what happened to"
type input "omgwhat happenedto o"
type textarea "omg what happened to o"
type input "omgwhat happenedto ou"
type textarea "omg what happened to ou"
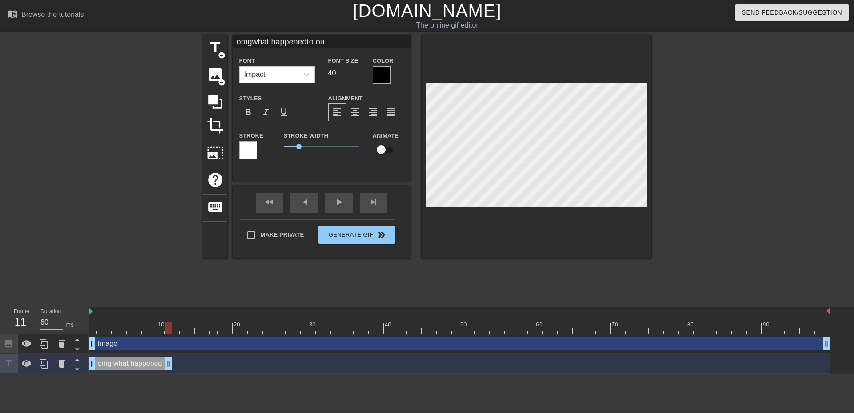
type input "omgwhat happenedto our"
type textarea "omg what happened to our"
type input "omgwhat happenedto our"
type textarea "omg what happened to our"
type input "omgwhat happenedto our l"
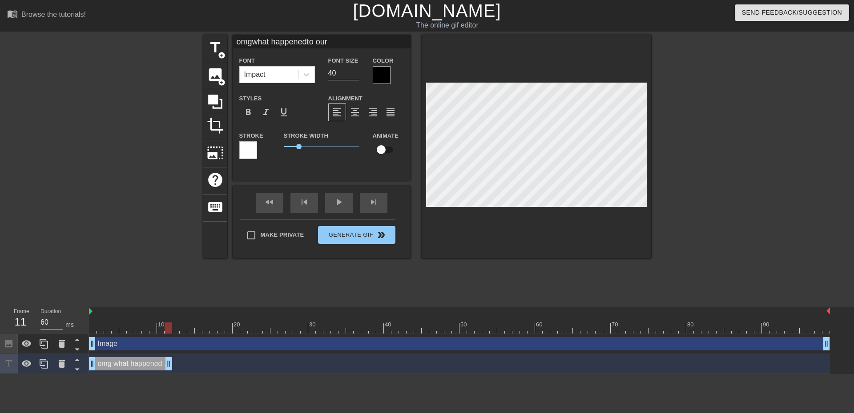
type textarea "omg what happened to our l"
type input "omgwhat happenedto our le"
type textarea "omg what happened to our lea"
type input "omgwhat happenedto our lead"
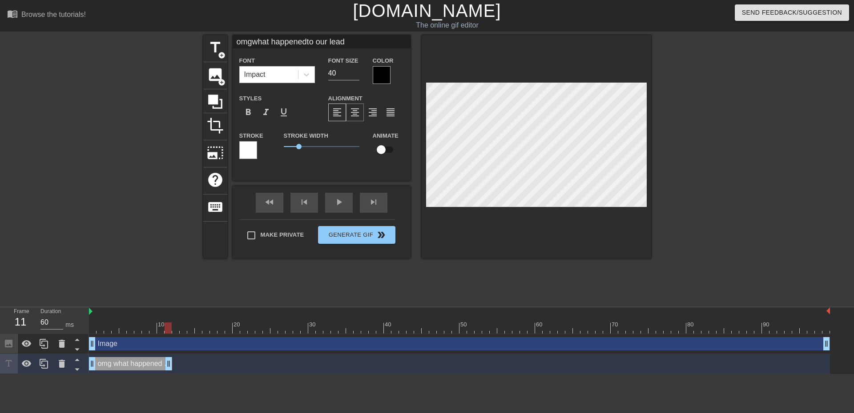
type textarea "omg what happened to our lead"
click at [353, 113] on span "format_align_center" at bounding box center [354, 112] width 11 height 11
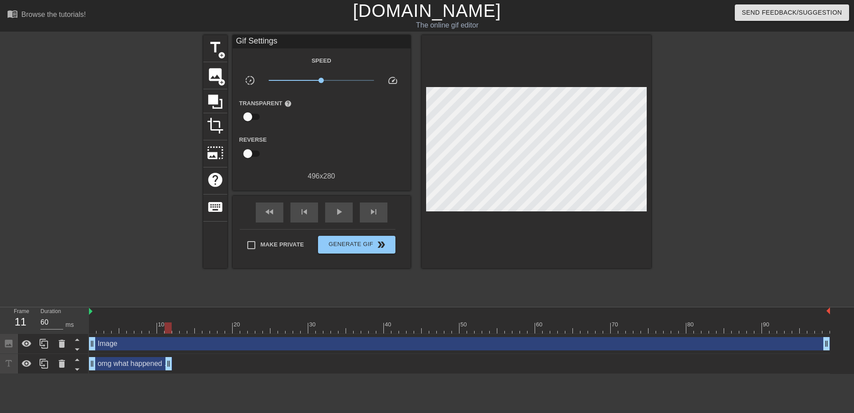
click at [782, 224] on div at bounding box center [727, 168] width 133 height 267
click at [346, 205] on div "play_arrow" at bounding box center [339, 213] width 28 height 20
drag, startPoint x: 169, startPoint y: 368, endPoint x: 210, endPoint y: 371, distance: 40.6
click at [210, 371] on div "omg what happened to our lead drag_handle drag_handle" at bounding box center [459, 364] width 741 height 20
click at [340, 213] on span "pause" at bounding box center [338, 212] width 11 height 11
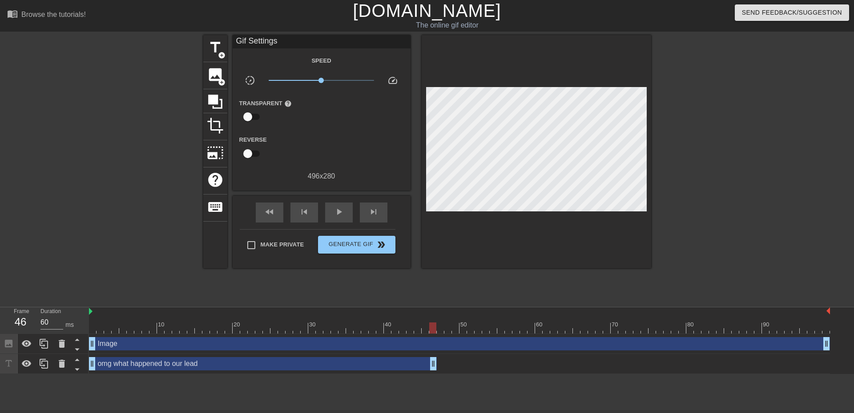
drag, startPoint x: 208, startPoint y: 367, endPoint x: 438, endPoint y: 375, distance: 230.4
click at [438, 374] on html "menu_book Browse the tutorials! Gifntext.com The online gif editor Send Feedbac…" at bounding box center [427, 187] width 854 height 374
click at [709, 167] on div at bounding box center [727, 168] width 133 height 267
click at [45, 365] on icon at bounding box center [44, 364] width 11 height 11
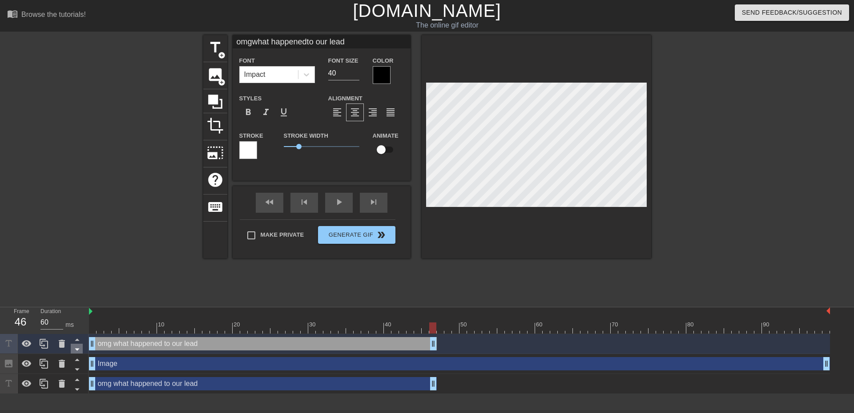
click at [79, 353] on icon at bounding box center [77, 349] width 11 height 11
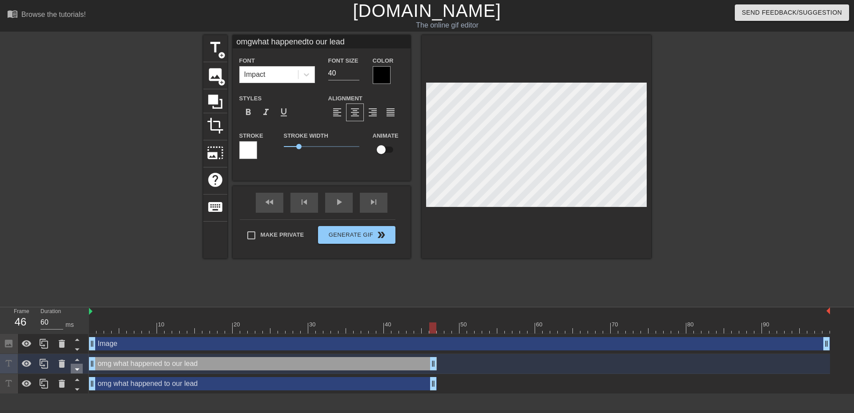
click at [79, 373] on icon at bounding box center [77, 369] width 11 height 11
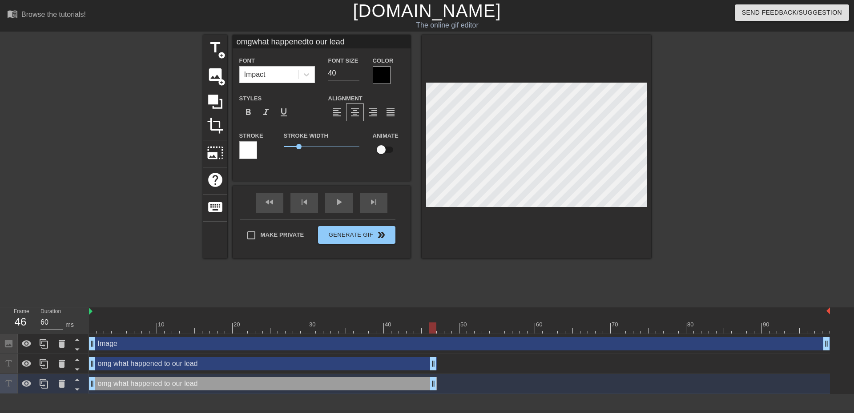
click at [153, 386] on div "omg what happened to our lead drag_handle drag_handle" at bounding box center [263, 383] width 348 height 13
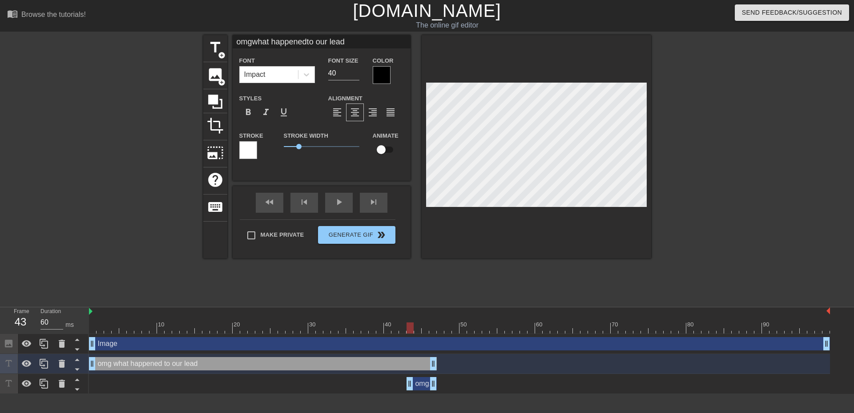
drag, startPoint x: 94, startPoint y: 389, endPoint x: 410, endPoint y: 382, distance: 315.7
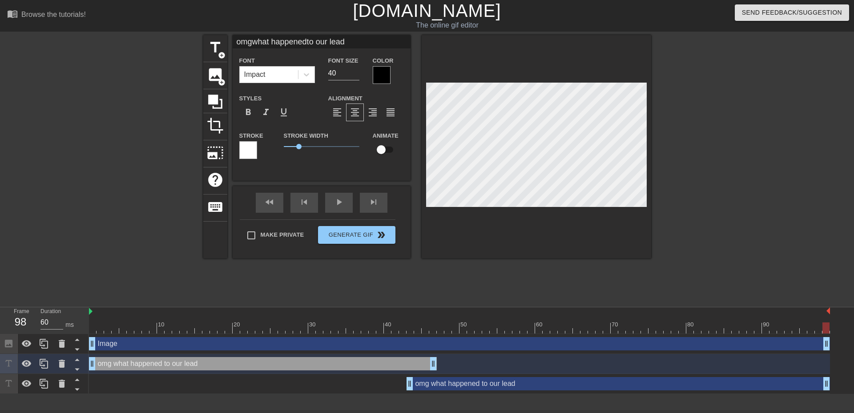
drag, startPoint x: 434, startPoint y: 386, endPoint x: 870, endPoint y: 378, distance: 435.7
click at [846, 378] on html "menu_book Browse the tutorials! Gifntext.com The online gif editor Send Feedbac…" at bounding box center [427, 197] width 854 height 394
drag, startPoint x: 409, startPoint y: 382, endPoint x: 448, endPoint y: 383, distance: 38.2
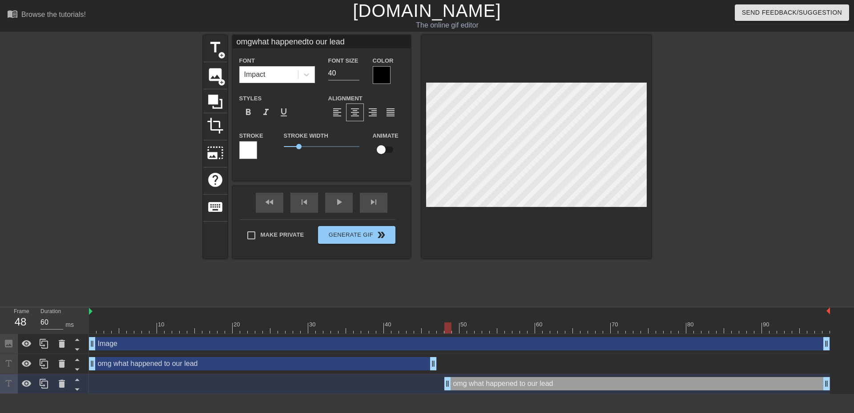
scroll to position [1, 2]
type input "Y"
type textarea "Y"
type input "YO"
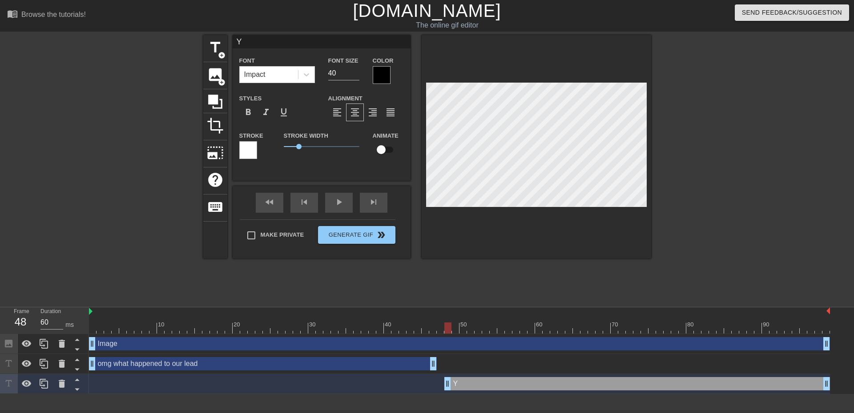
type textarea "YO"
type input "YOU"
type textarea "YOU"
type input "YOU"
type textarea "YOU"
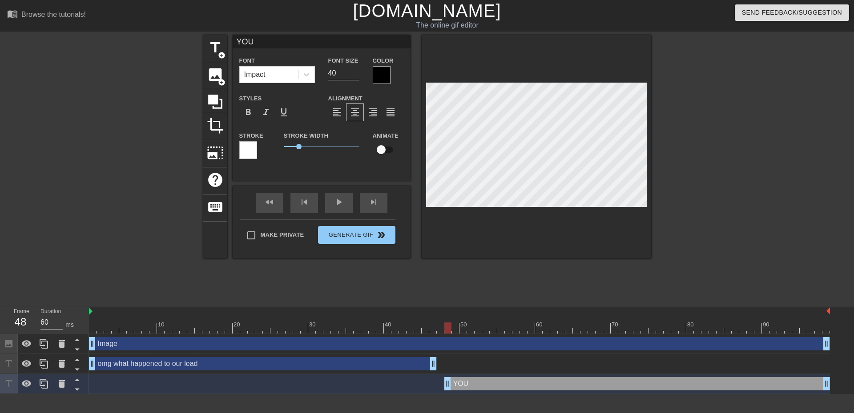
scroll to position [1, 1]
type input "YOU D"
type textarea "YOU D"
type input "YOU DA"
type textarea "YOU DA"
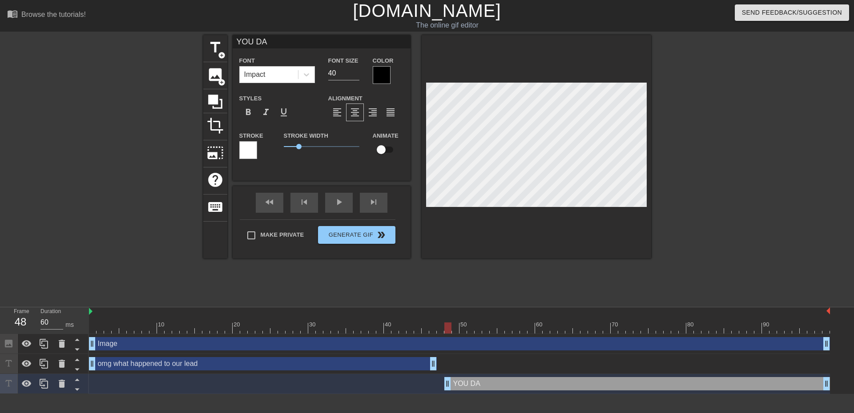
type input "YOU DAM"
type textarea "YOU DAM"
type input "YOU DAM"
type textarea "YOU DAM"
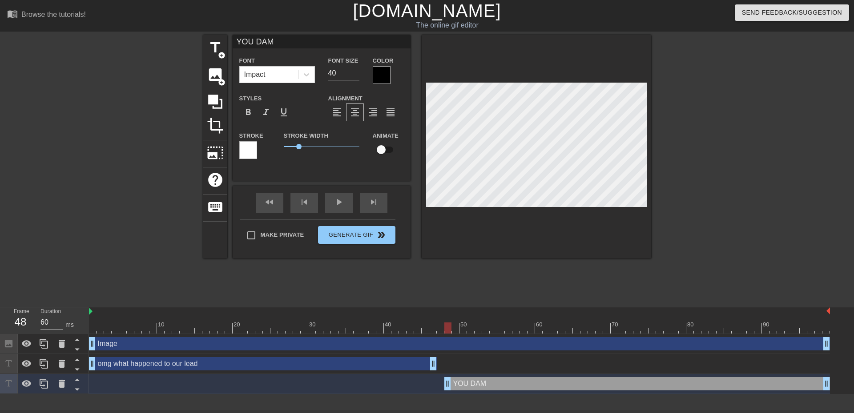
type input "YOU DAM"
type textarea "YOU DAM"
type input "YOU DA"
type textarea "YOU DA"
type input "YOU D"
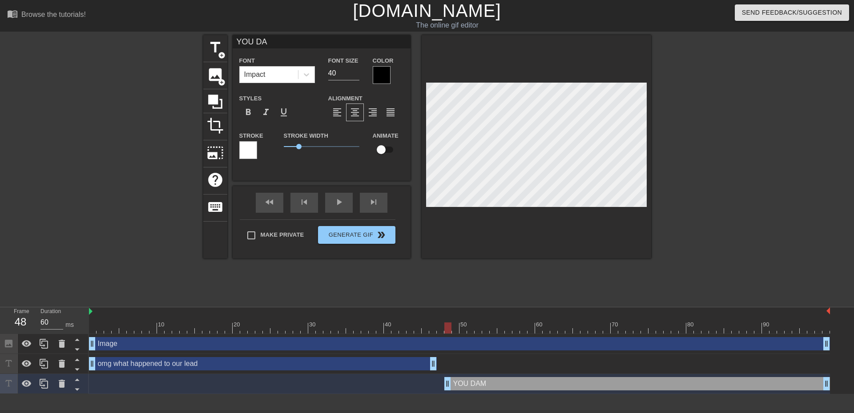
type textarea "YOU D"
type input "YOU"
type textarea "YOU"
type input "YOU"
type textarea "YOU"
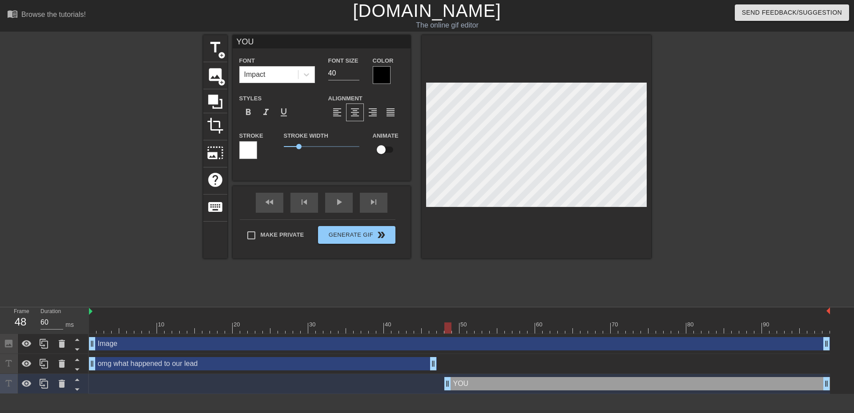
type input "YO"
type textarea "YO"
type input "Y"
type textarea "Y"
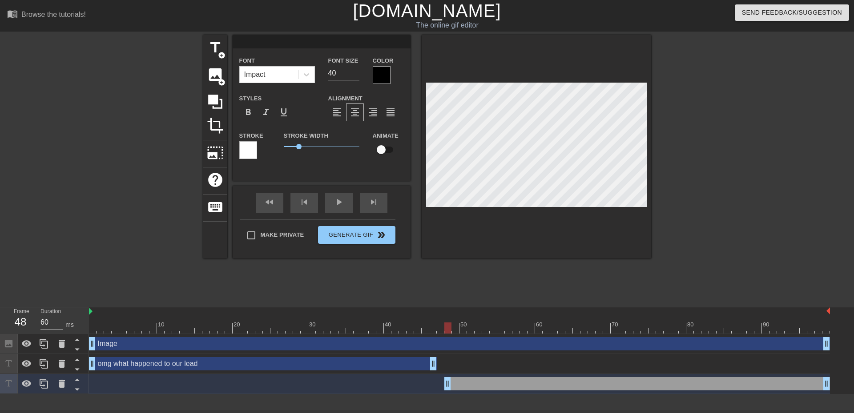
type input "Y"
type textarea "Y"
type input "YO"
type textarea "YO"
type input "YOU"
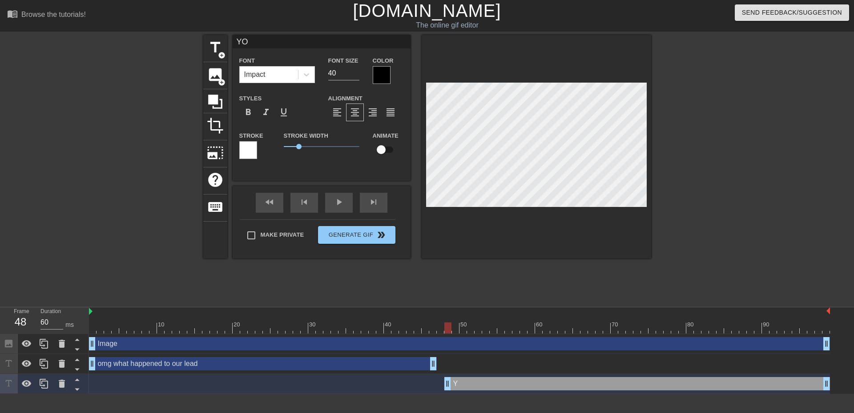
type textarea "YOU"
type input "YOU"
type textarea "YOU"
type input "YOU P"
type textarea "YOU P"
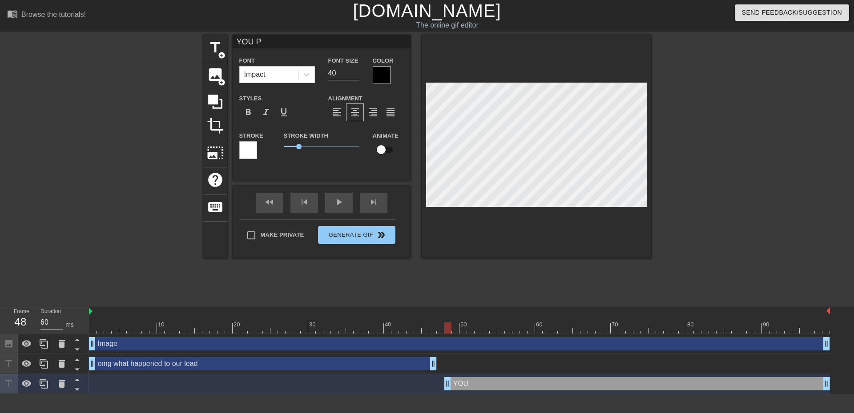
type input "YOU PO"
type textarea "YOU PO"
type input "YOU POR"
type textarea "YOU POR"
type input "YOU PORT"
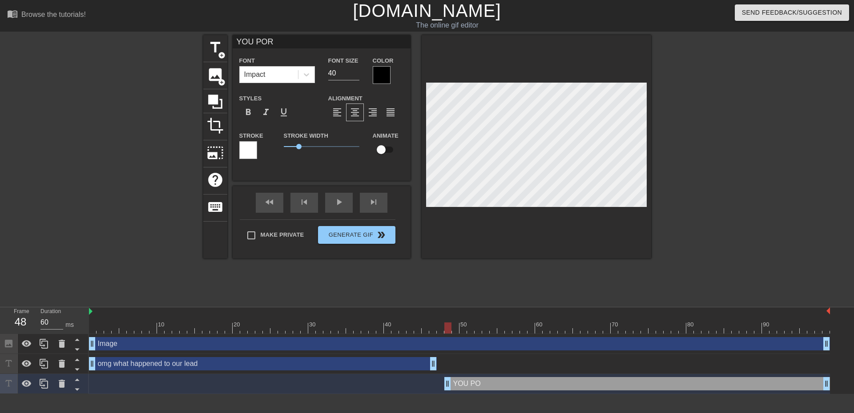
type textarea "YOU PORT"
type input "YOU PORTE"
type textarea "YOU PORTE"
type input "YOU PORTED"
type textarea "YOU PORTED"
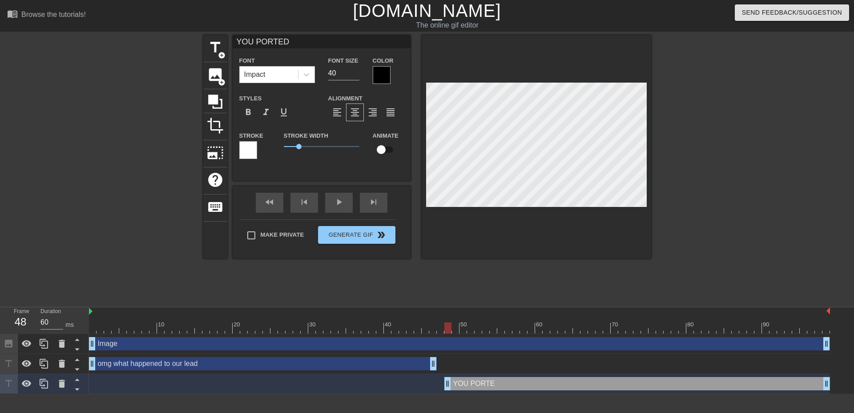
type input "YOU PORTED"
type textarea "YOU PORTED"
type input "YOU PORTED O"
type textarea "YOU PORTED O"
type input "YOU PORTED OV"
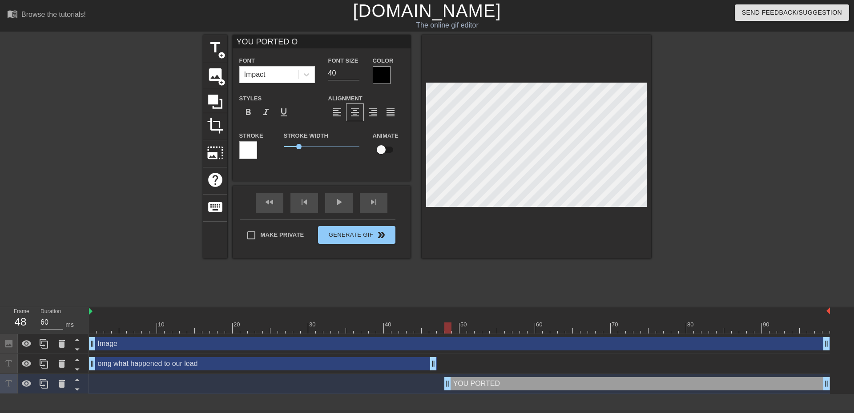
type textarea "YOU PORTED OV"
type input "YOU PORTED OVE"
type textarea "YOU PORTED OVE"
type input "YOU PORTED OVER"
type textarea "YOU PORTED OVER"
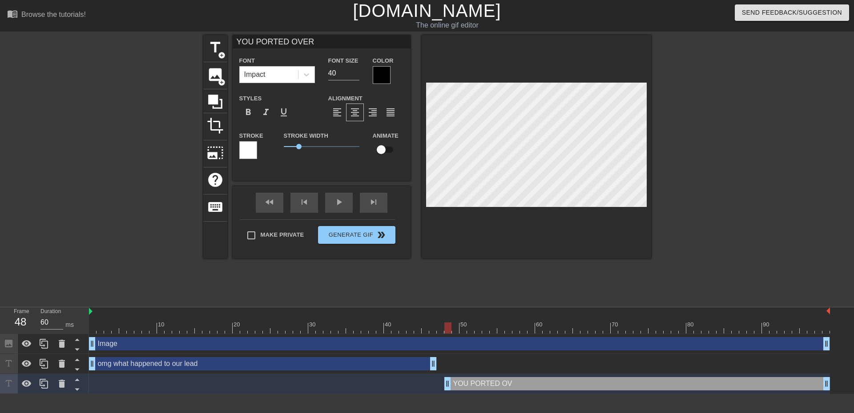
type input "YOU PORTED OVER"
type textarea "YOU PORTED OVER A"
type input "YOU PORTED OVER AN"
type textarea "YOU PORTED OVER AN"
type input "YOU PORTED OVER AND"
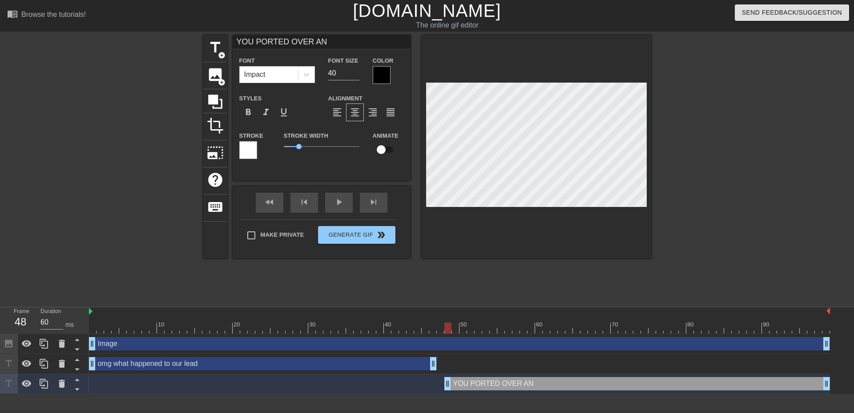
type textarea "YOU PORTED OVER AND"
type input "YOU PORTED OVER AND"
type textarea "YOU PORTED OVER AND"
type input "YOU PORTED OVER AND W"
type textarea "YOU PORTED OVER AND W"
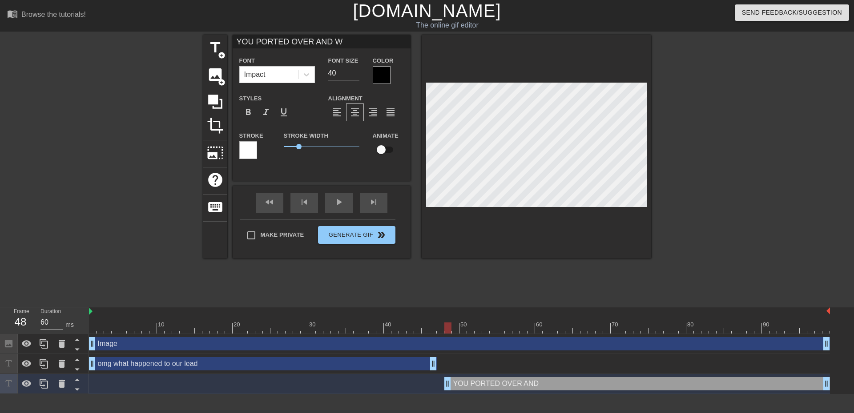
type input "YOU PORTED OVER AND WE"
type textarea "YOU PORTED OVER AND WE"
type input "YOU PORTED OVER AND WEN"
type textarea "YOU PORTED OVER AND WEN"
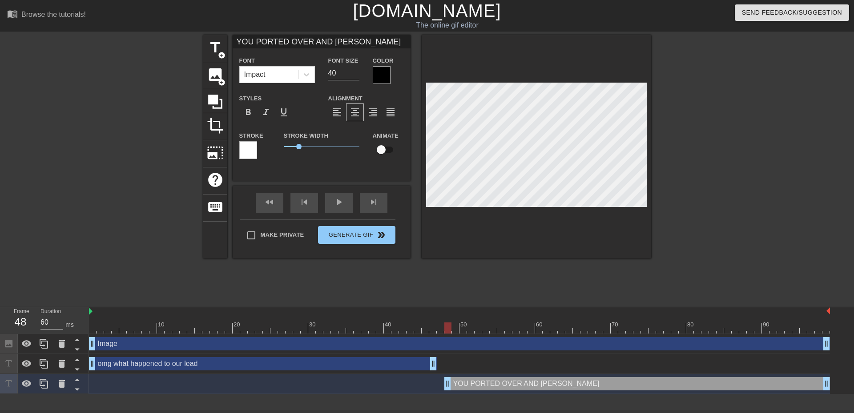
type input "YOU PORTED OVER AND WE"
type textarea "YOU PORTED OVER AND WE"
type input "YOU PORTED OVER AND W"
type textarea "YOU PORTED OVER AND W"
type input "YOU PORTED OVER AND"
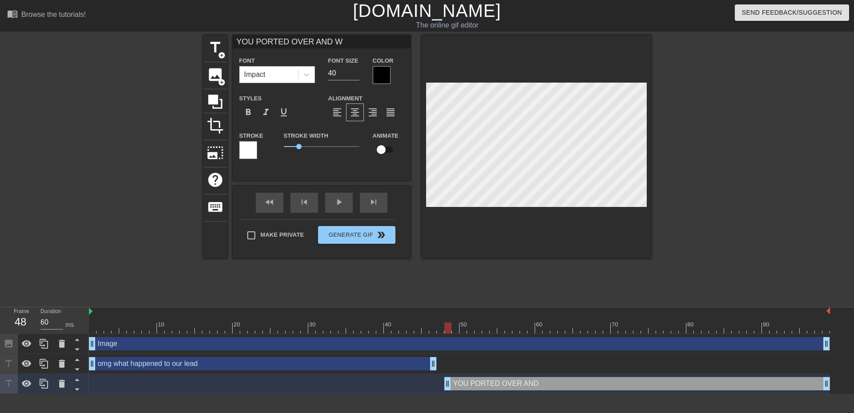
type textarea "YOU PORTED OVER AND"
type input "YOU PORTED OVER AND"
type textarea "YOU PORTED OVER AND"
type input "YOU PORTED OVER AN"
type textarea "YOU PORTED OVER AN"
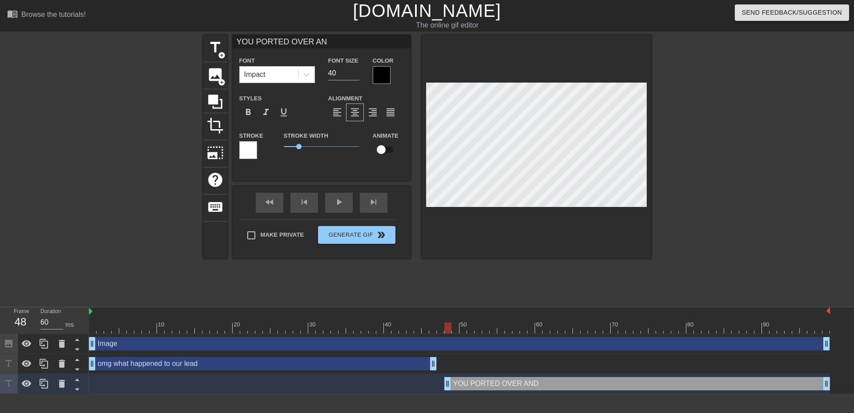
type input "YOU PORTED OVER A"
type textarea "YOU PORTED OVER A"
type input "YOU PORTED OVER"
type textarea "YOU PORTED OVER"
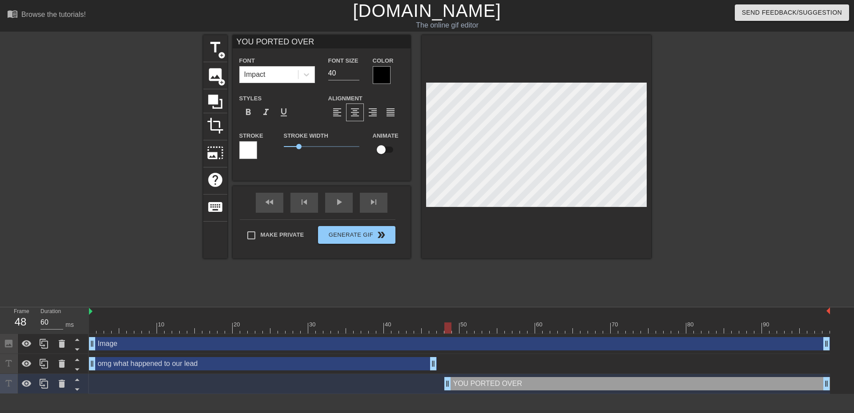
type input "YOU PORTED OVER"
type textarea "YOU PORTED OVER"
type input "YOU PORTED OVER."
type textarea "YOU PORTED OVER."
type input "YOU PORTED OVER.."
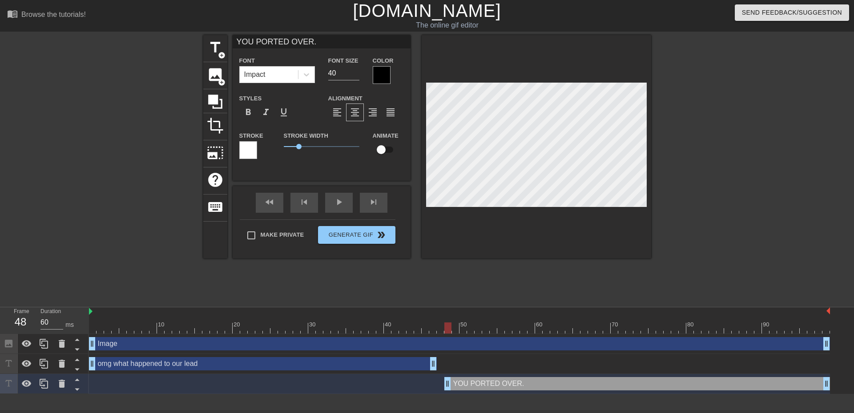
type textarea "YOU PORTED OVER.."
type input "YOU PORTED OVER..."
type textarea "YOU PORTED OVER..."
type input "YOU PORTED OVER..."
type textarea "YOU PORTED OVER..."
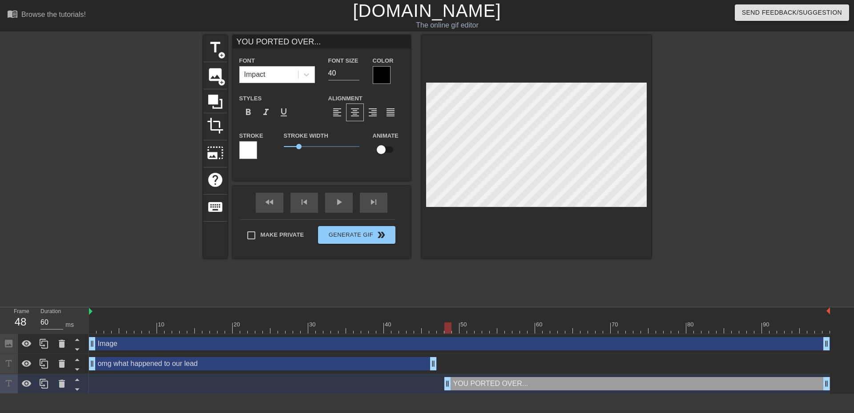
scroll to position [1, 1]
type input "YOU PORTED OVER...A"
click at [700, 207] on div at bounding box center [727, 168] width 133 height 267
click at [337, 68] on input "40" at bounding box center [343, 73] width 31 height 14
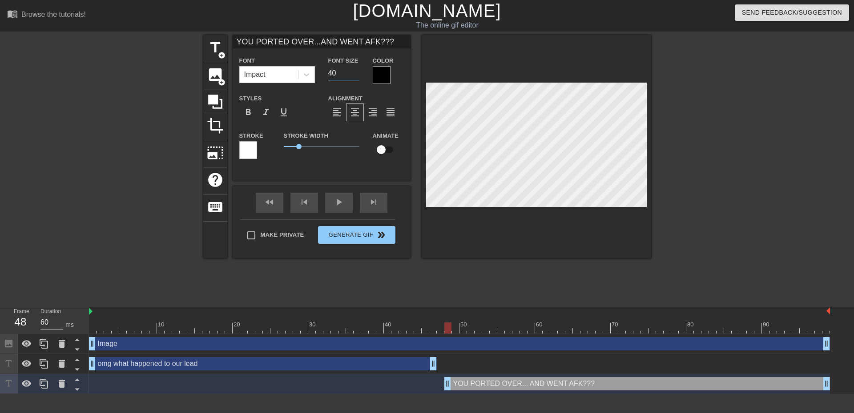
click at [337, 68] on input "40" at bounding box center [343, 73] width 31 height 14
drag, startPoint x: 762, startPoint y: 221, endPoint x: 677, endPoint y: 196, distance: 88.5
click at [756, 220] on div at bounding box center [727, 168] width 133 height 267
click at [336, 203] on div "play_arrow" at bounding box center [339, 203] width 28 height 20
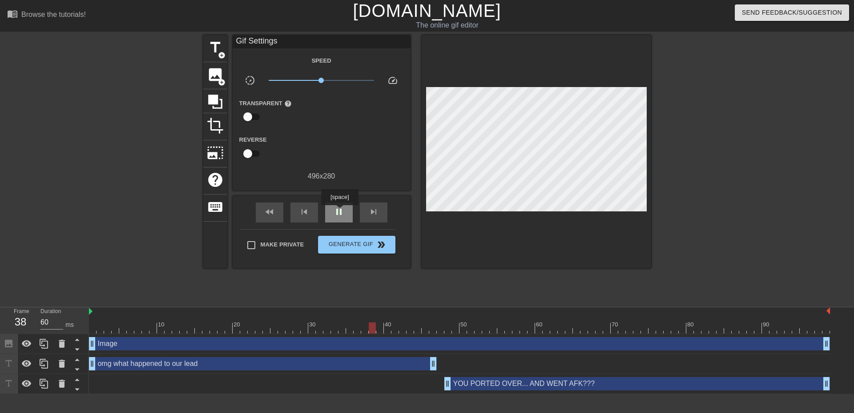
click at [339, 212] on span "pause" at bounding box center [338, 212] width 11 height 11
click at [240, 364] on div "omg what happened to our lead drag_handle drag_handle" at bounding box center [263, 363] width 348 height 13
click at [732, 220] on div at bounding box center [727, 168] width 133 height 267
click at [120, 136] on div at bounding box center [125, 168] width 133 height 267
click at [344, 215] on div "play_arrow" at bounding box center [339, 213] width 28 height 20
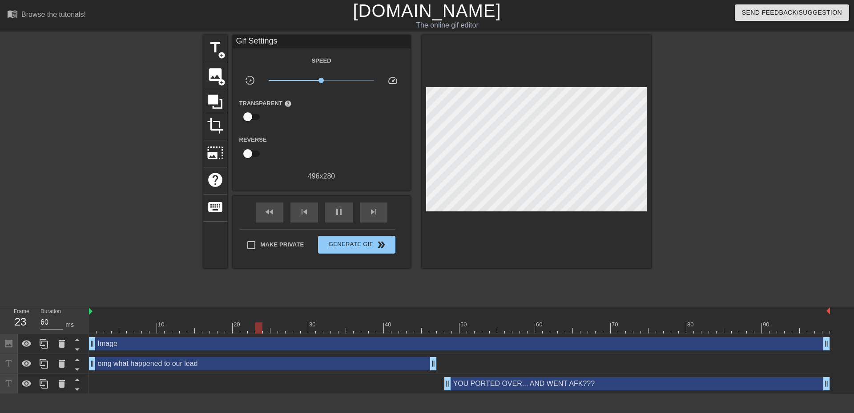
click at [139, 236] on div at bounding box center [125, 168] width 133 height 267
click at [356, 245] on span "Generate Gif double_arrow" at bounding box center [356, 245] width 70 height 11
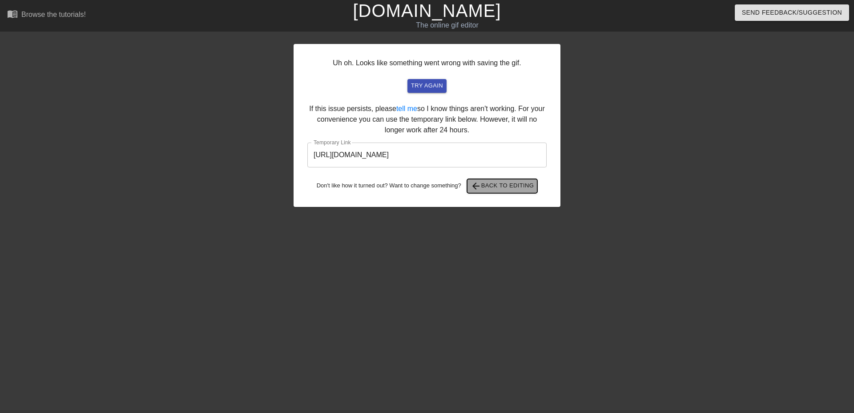
click at [508, 188] on span "arrow_back Back to Editing" at bounding box center [502, 186] width 64 height 11
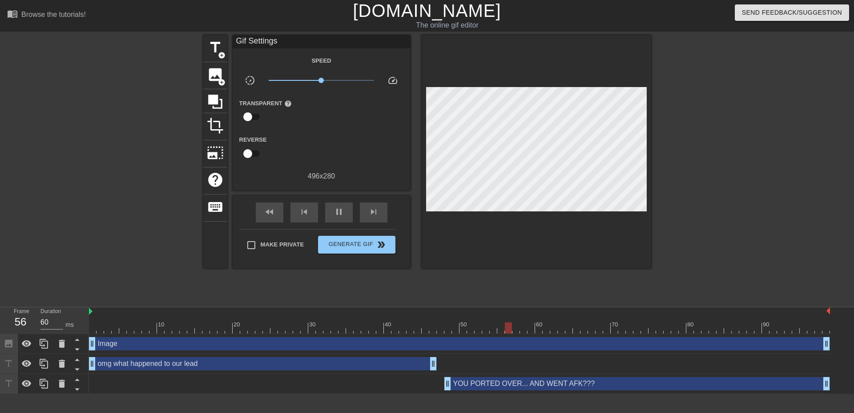
click at [502, 386] on div "YOU PORTED OVER... AND WENT AFK??? drag_handle drag_handle" at bounding box center [636, 383] width 385 height 13
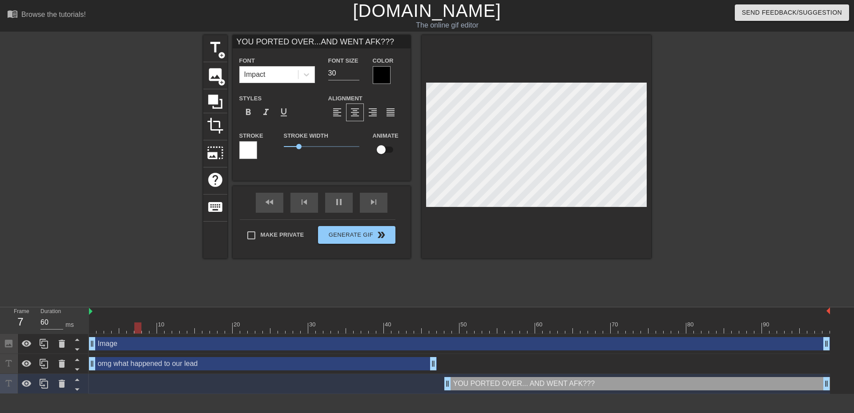
scroll to position [2, 1]
click at [340, 193] on div "YOU PORTED OVER...AND WENT AFK??? Font Impact Font Size 30 Color Styles format_…" at bounding box center [321, 147] width 178 height 224
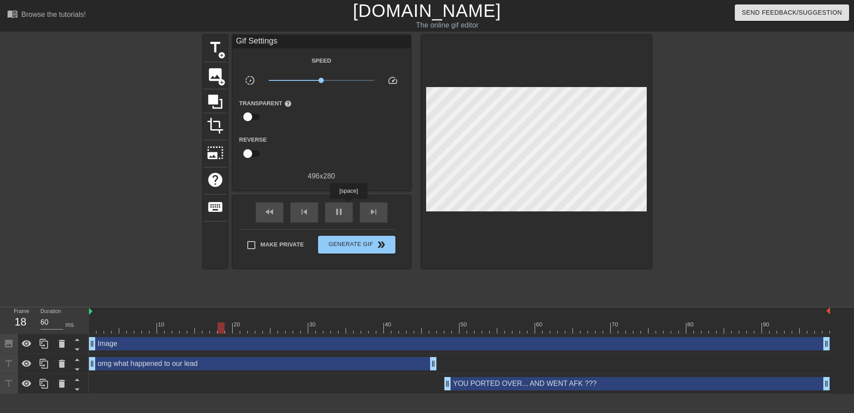
drag, startPoint x: 348, startPoint y: 205, endPoint x: 372, endPoint y: 199, distance: 24.4
click at [348, 204] on div "pause" at bounding box center [339, 213] width 28 height 20
click at [549, 385] on div "YOU PORTED OVER... AND WENT AFK ??? drag_handle drag_handle" at bounding box center [636, 383] width 385 height 13
click at [617, 274] on div "title add_circle image add_circle crop photo_size_select_large help keyboard Gi…" at bounding box center [427, 168] width 448 height 267
click at [481, 381] on div "YOU PORTED OVER... AND WENT AFK ??? drag_handle drag_handle" at bounding box center [636, 383] width 385 height 13
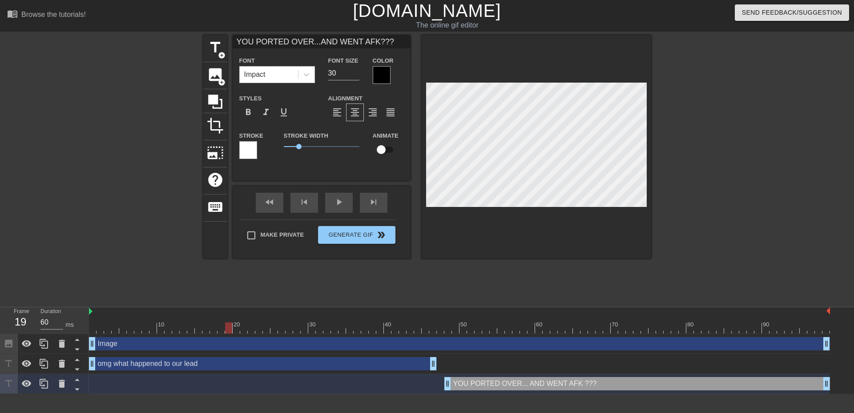
click at [518, 385] on div "YOU PORTED OVER... AND WENT AFK ??? drag_handle drag_handle" at bounding box center [636, 383] width 385 height 13
drag, startPoint x: 228, startPoint y: 328, endPoint x: 479, endPoint y: 340, distance: 250.6
click at [479, 340] on div "10 20 30 40 50 60 70 80 90 Image drag_handle drag_handle omg what happened to o…" at bounding box center [471, 351] width 765 height 87
click at [706, 271] on div at bounding box center [727, 168] width 133 height 267
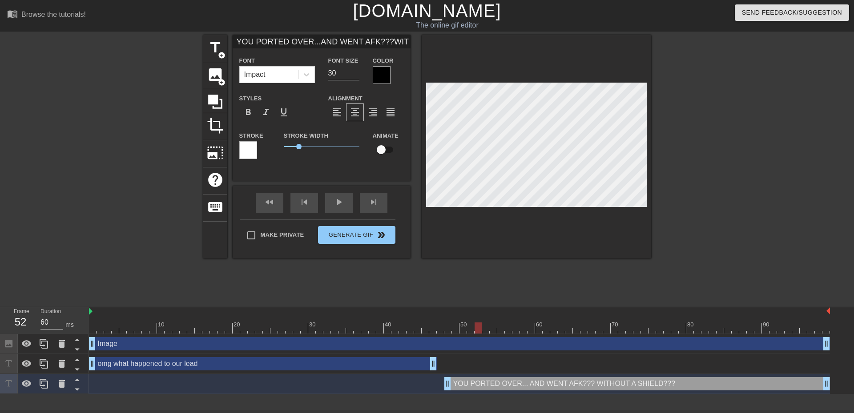
click at [776, 218] on div at bounding box center [727, 168] width 133 height 267
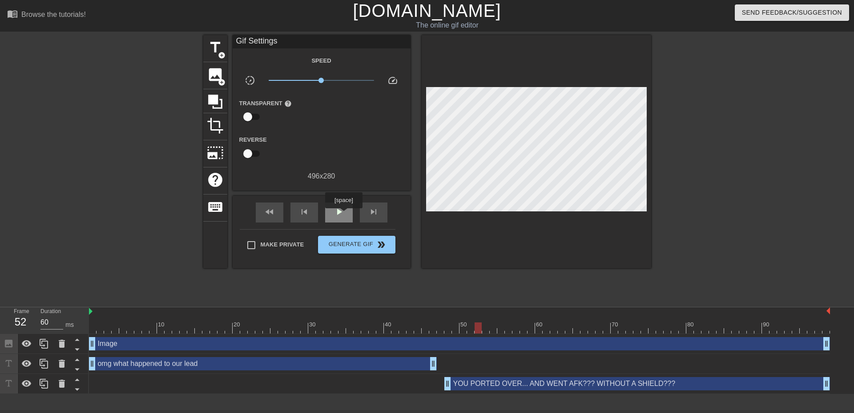
click at [343, 214] on span "play_arrow" at bounding box center [338, 212] width 11 height 11
click at [334, 210] on span "pause" at bounding box center [338, 212] width 11 height 11
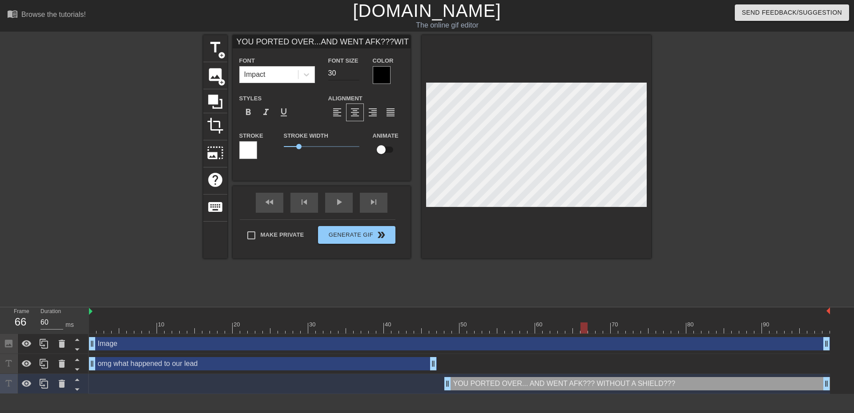
click at [345, 75] on input "30" at bounding box center [343, 73] width 31 height 14
click at [680, 220] on div at bounding box center [727, 168] width 133 height 267
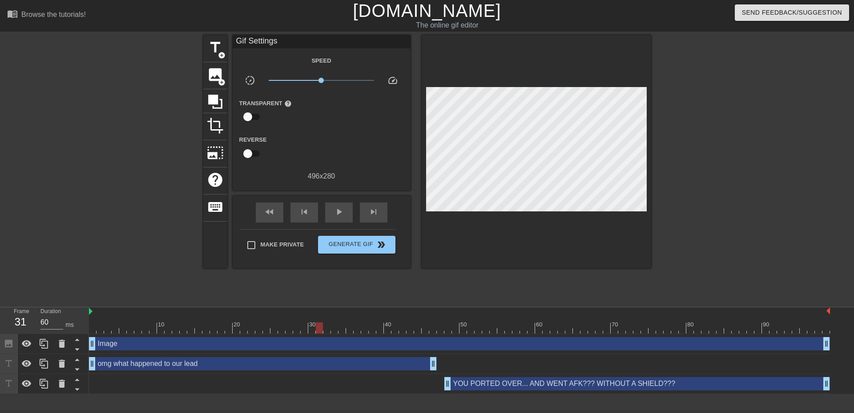
drag, startPoint x: 581, startPoint y: 326, endPoint x: 317, endPoint y: 336, distance: 263.3
click at [317, 336] on div "10 20 30 40 50 60 70 80 90 Image drag_handle drag_handle omg what happened to o…" at bounding box center [471, 351] width 765 height 87
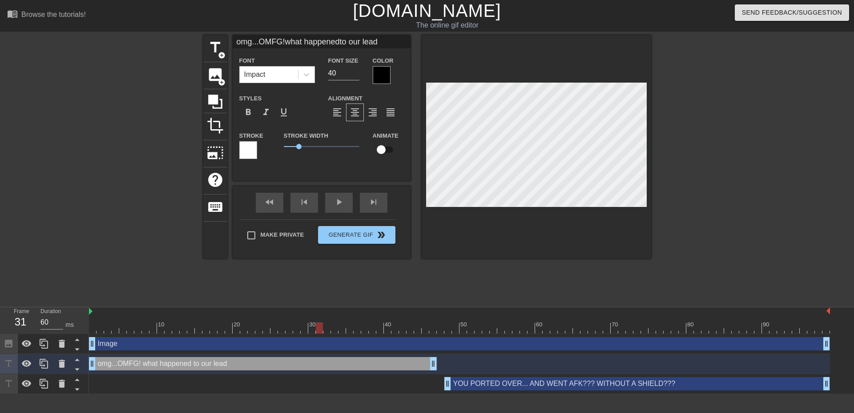
scroll to position [2, 3]
click at [336, 72] on input "40" at bounding box center [343, 73] width 31 height 14
click at [341, 109] on span "format_align_left" at bounding box center [337, 112] width 11 height 11
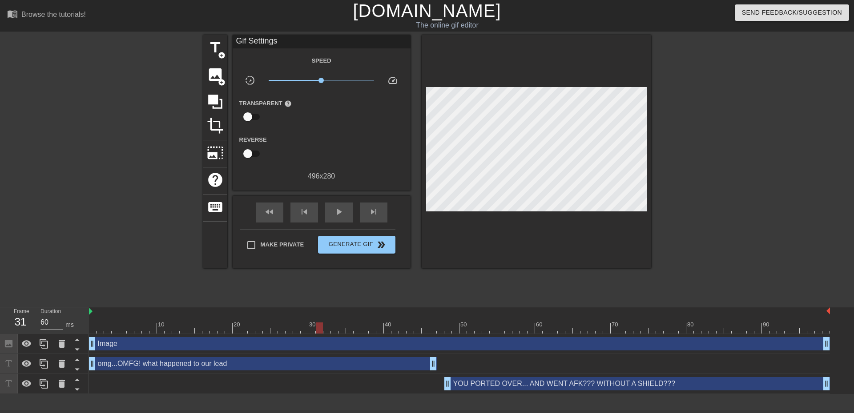
click at [712, 200] on div at bounding box center [727, 168] width 133 height 267
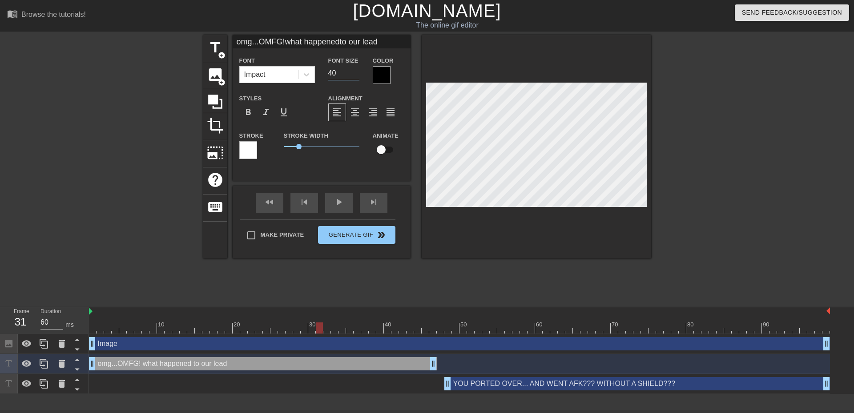
click at [348, 74] on input "40" at bounding box center [343, 73] width 31 height 14
drag, startPoint x: 344, startPoint y: 73, endPoint x: 312, endPoint y: 75, distance: 31.6
click at [312, 75] on div "Font Impact Font Size 40 Color" at bounding box center [321, 69] width 178 height 29
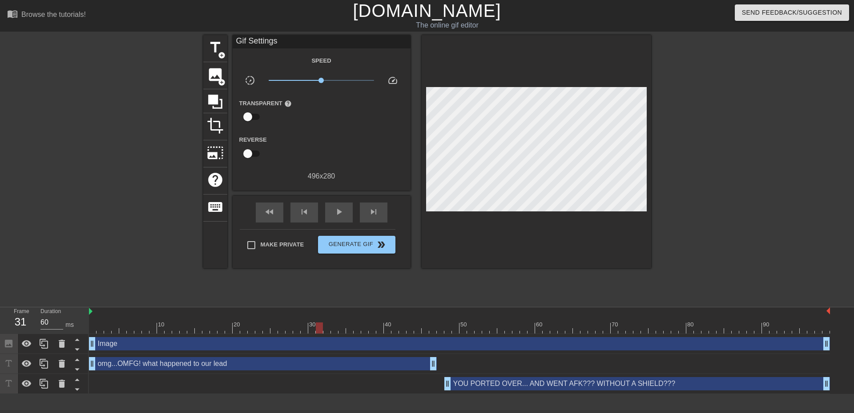
click at [715, 189] on div at bounding box center [727, 168] width 133 height 267
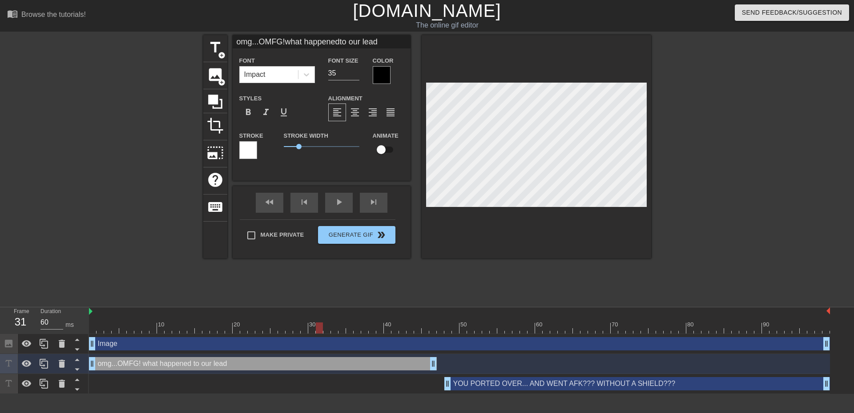
click at [734, 194] on div at bounding box center [727, 168] width 133 height 267
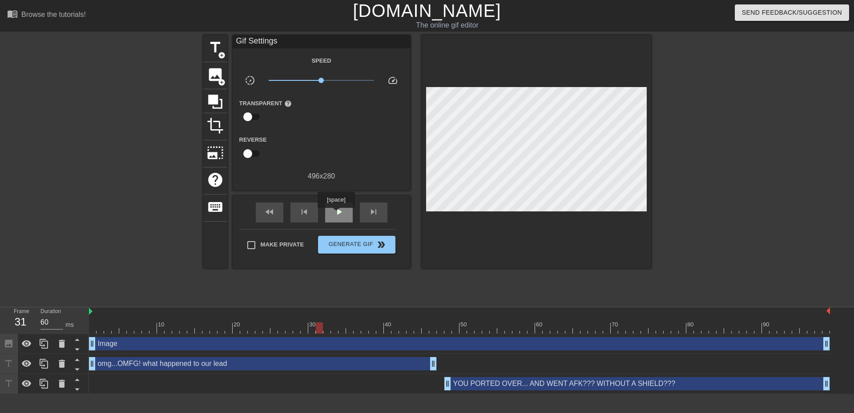
click at [336, 214] on span "play_arrow" at bounding box center [338, 212] width 11 height 11
click at [330, 210] on div "pause" at bounding box center [339, 213] width 28 height 20
drag, startPoint x: 735, startPoint y: 328, endPoint x: 263, endPoint y: 361, distance: 473.2
click at [283, 339] on div "10 20 30 40 50 60 70 80 90 Image drag_handle drag_handle omg...OMFG! what happe…" at bounding box center [471, 351] width 765 height 87
click at [257, 365] on div "omg...OMFG! what happened to our lead drag_handle drag_handle" at bounding box center [263, 363] width 348 height 13
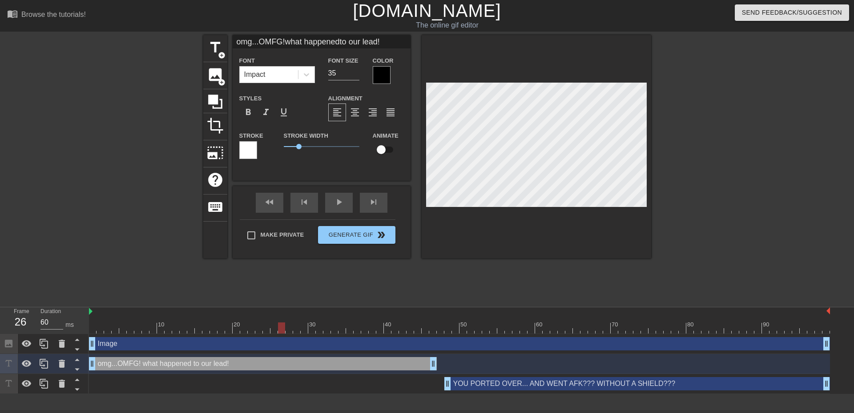
scroll to position [2, 3]
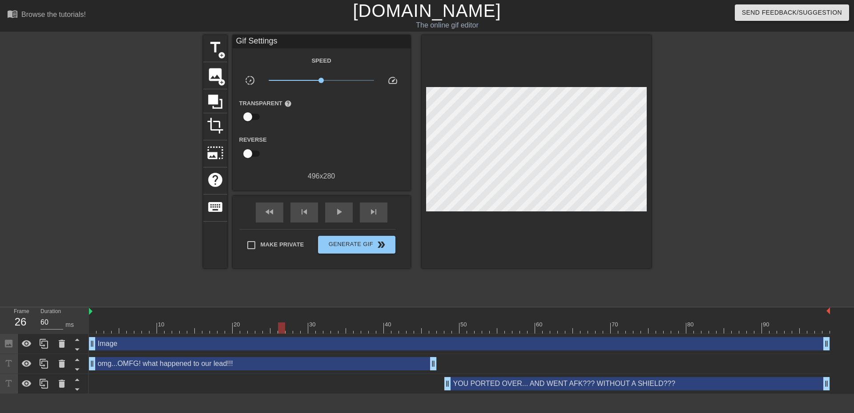
click at [693, 243] on div at bounding box center [727, 168] width 133 height 267
click at [338, 246] on span "Generate Gif double_arrow" at bounding box center [356, 245] width 70 height 11
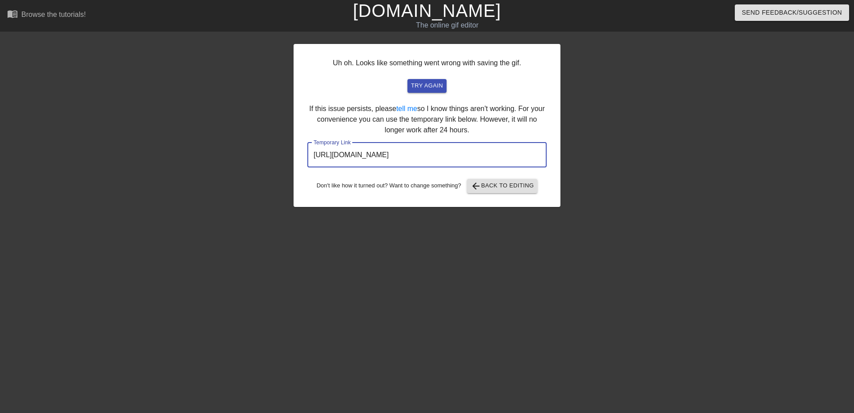
click at [515, 152] on input "https://www.gifntext.com/temp_generations/qjqK4hPI.gif" at bounding box center [426, 155] width 239 height 25
